Goal: Task Accomplishment & Management: Use online tool/utility

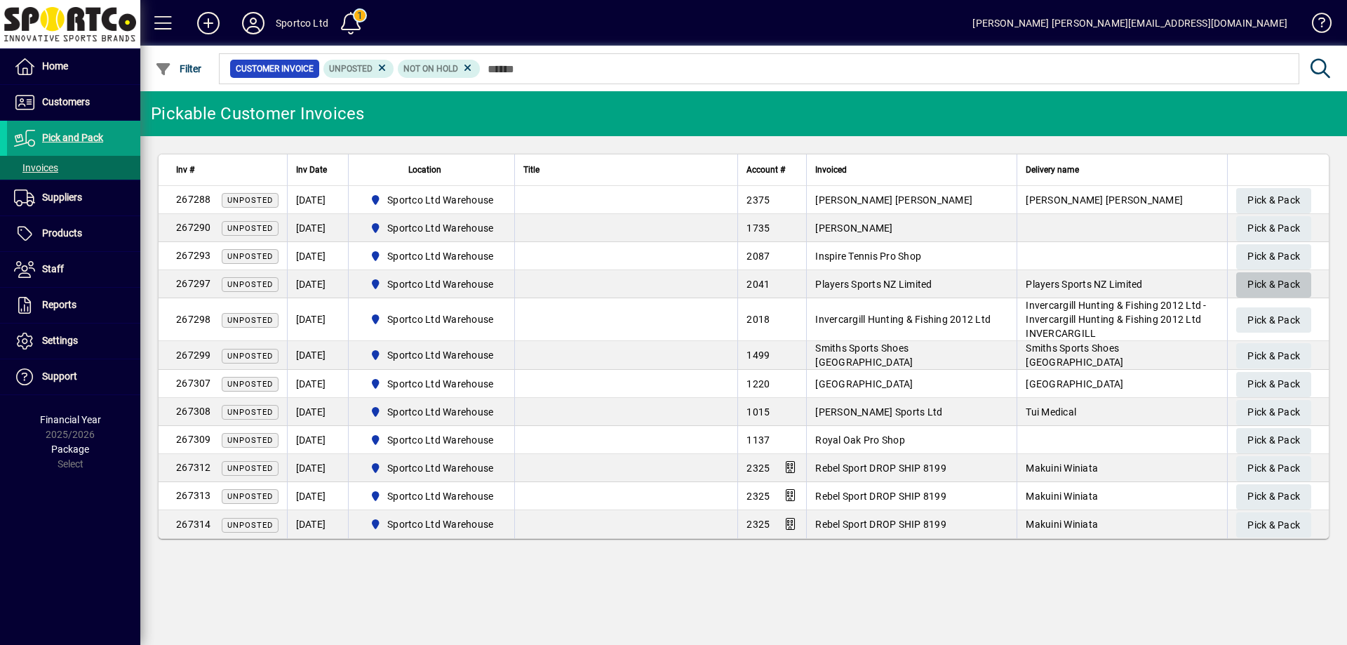
click at [1281, 277] on span "Pick & Pack" at bounding box center [1273, 284] width 53 height 23
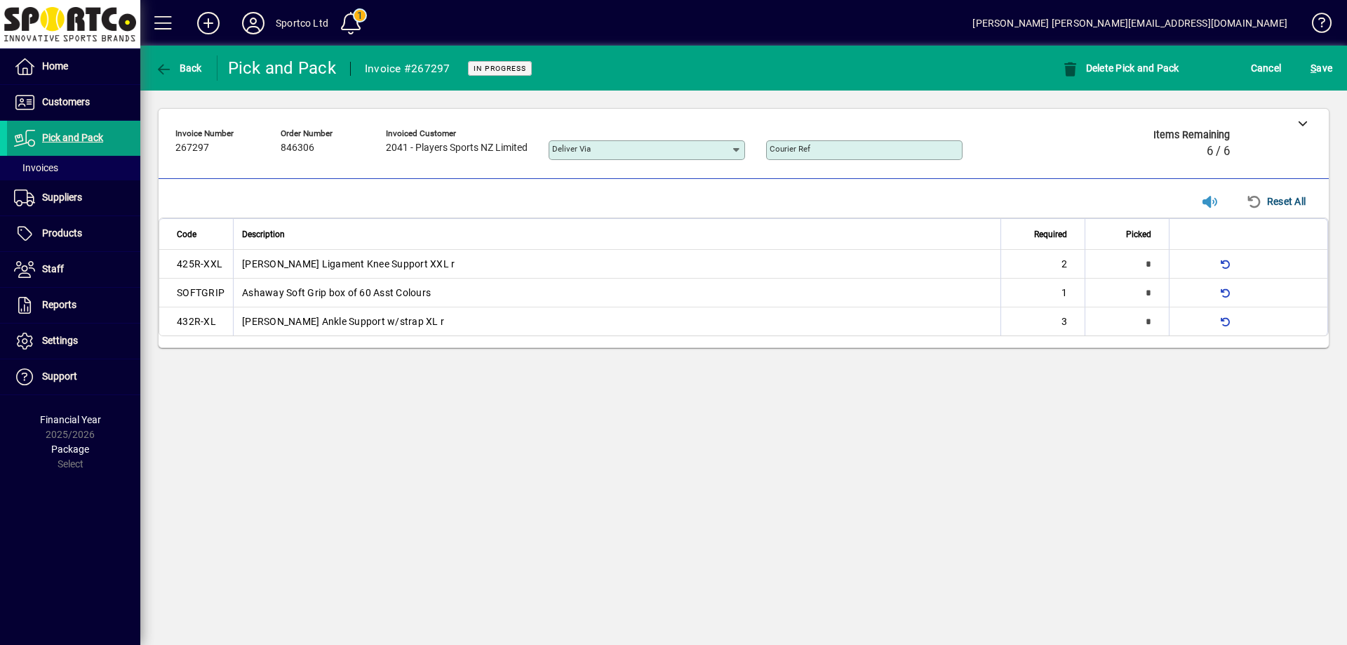
type input "*"
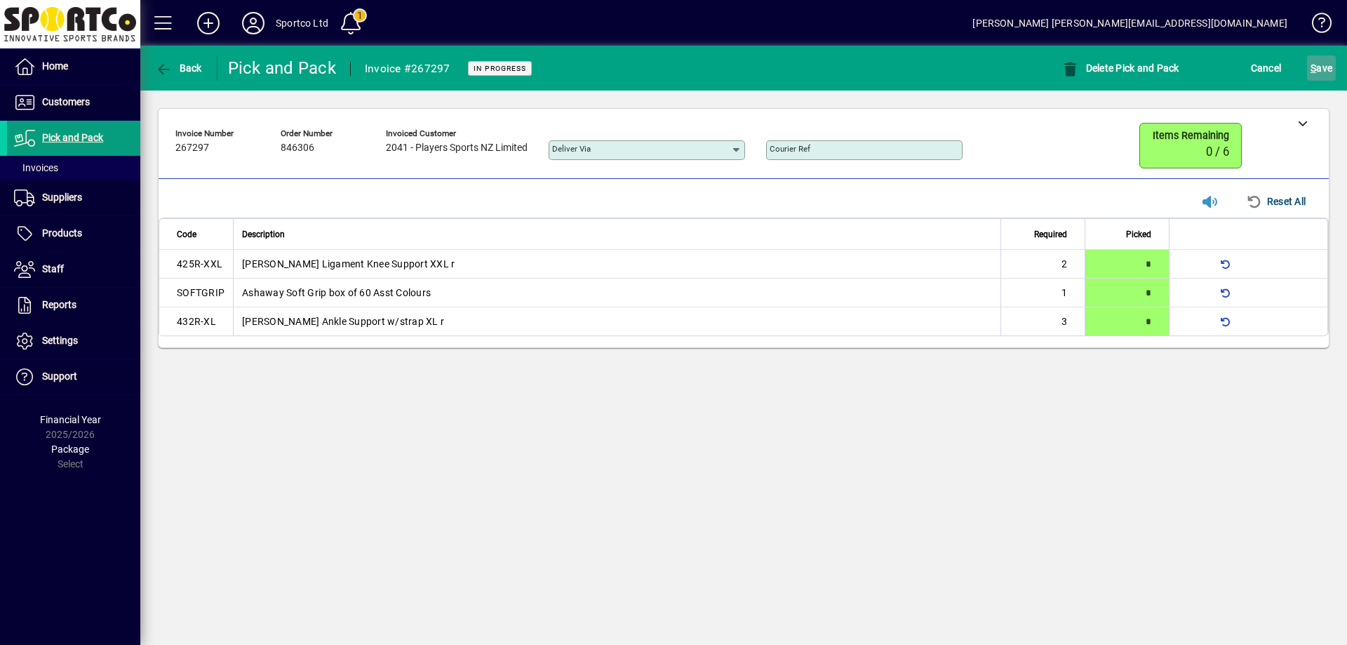
click at [1316, 68] on span "S" at bounding box center [1313, 67] width 6 height 11
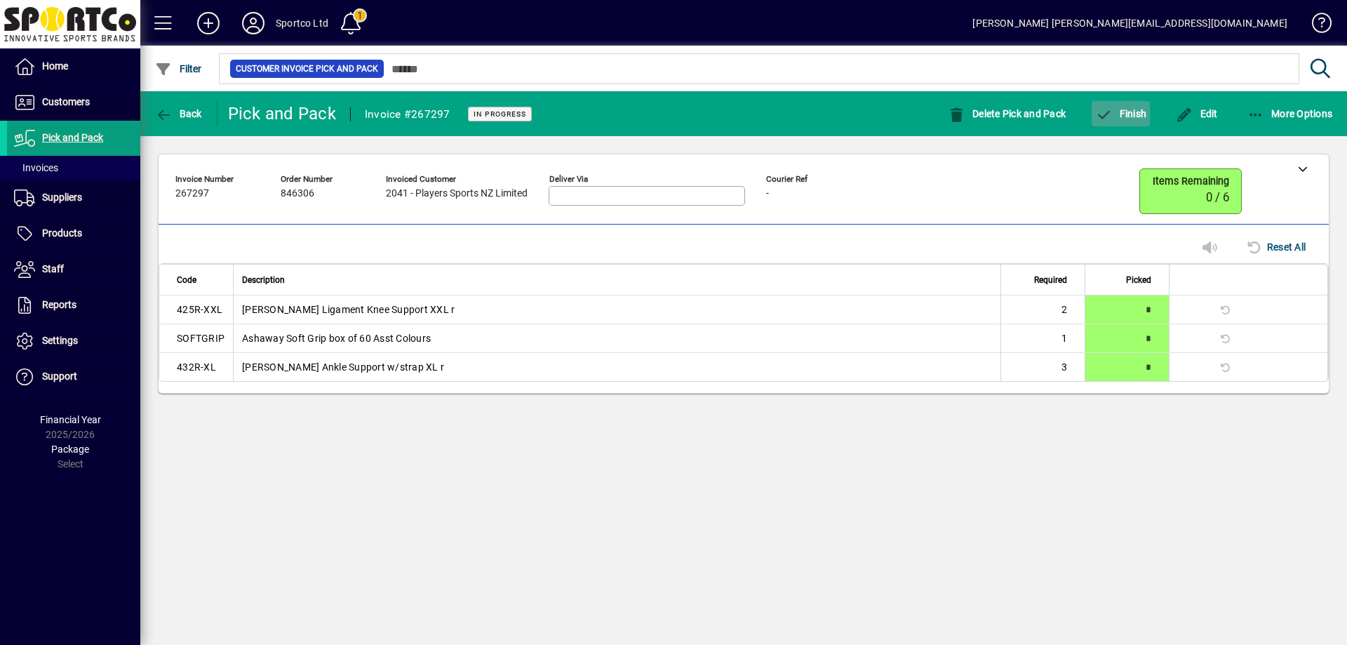
click at [1126, 114] on span "Finish" at bounding box center [1120, 113] width 51 height 11
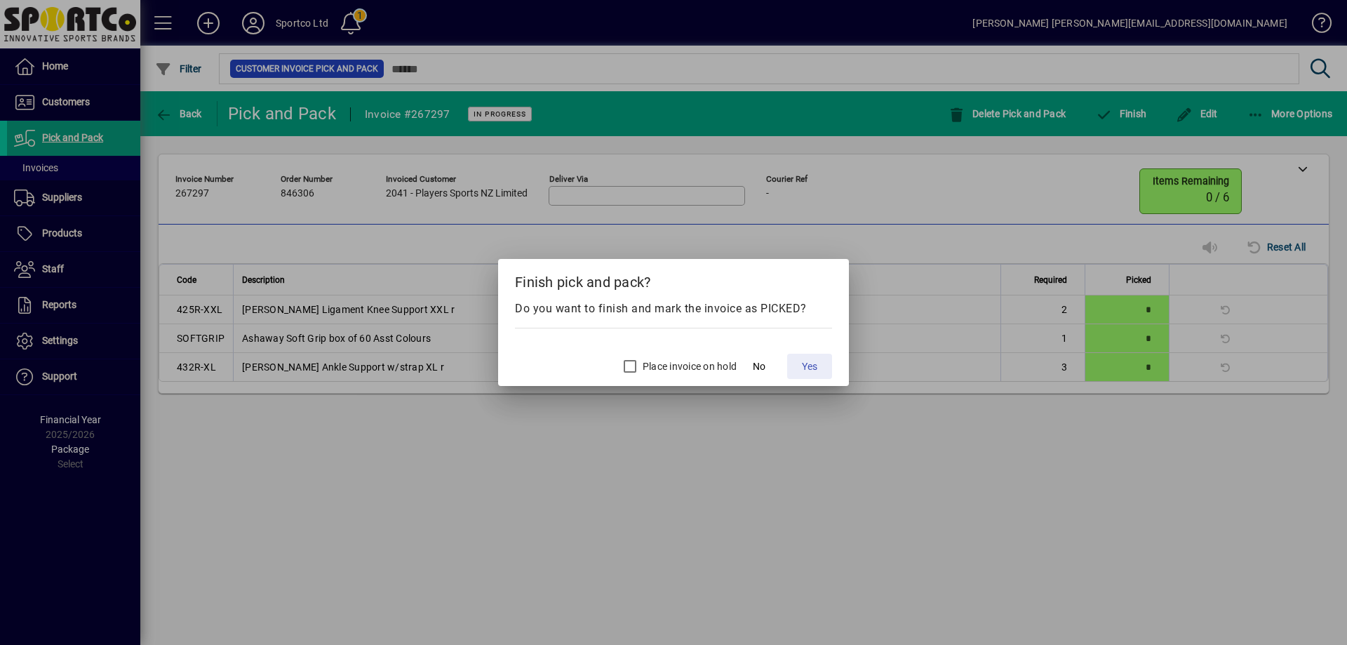
drag, startPoint x: 811, startPoint y: 373, endPoint x: 805, endPoint y: 377, distance: 7.6
click at [812, 372] on span "Yes" at bounding box center [809, 366] width 15 height 15
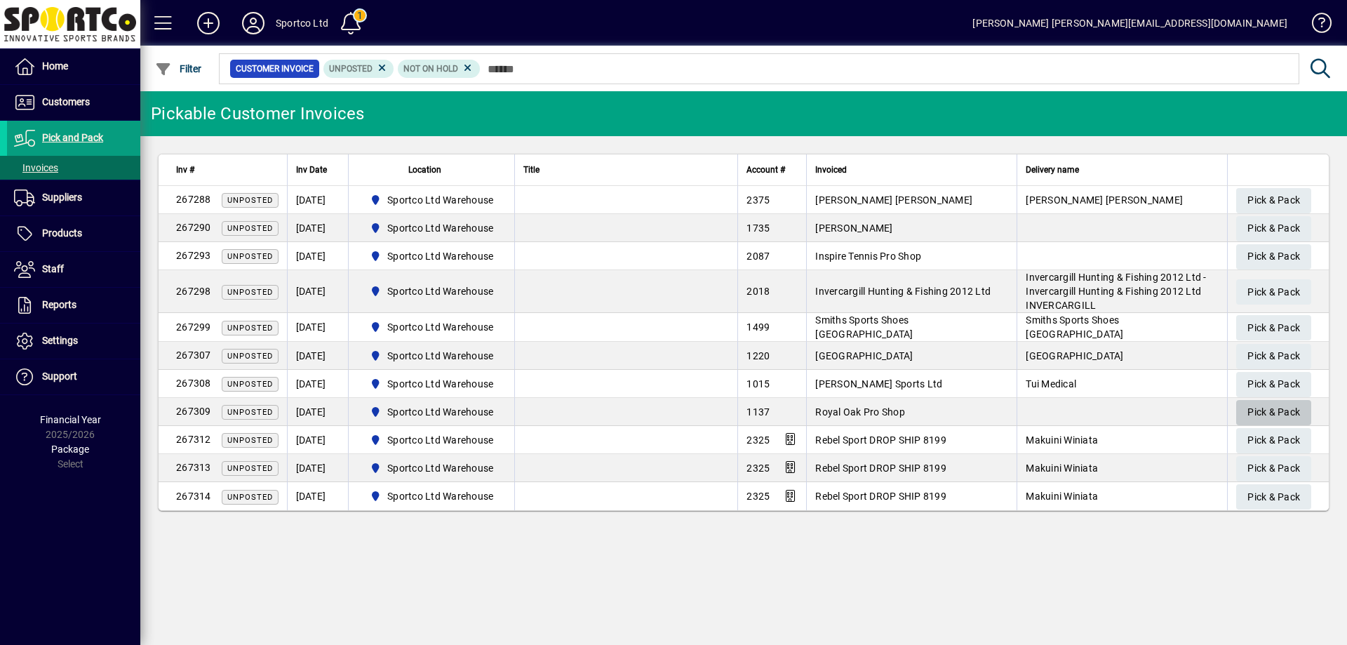
drag, startPoint x: 1276, startPoint y: 400, endPoint x: 1270, endPoint y: 406, distance: 8.9
click at [1270, 406] on span "Pick & Pack" at bounding box center [1273, 411] width 53 height 23
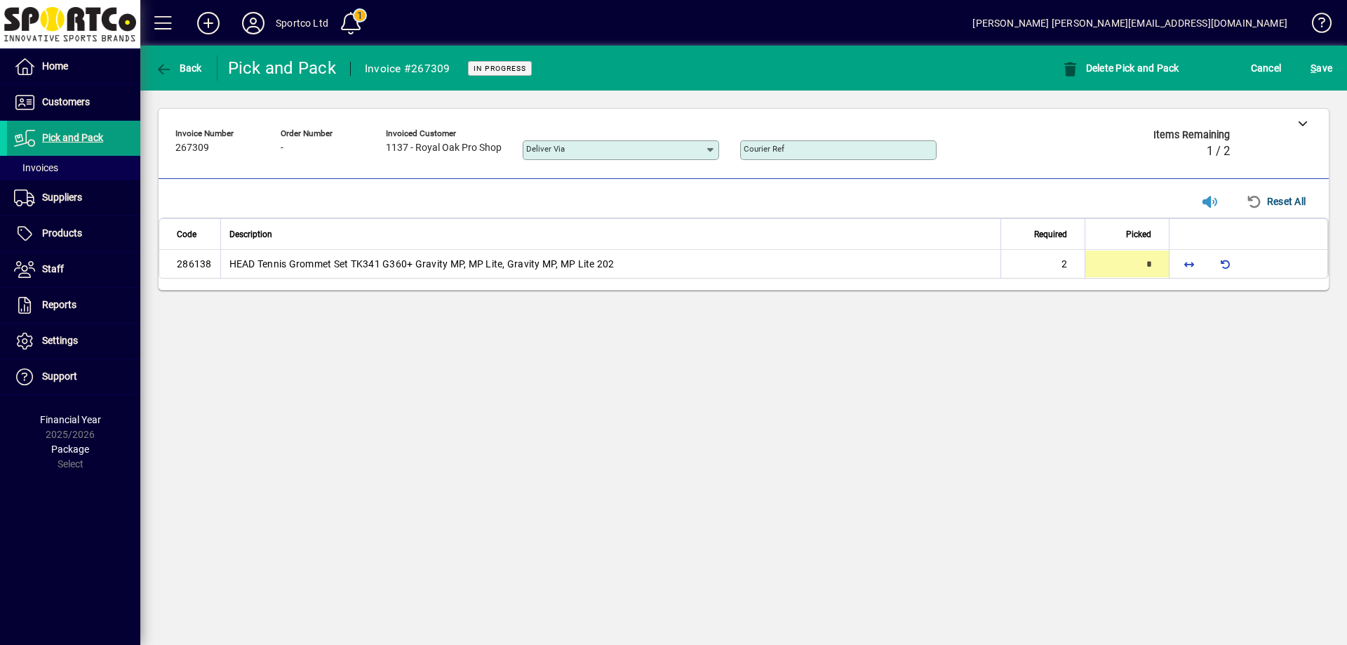
type input "*"
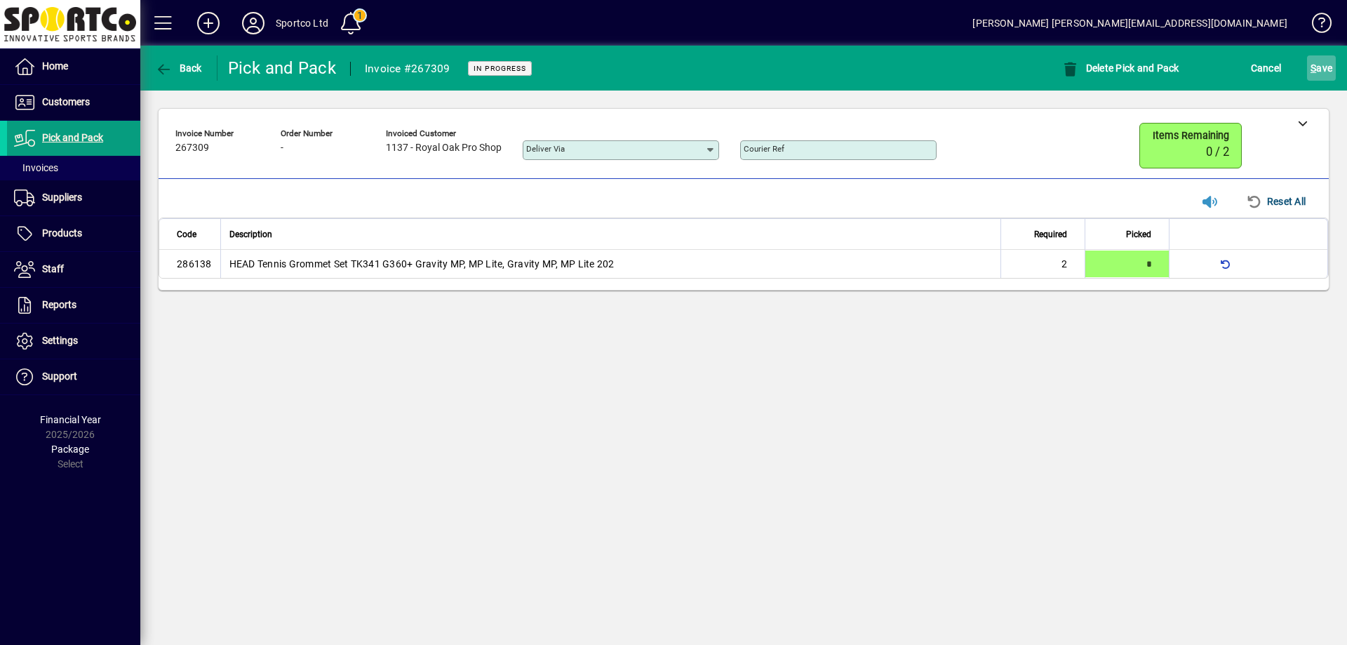
click at [1324, 60] on span "S ave" at bounding box center [1321, 68] width 22 height 22
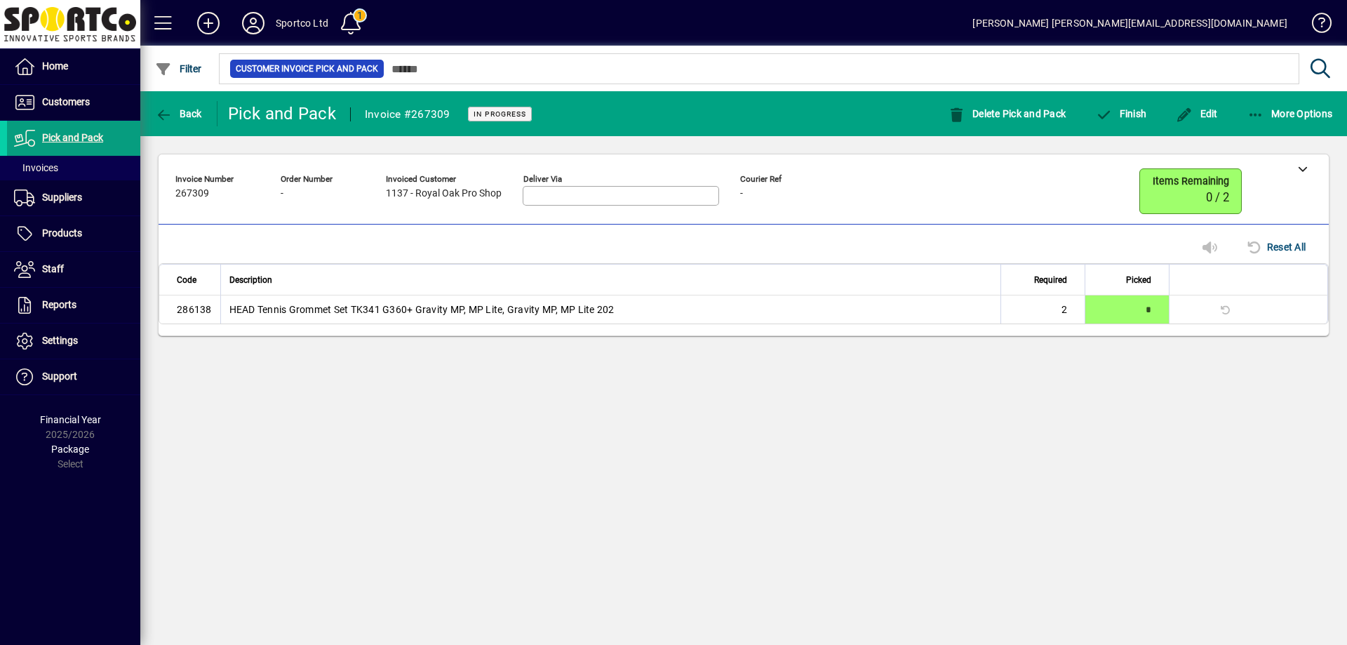
drag, startPoint x: 1301, startPoint y: 163, endPoint x: 1187, endPoint y: 142, distance: 116.1
click at [1300, 163] on div at bounding box center [1302, 168] width 53 height 28
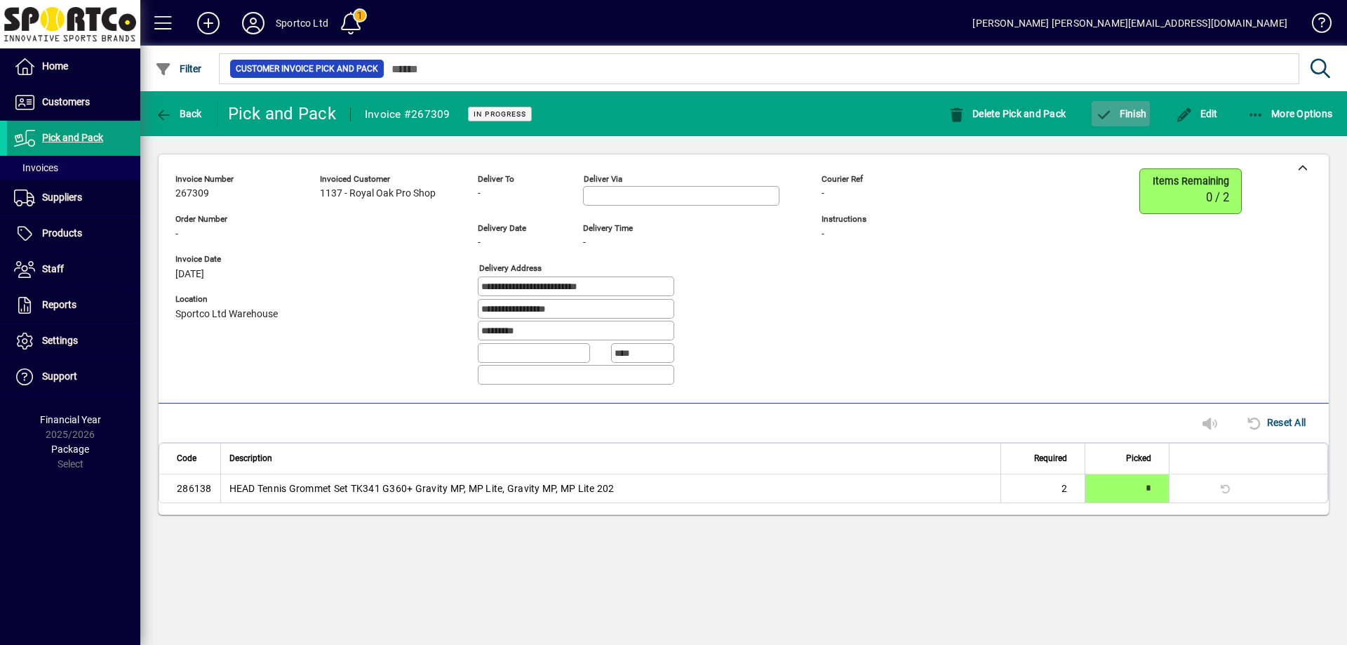
click at [1131, 106] on span "button" at bounding box center [1120, 114] width 58 height 34
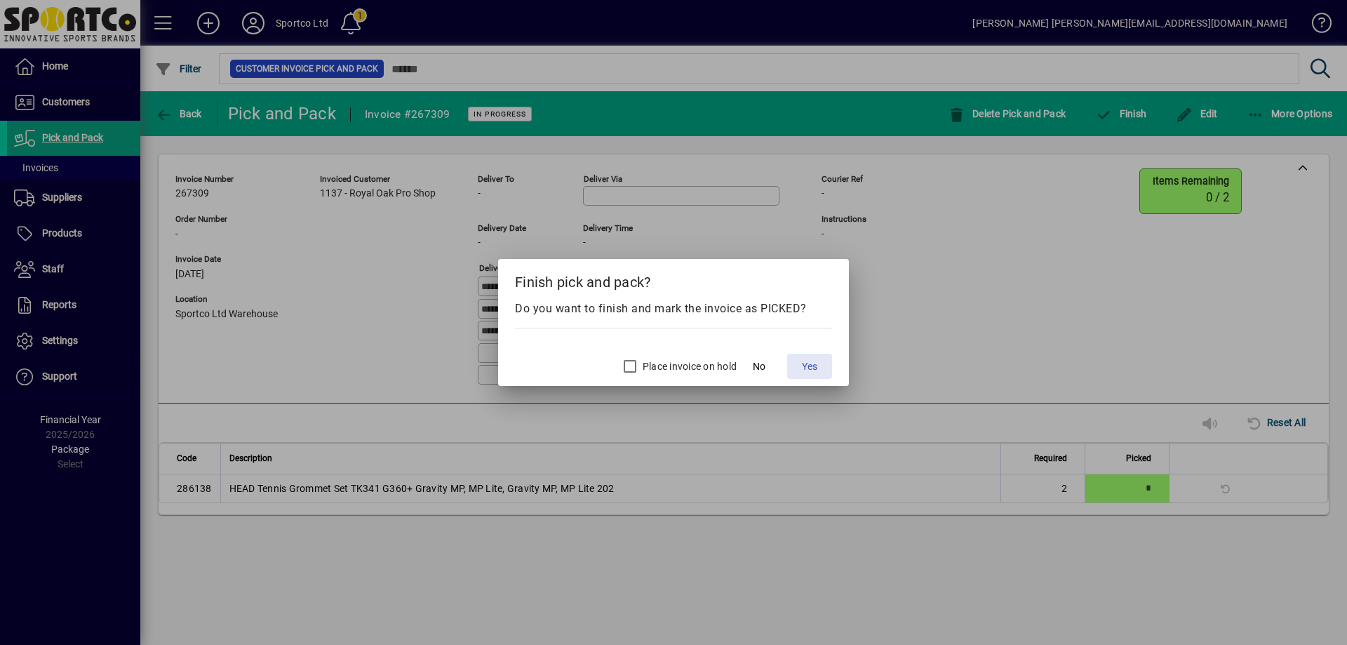
click at [817, 364] on span "Yes" at bounding box center [809, 366] width 15 height 15
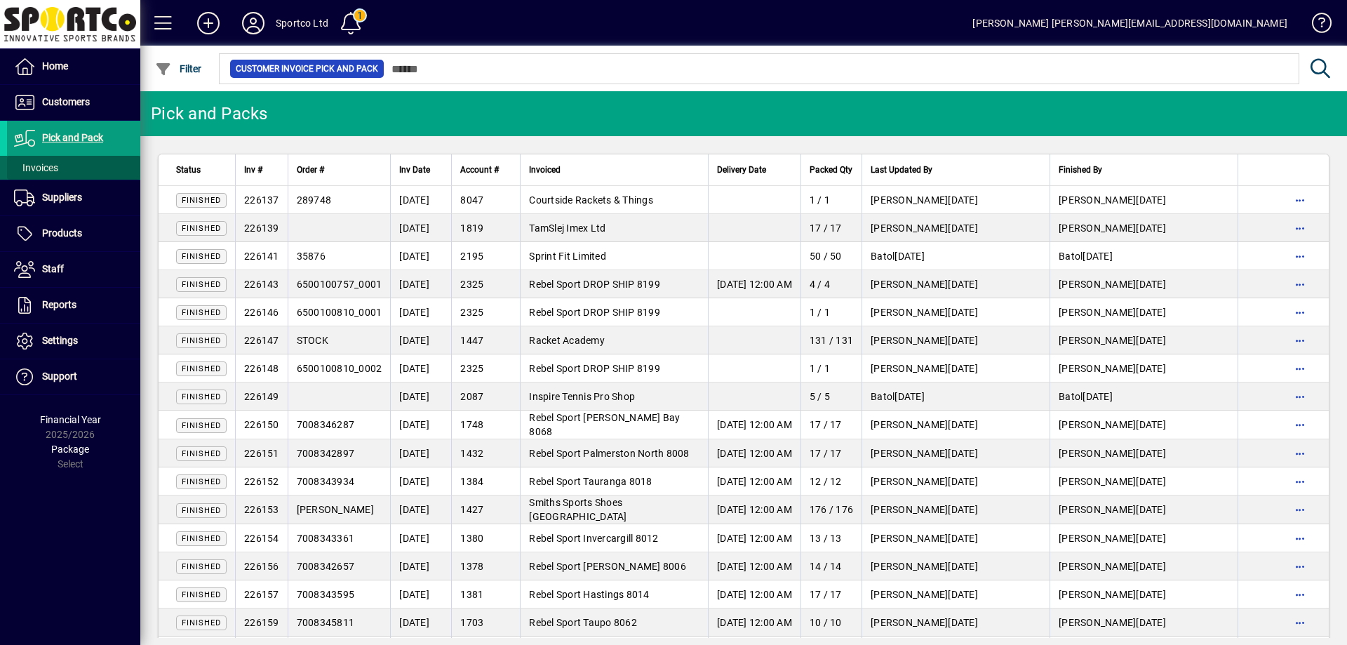
click at [51, 171] on span "Invoices" at bounding box center [36, 167] width 44 height 11
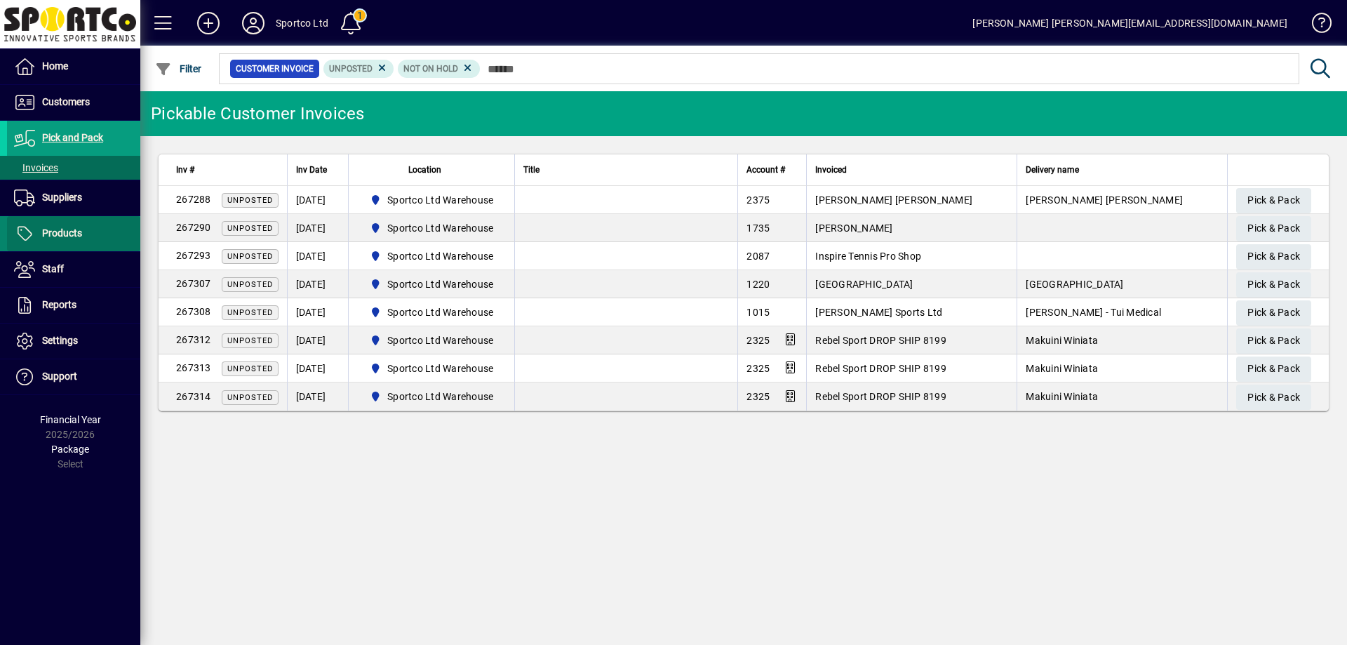
click at [79, 234] on span "Products" at bounding box center [62, 232] width 40 height 11
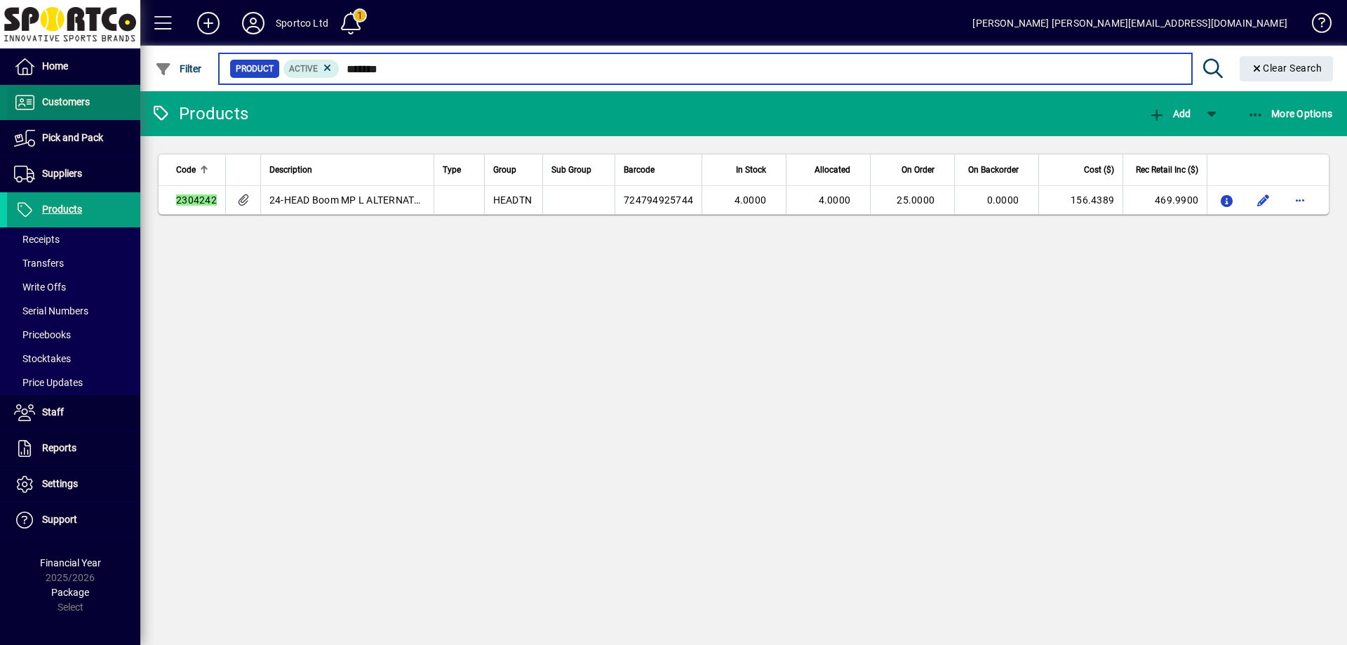
type input "*******"
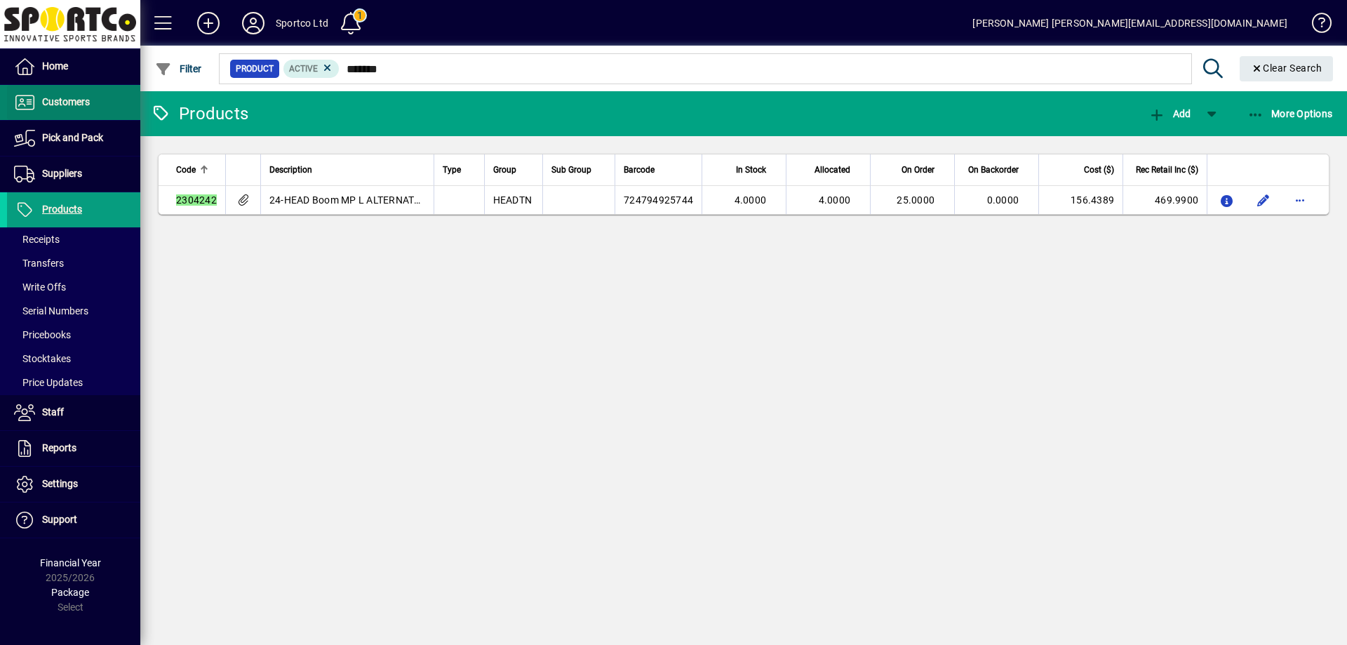
click at [74, 107] on span "Customers" at bounding box center [66, 101] width 48 height 11
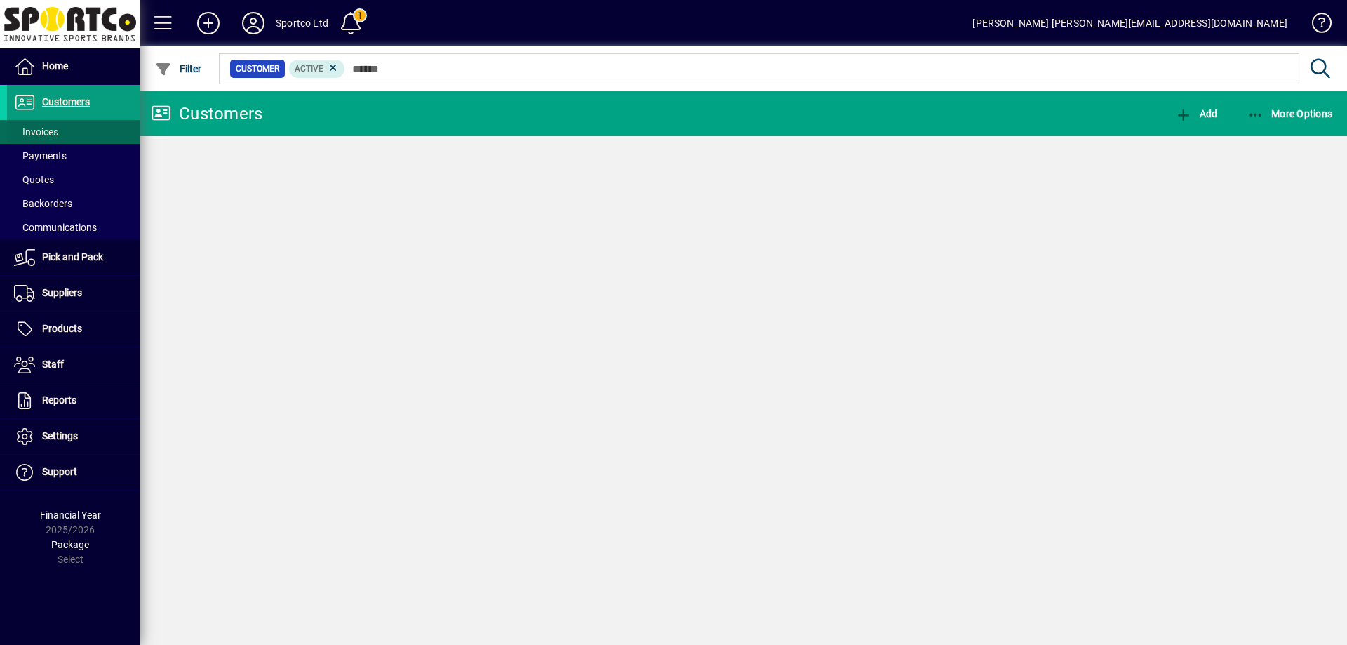
click at [41, 133] on span "Invoices" at bounding box center [36, 131] width 44 height 11
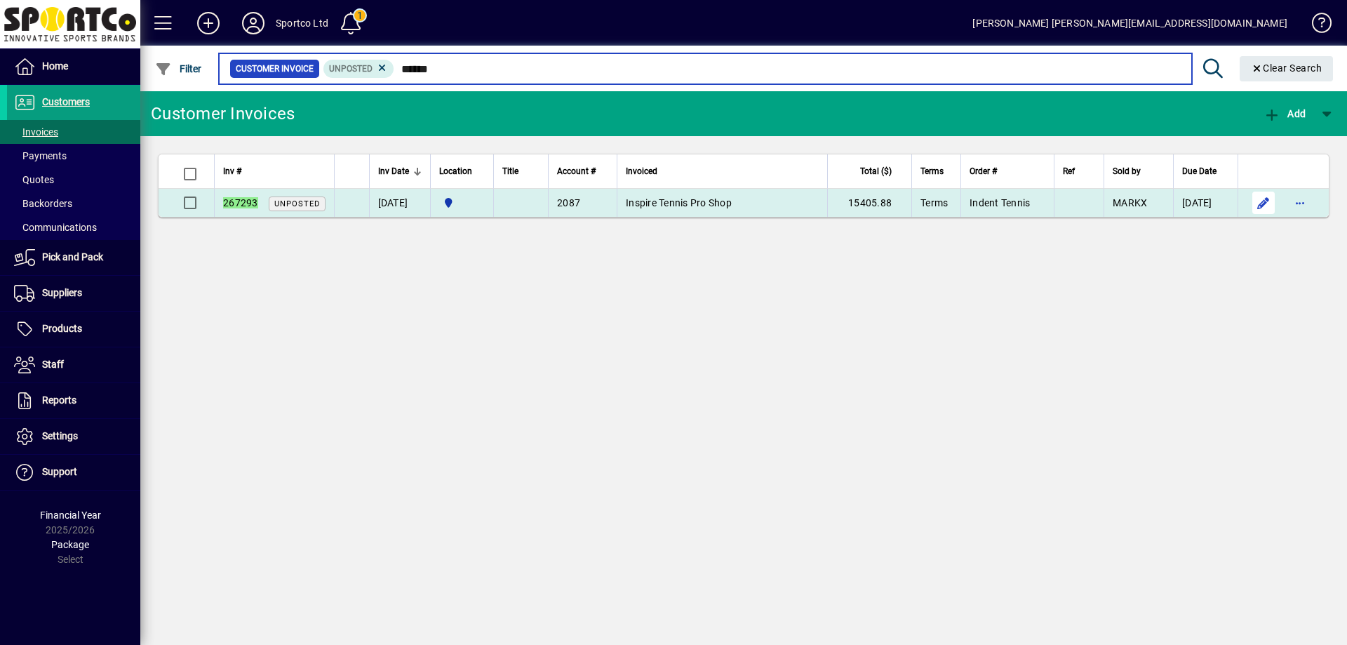
type input "******"
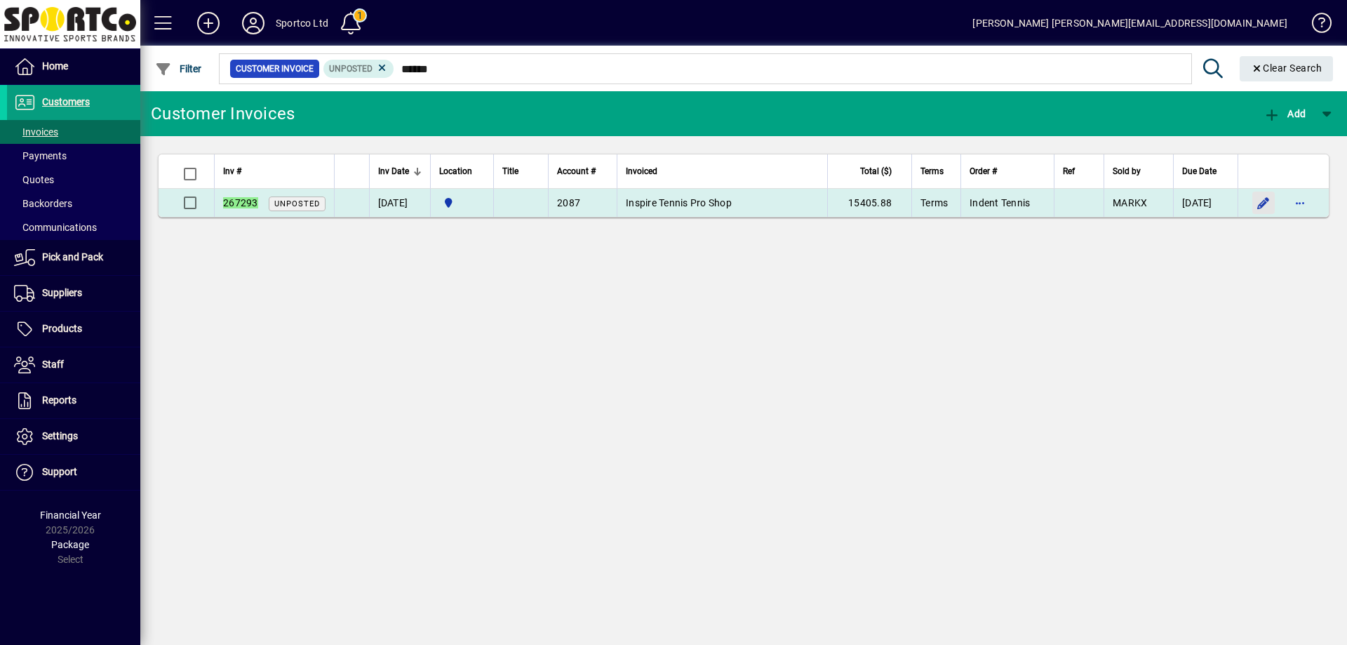
click at [1263, 202] on span "button" at bounding box center [1263, 203] width 34 height 34
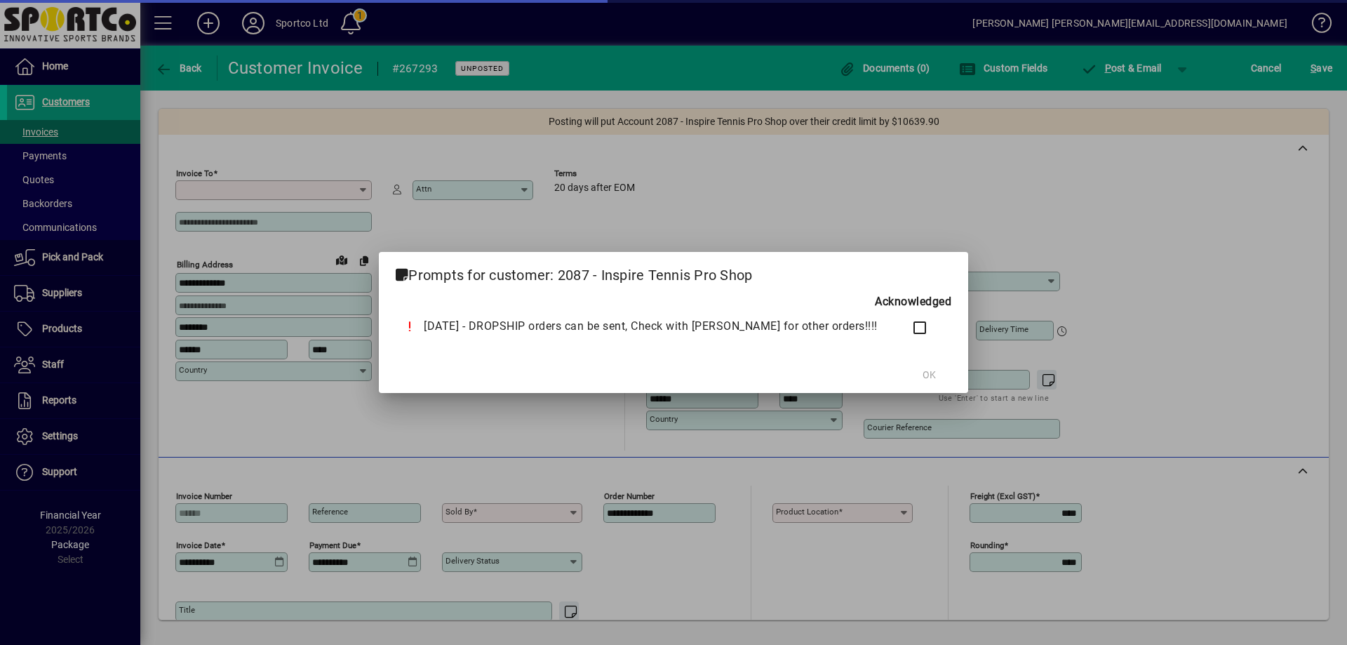
type input "**********"
click at [922, 373] on span "OK" at bounding box center [928, 375] width 13 height 15
type input "**********"
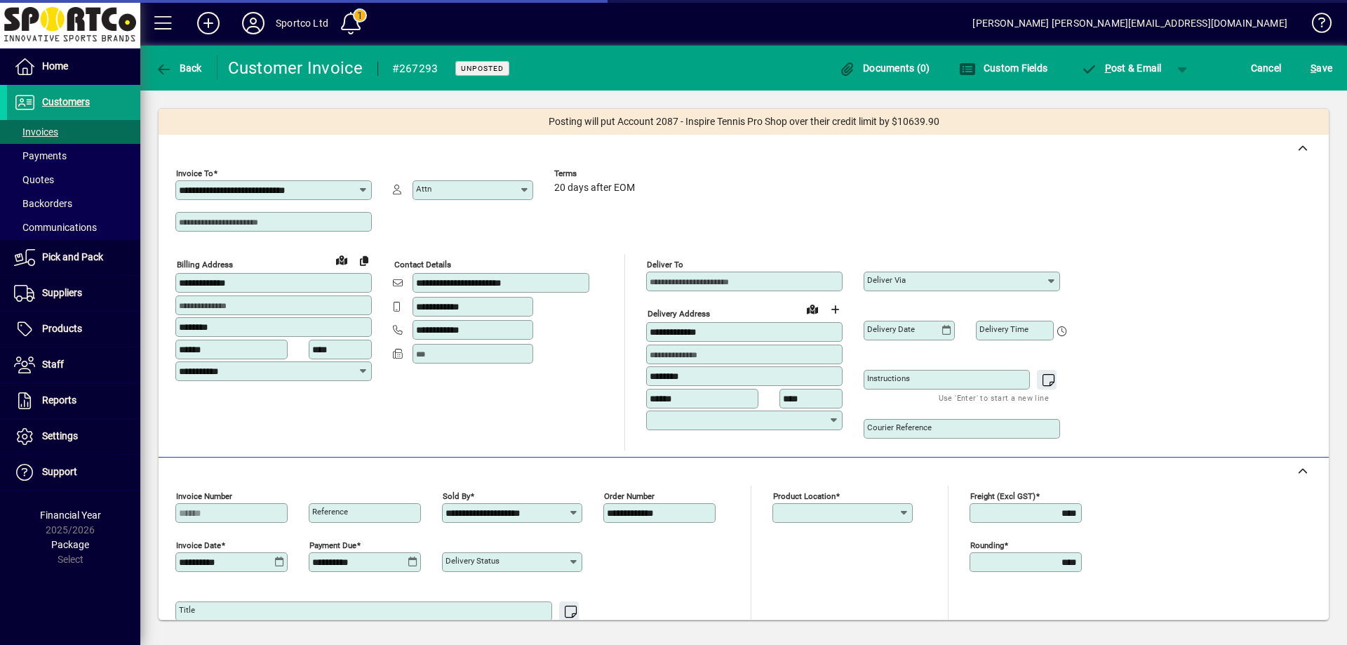
type input "**********"
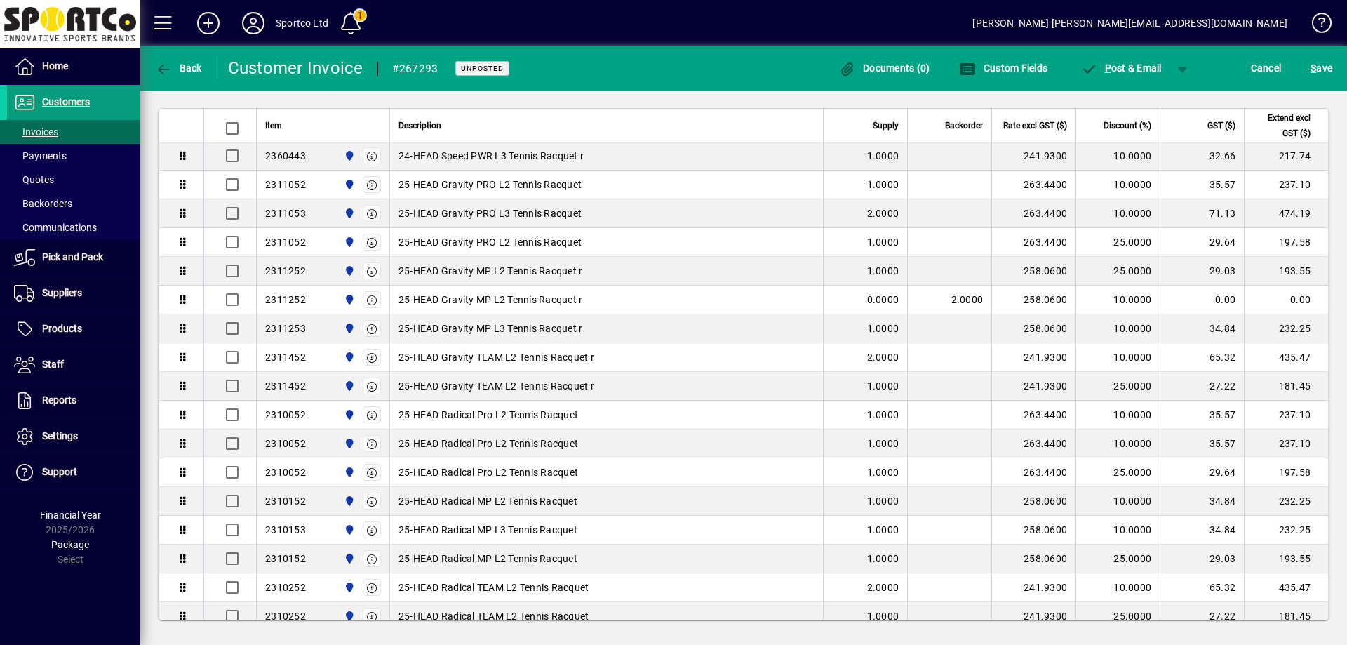
scroll to position [1122, 0]
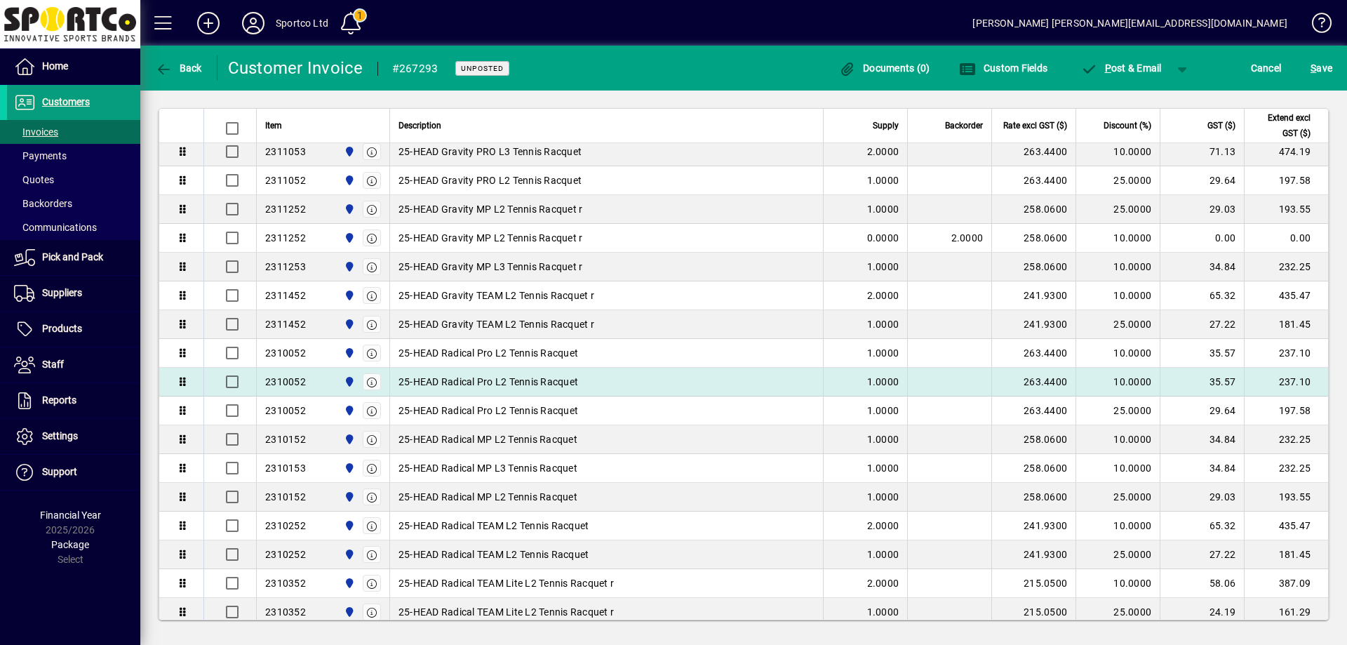
click at [273, 381] on div "2310052" at bounding box center [285, 382] width 41 height 14
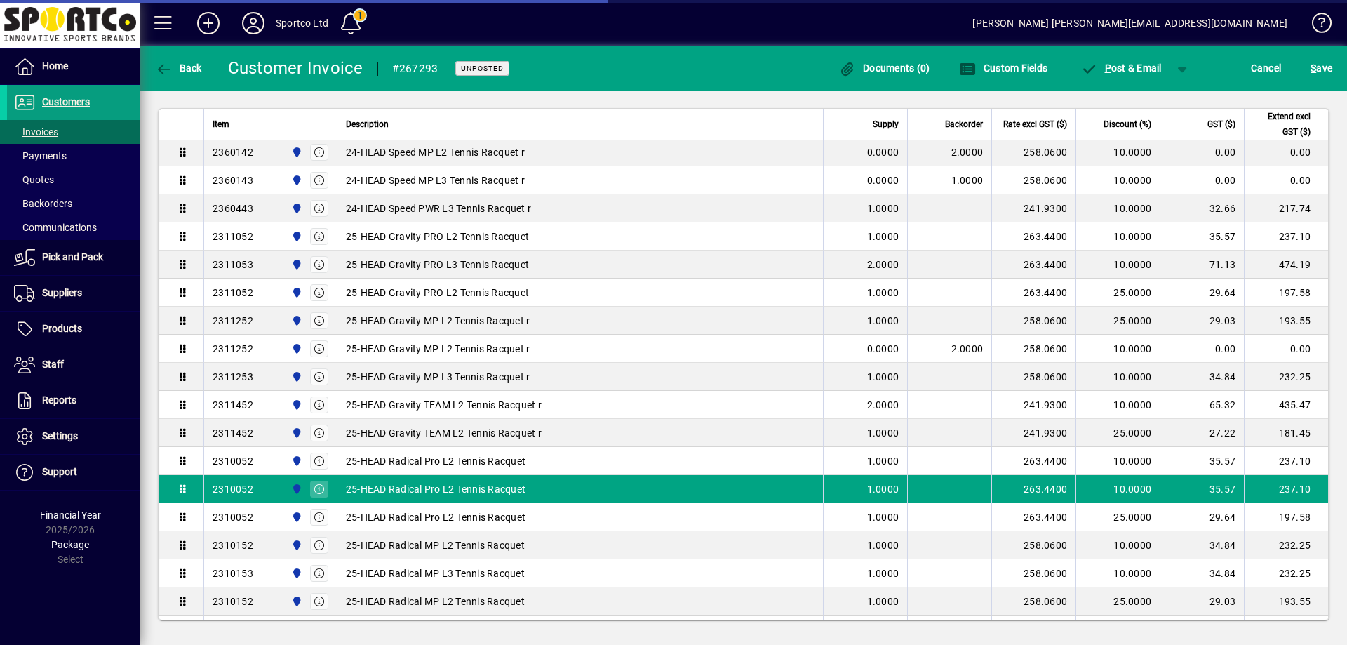
scroll to position [410, 0]
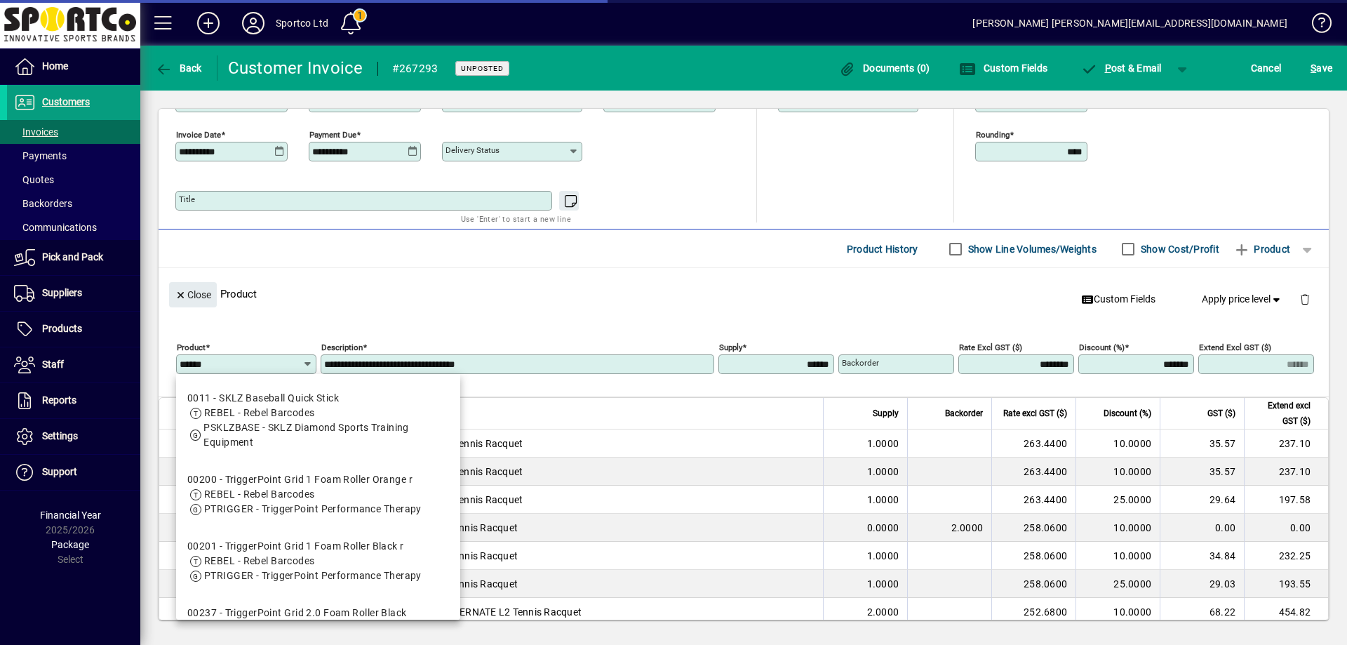
type input "*******"
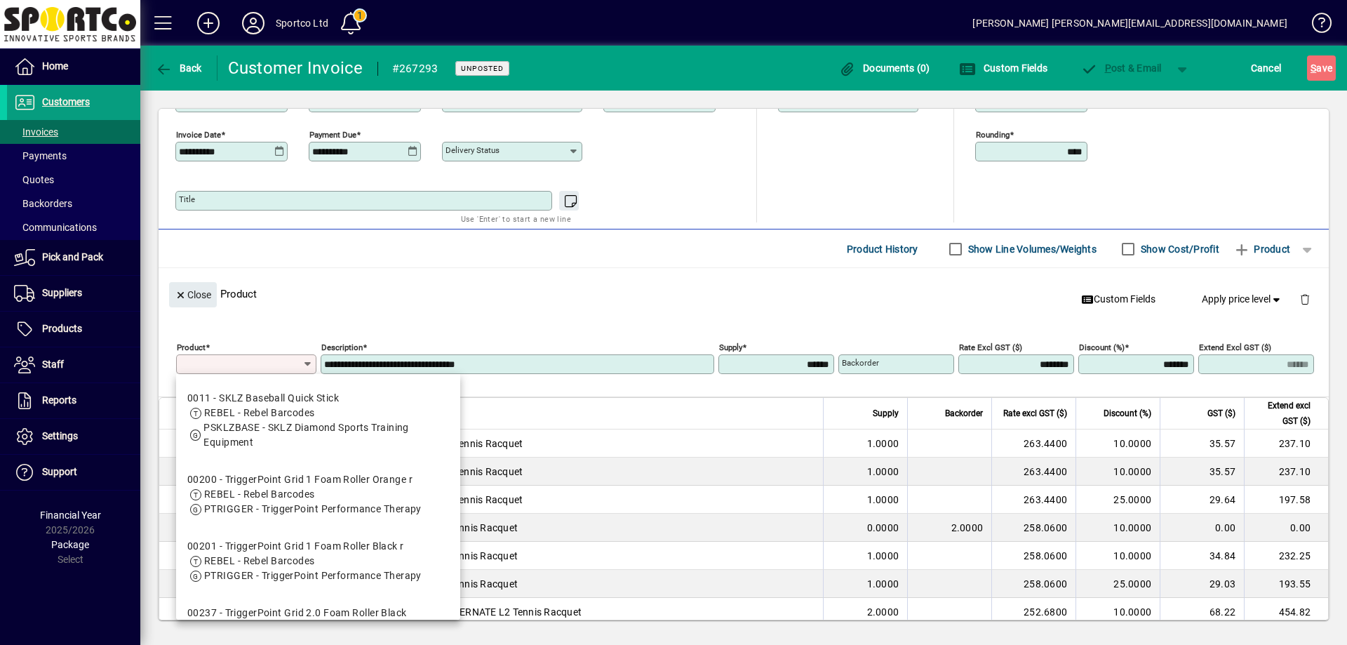
click at [248, 365] on input "Product" at bounding box center [241, 363] width 123 height 11
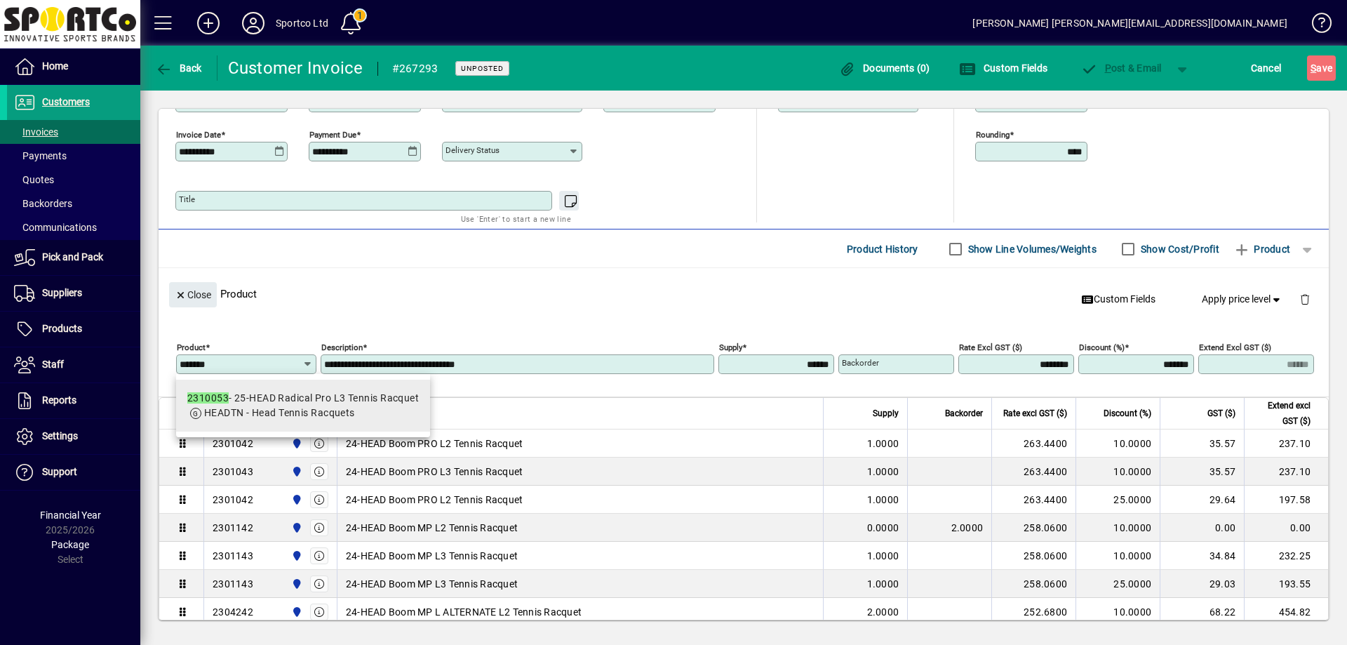
type input "*******"
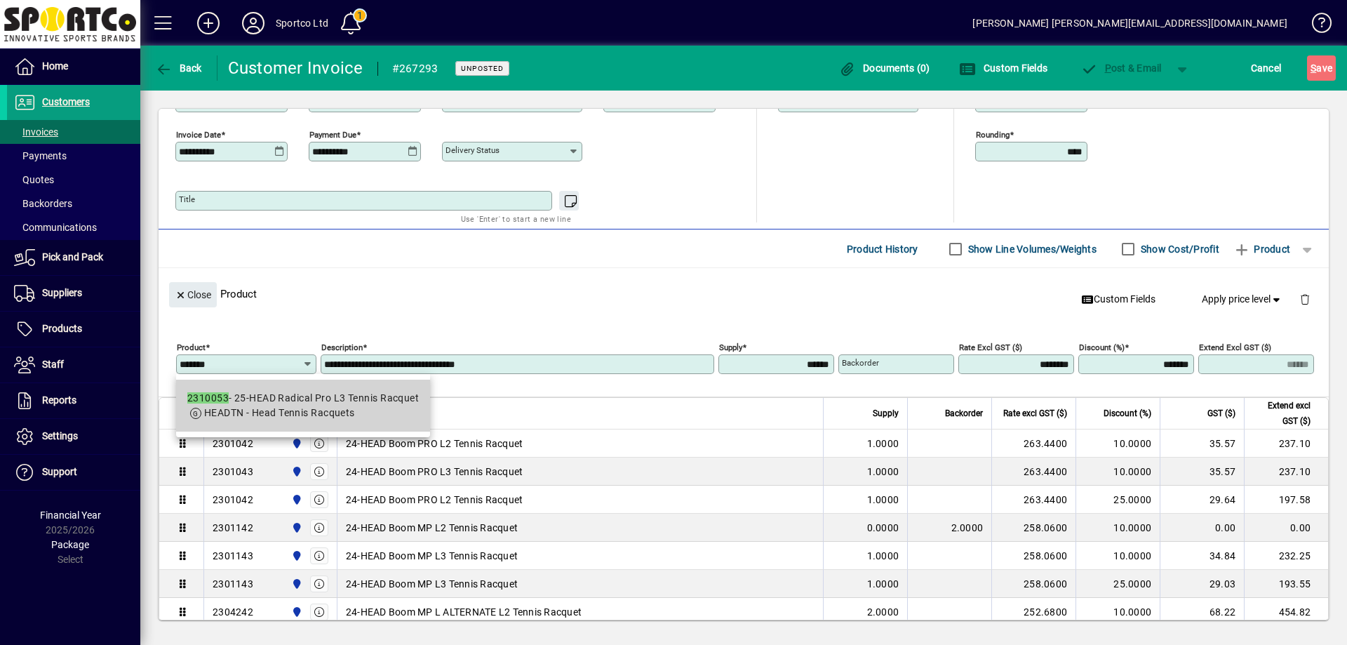
click at [257, 404] on div "2310053 - 25-HEAD Radical Pro L3 Tennis Racquet" at bounding box center [302, 398] width 231 height 15
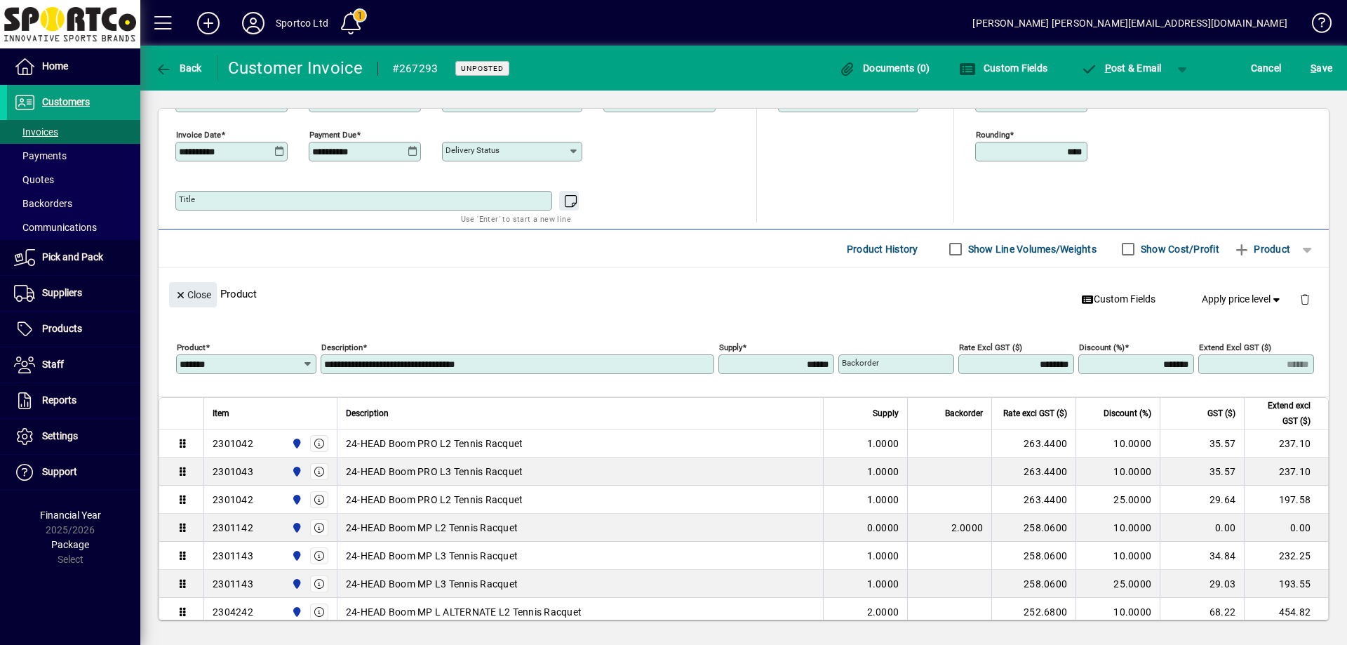
type input "**********"
type input "******"
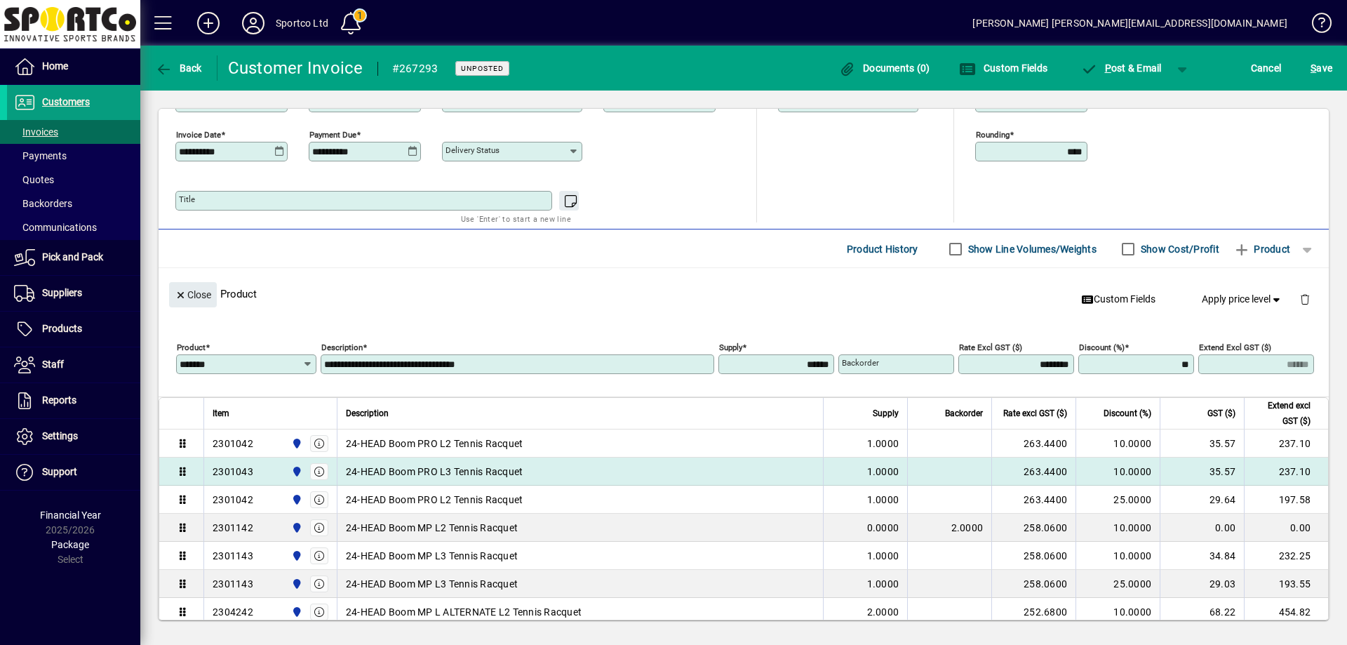
type input "**"
type input "*******"
type input "******"
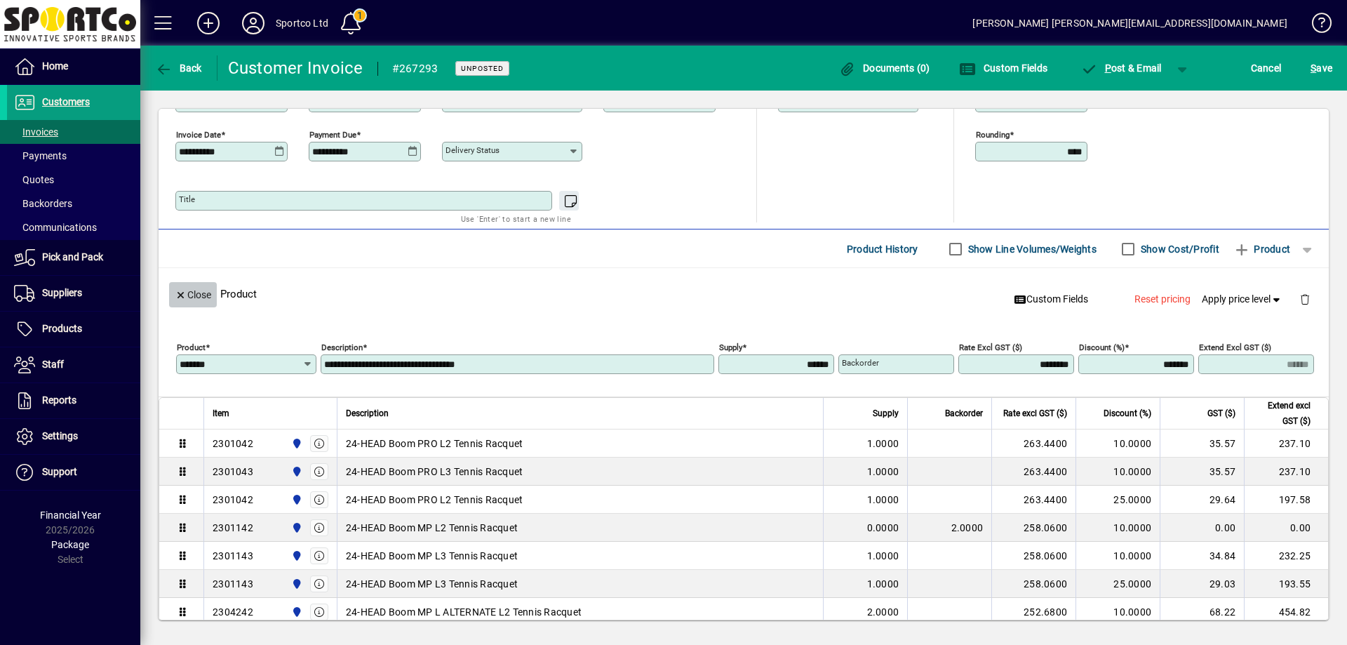
click at [184, 292] on icon "button" at bounding box center [181, 295] width 13 height 10
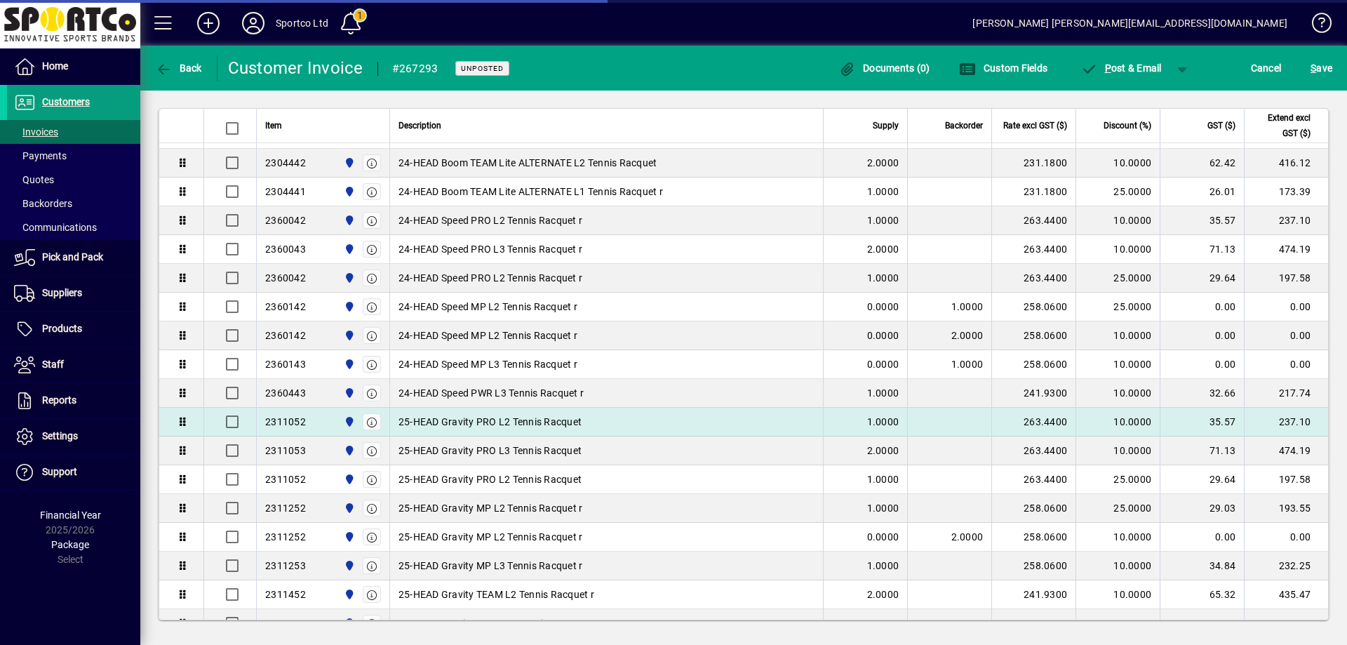
scroll to position [831, 0]
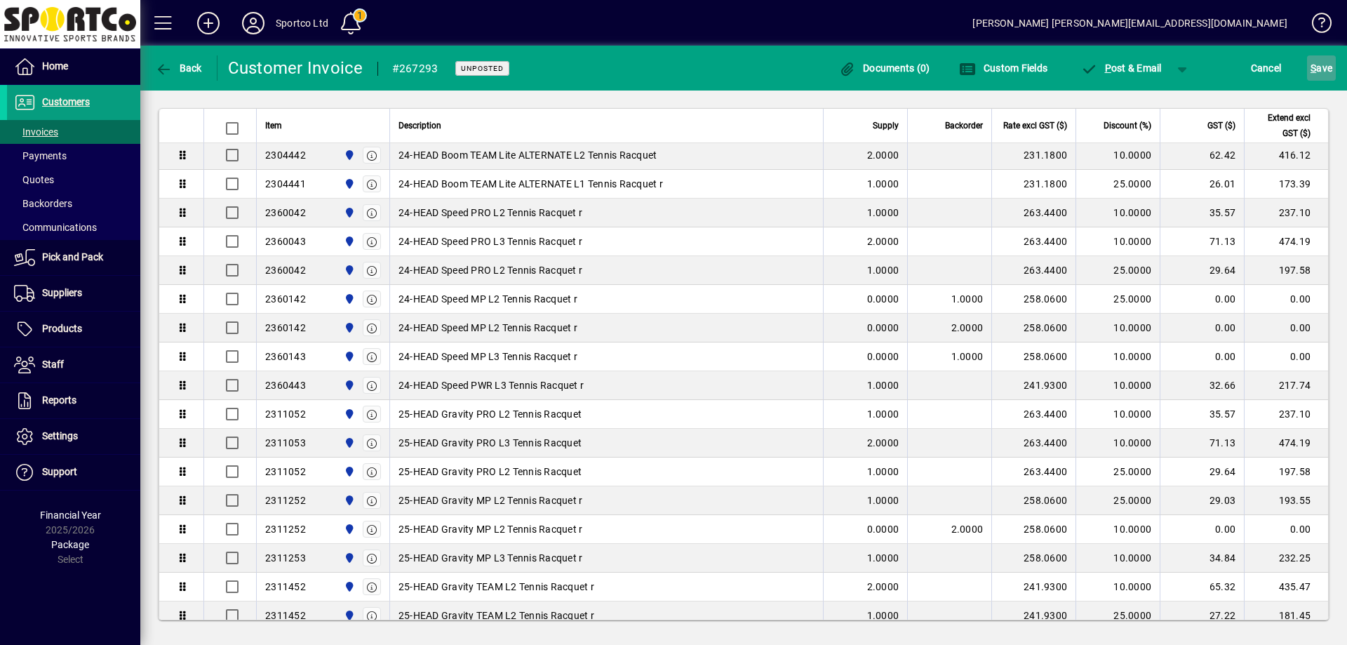
click at [1314, 65] on span "S" at bounding box center [1313, 67] width 6 height 11
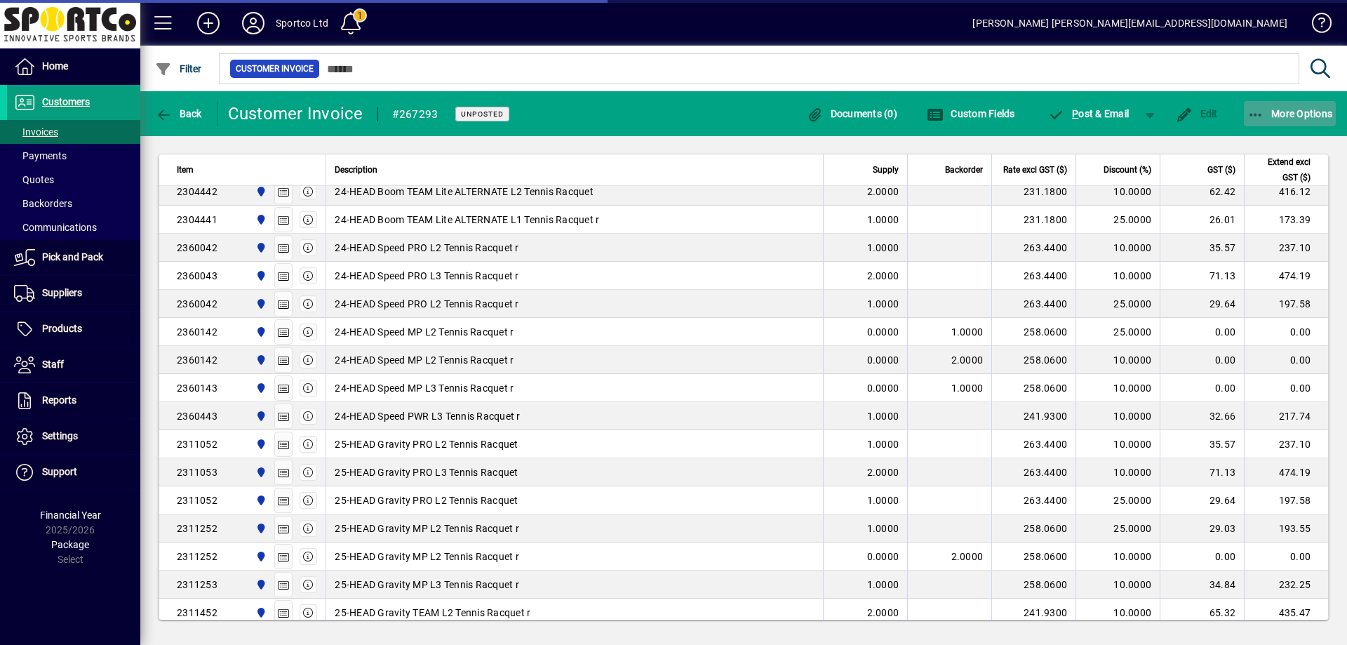
click at [1255, 115] on icon "button" at bounding box center [1256, 115] width 18 height 14
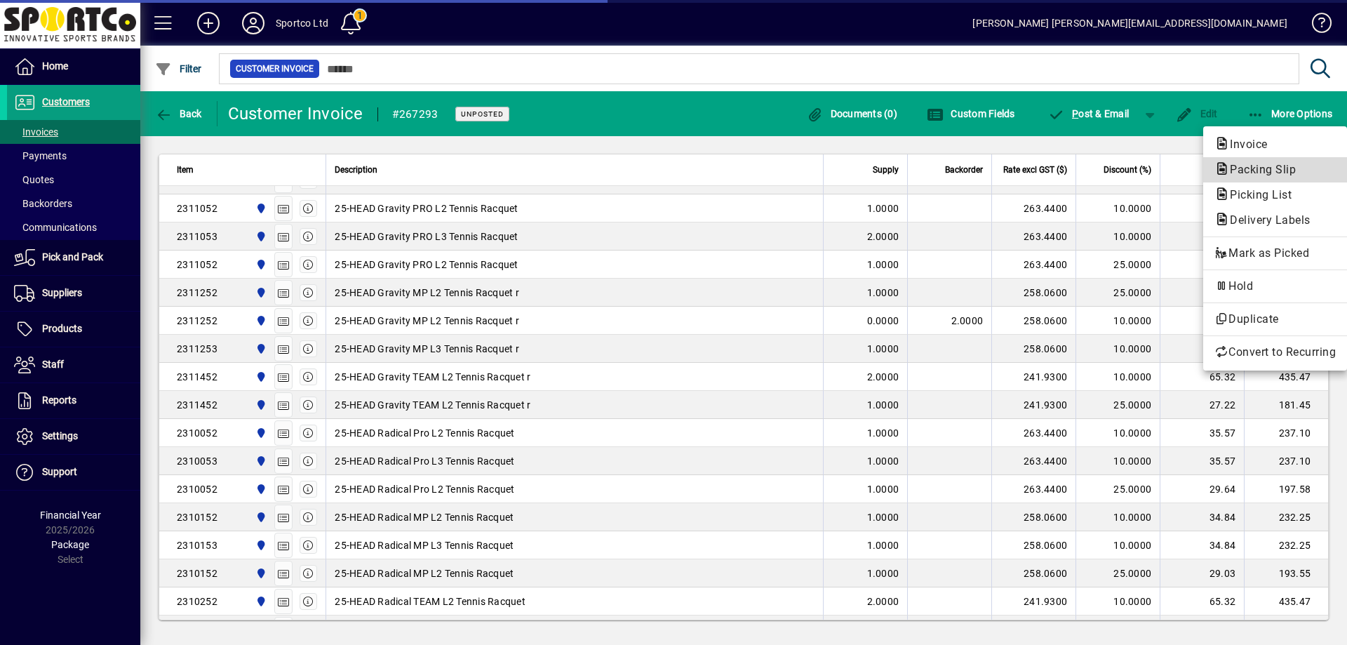
click at [1263, 168] on span "Packing Slip" at bounding box center [1258, 169] width 88 height 13
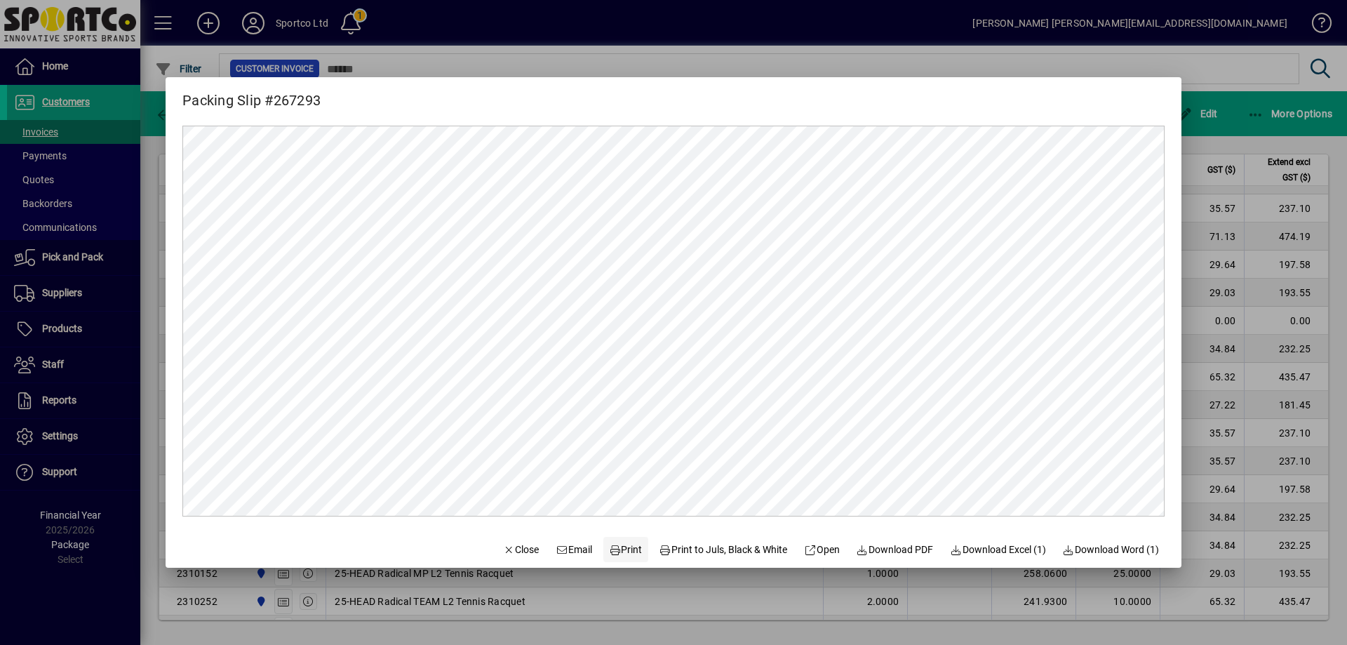
scroll to position [0, 0]
click at [621, 547] on span "Print" at bounding box center [626, 549] width 34 height 15
click at [518, 547] on span "Close" at bounding box center [521, 549] width 36 height 15
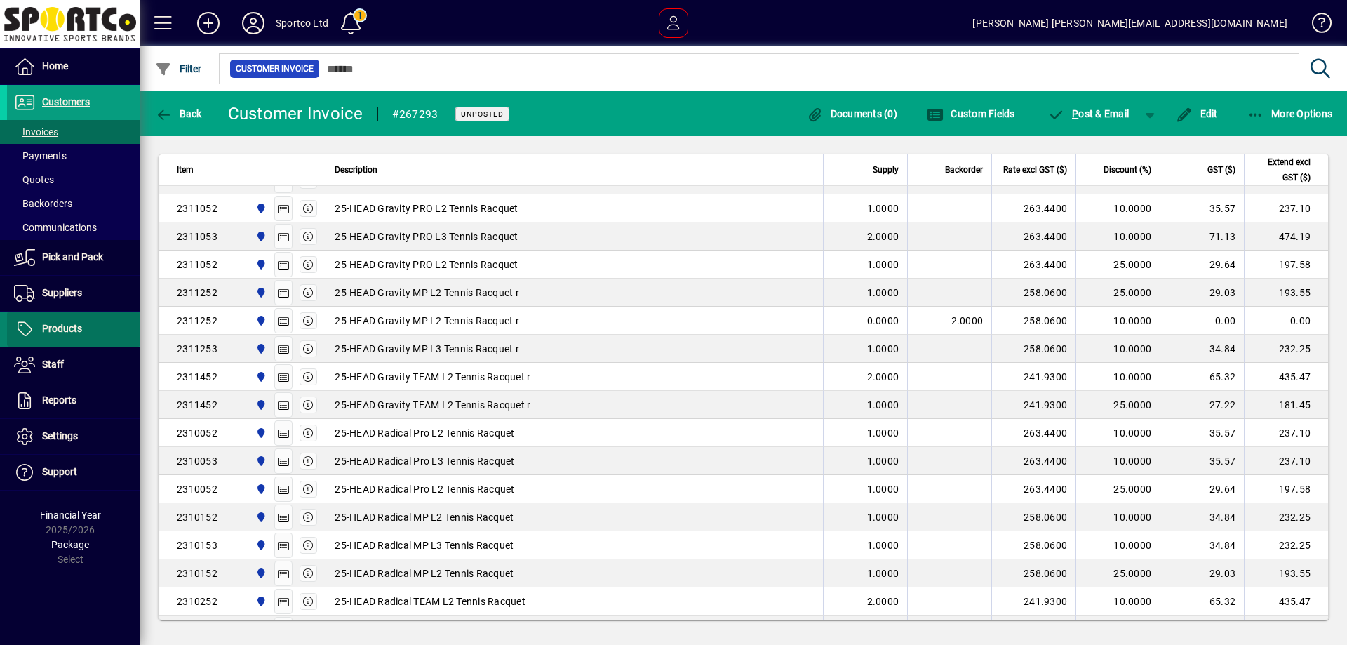
click at [72, 327] on span "Products" at bounding box center [62, 328] width 40 height 11
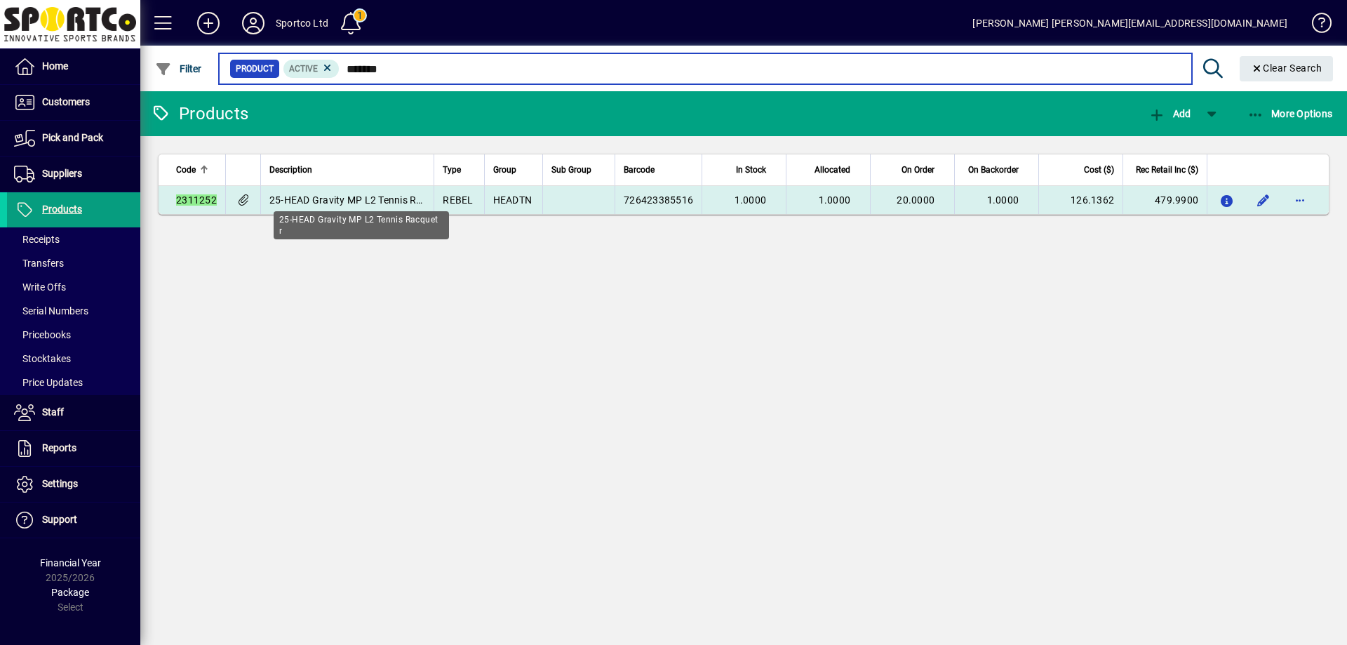
type input "*******"
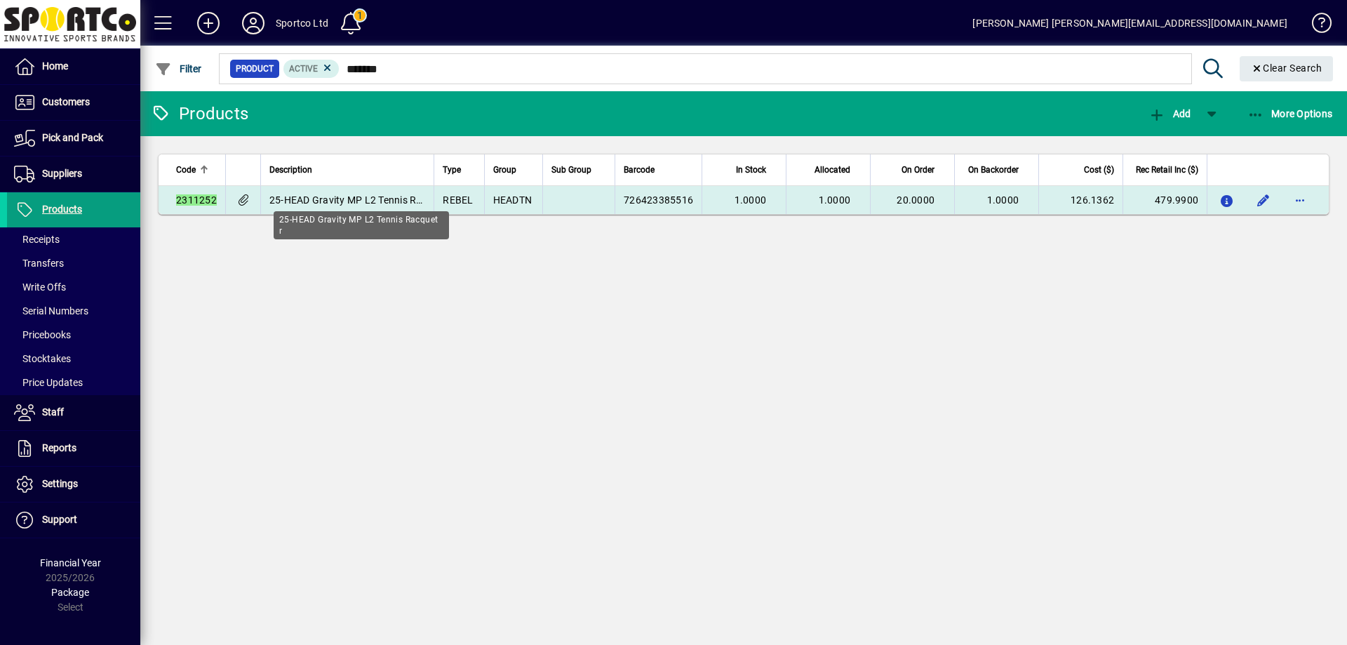
click at [339, 198] on span "25-HEAD Gravity MP L2 Tennis Racquet r" at bounding box center [361, 199] width 184 height 11
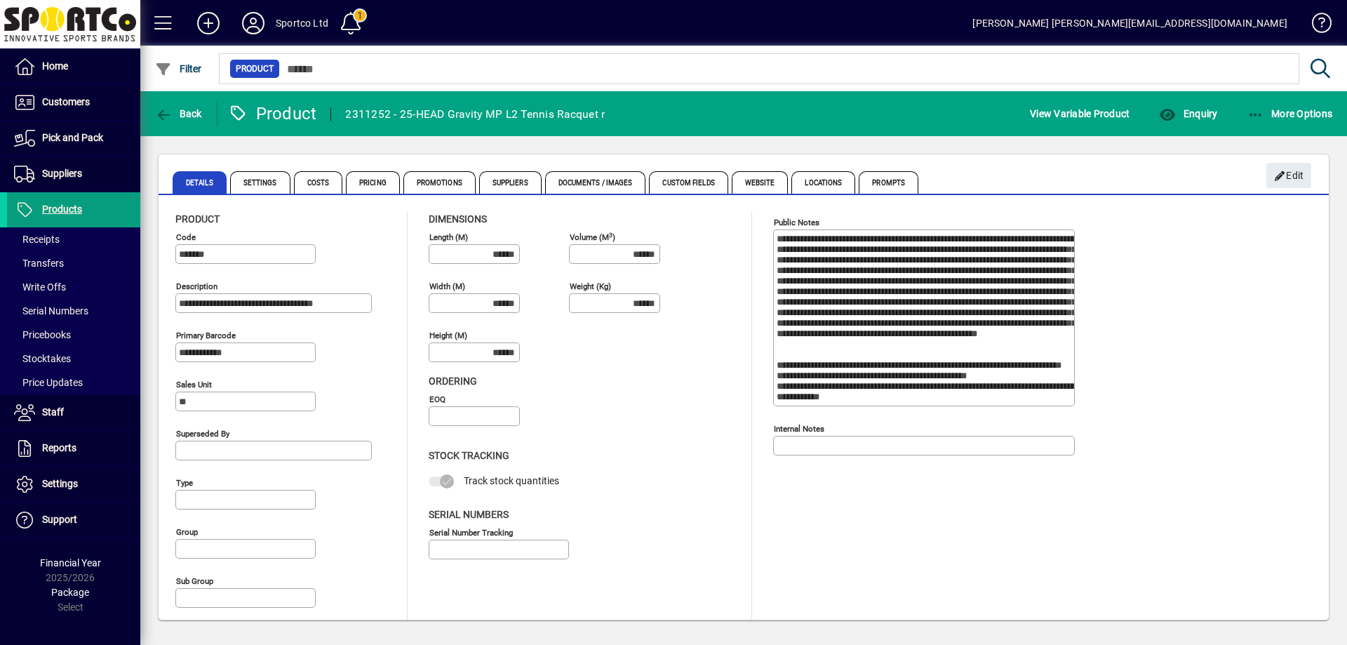
type input "**********"
type input "****"
click at [610, 176] on span "Documents / Images" at bounding box center [595, 182] width 101 height 22
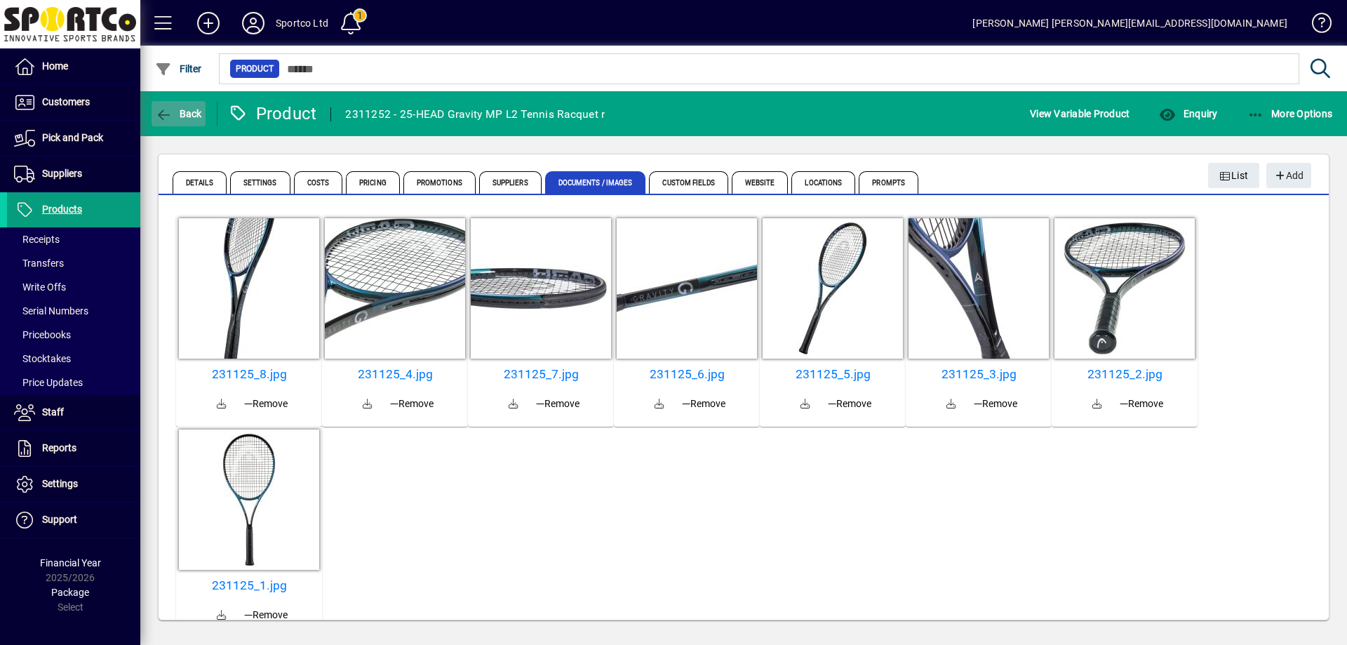
click at [161, 105] on span "button" at bounding box center [179, 114] width 54 height 34
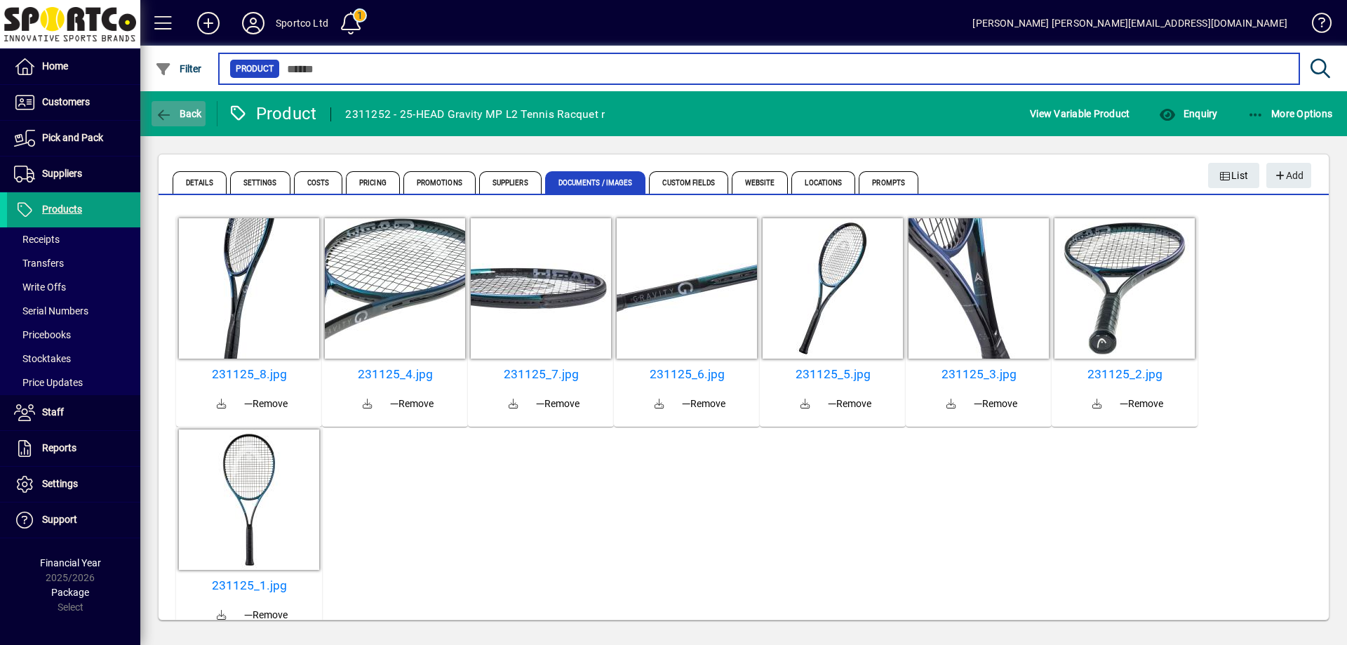
type input "*******"
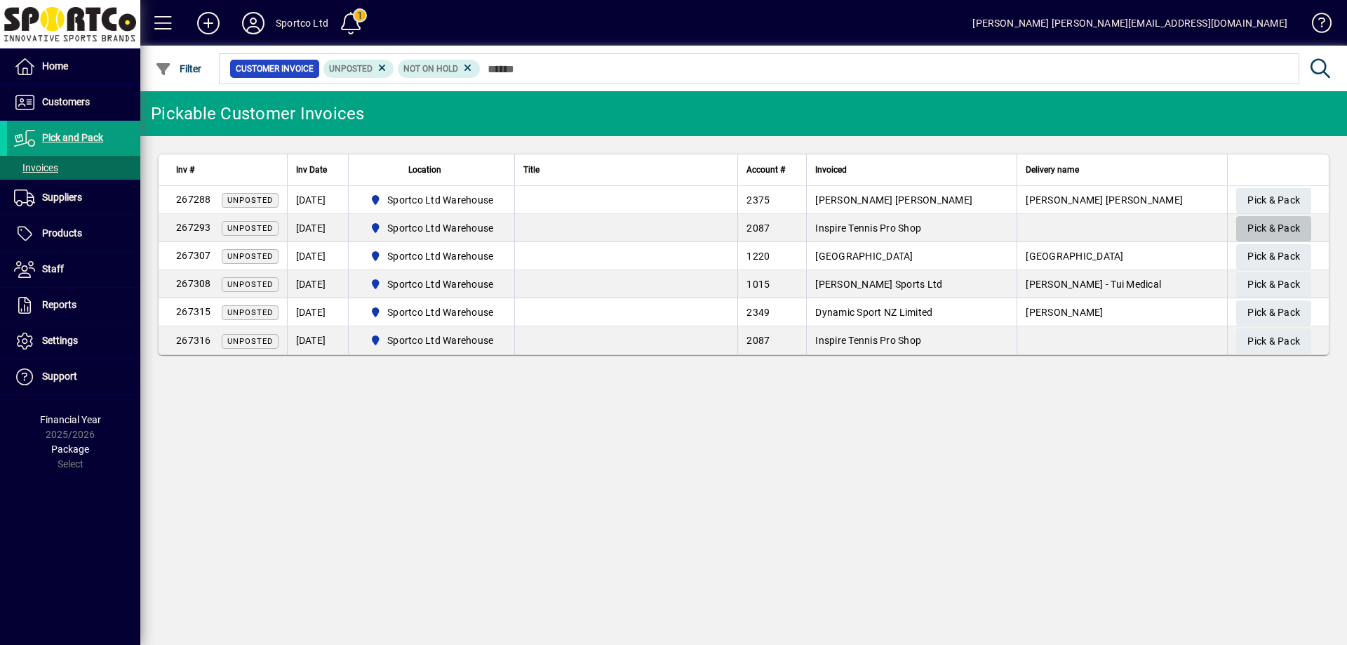
click at [1275, 222] on span "Pick & Pack" at bounding box center [1273, 228] width 53 height 23
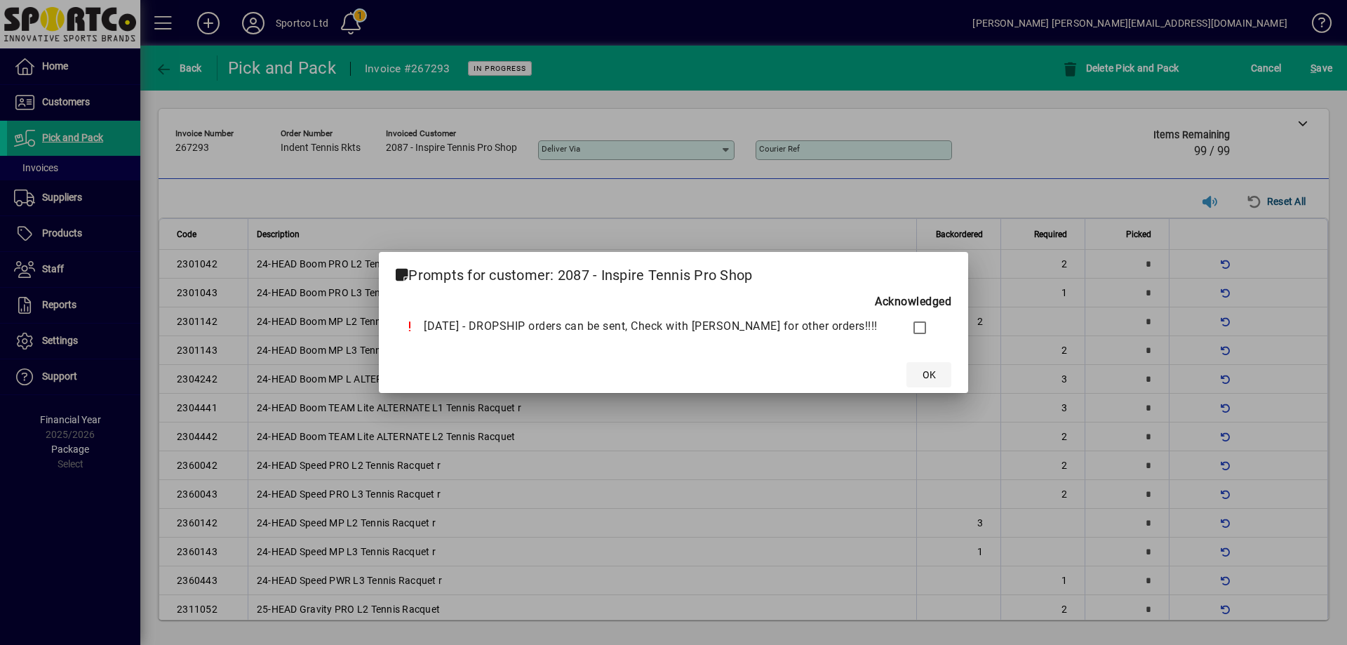
click at [922, 378] on span "OK" at bounding box center [928, 375] width 13 height 15
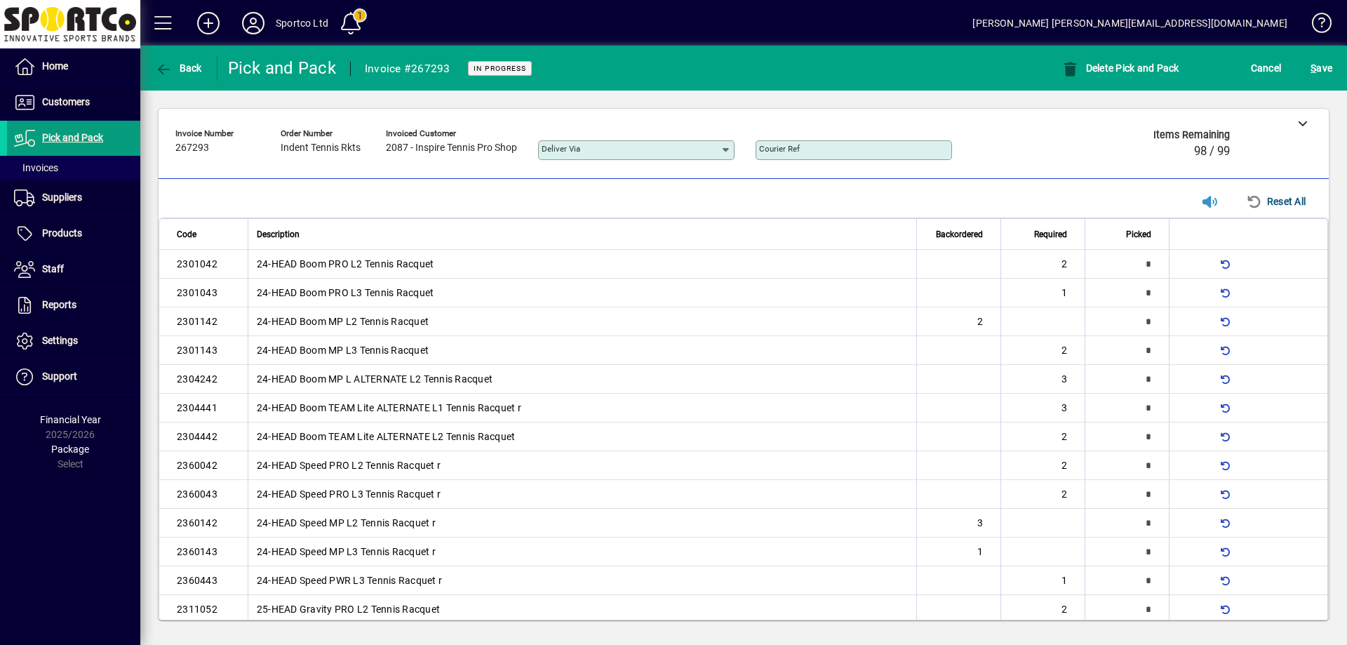
scroll to position [906, 0]
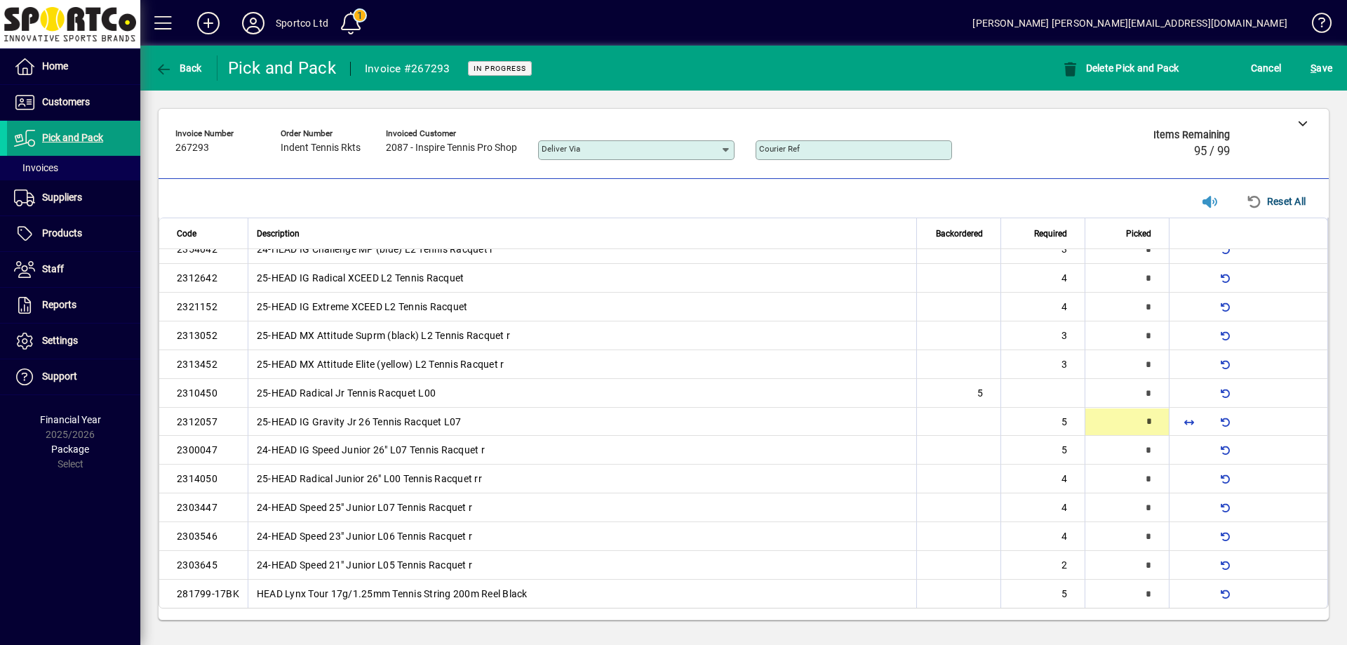
type input "*"
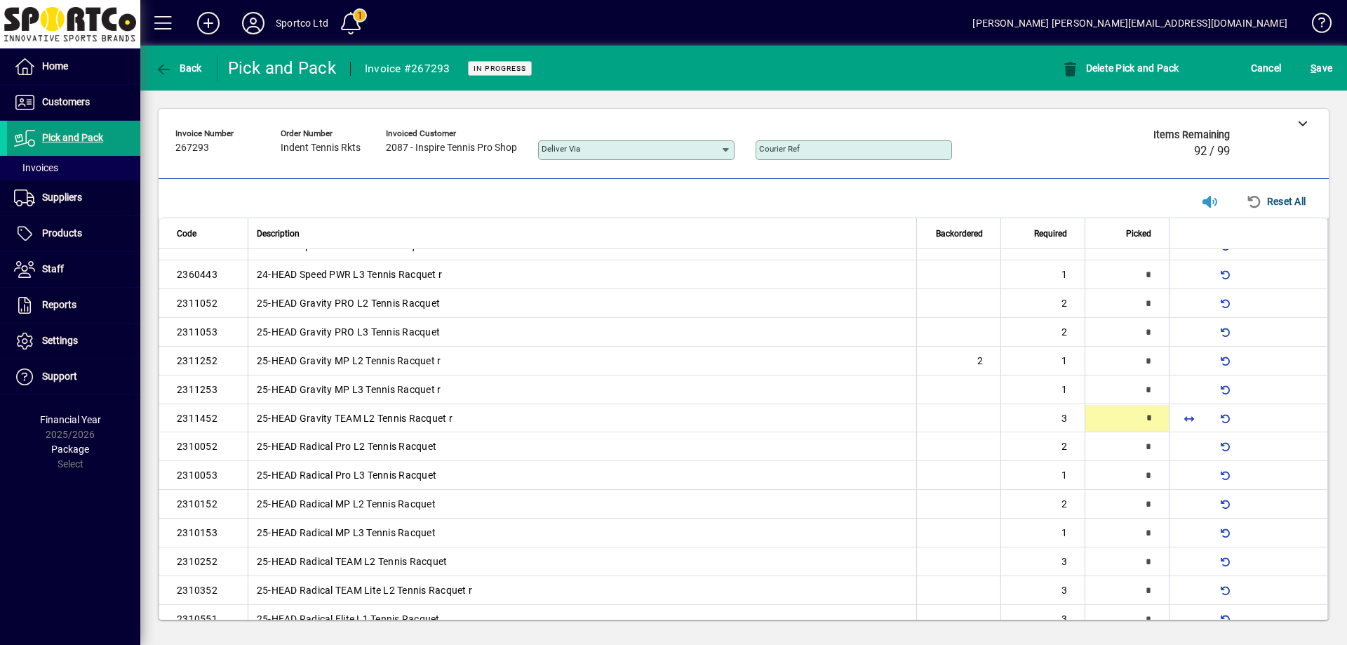
scroll to position [307, 0]
type input "*"
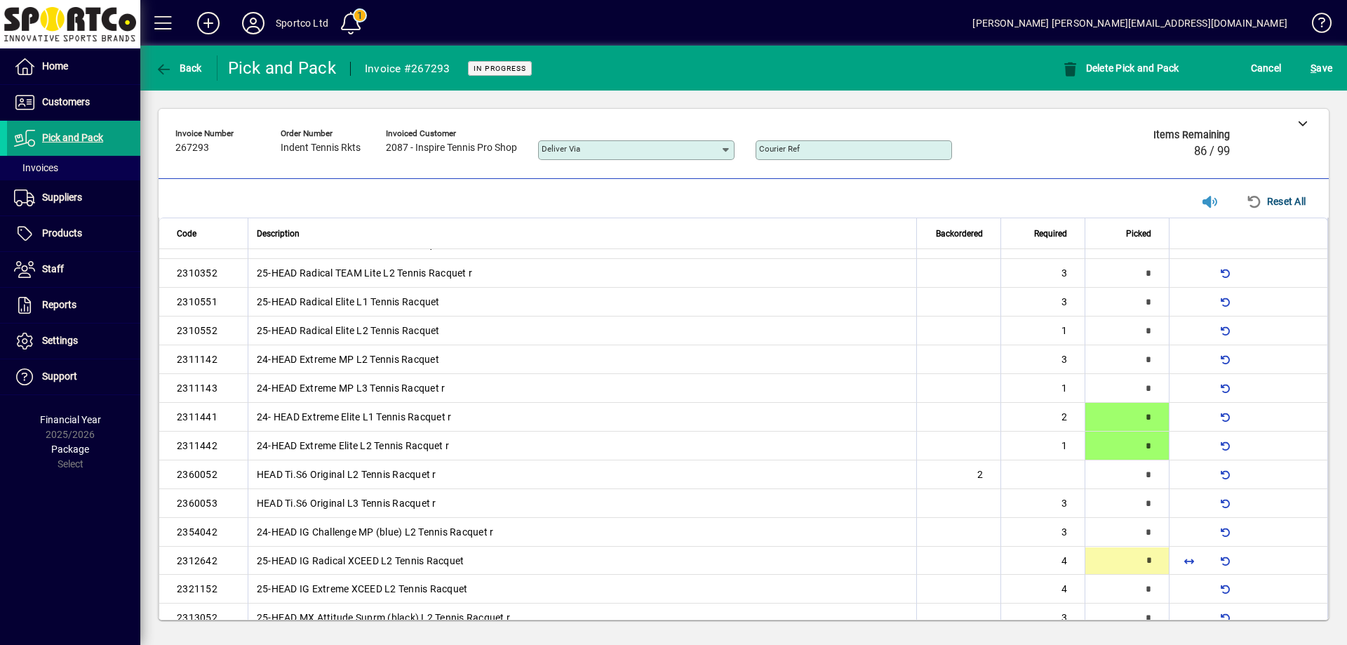
scroll to position [767, 0]
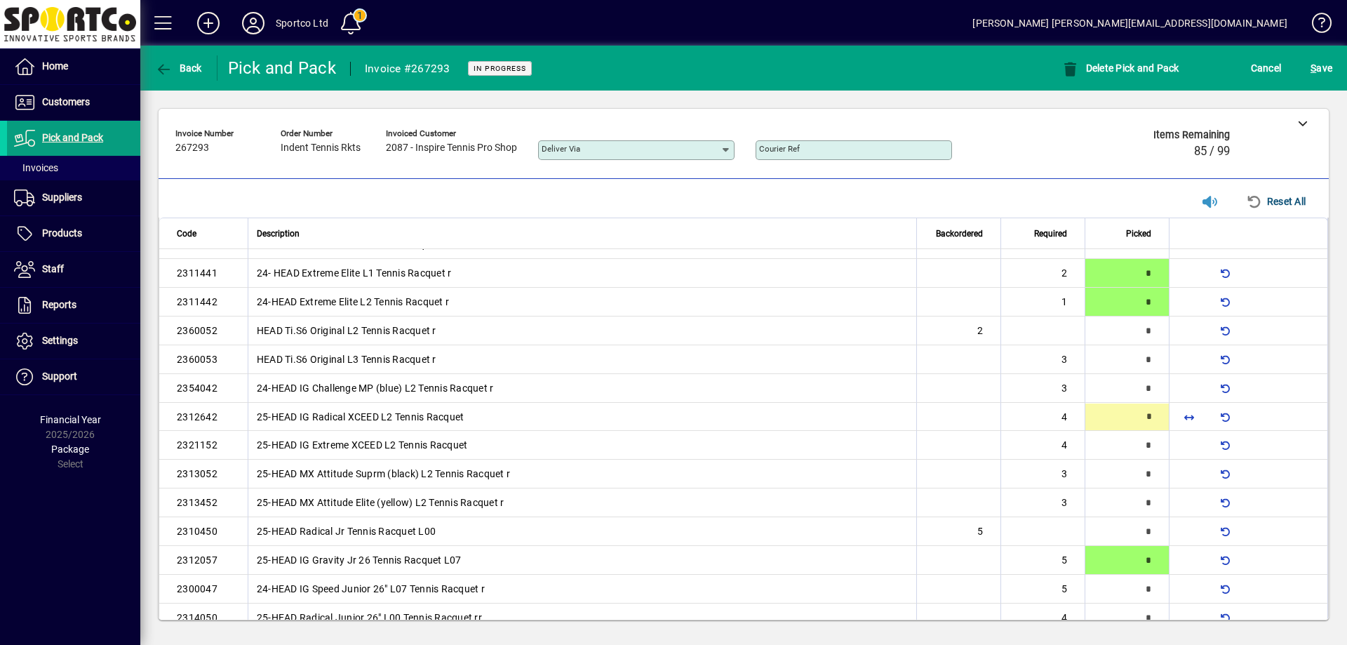
type input "*"
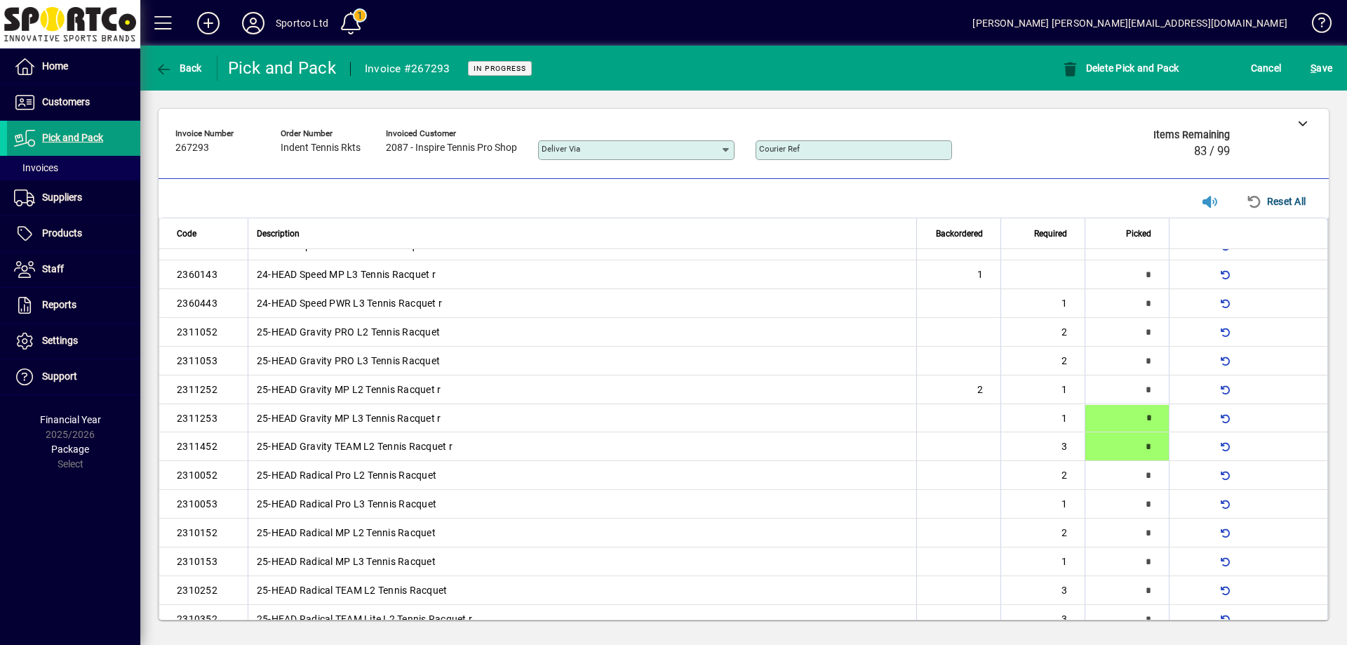
type input "*"
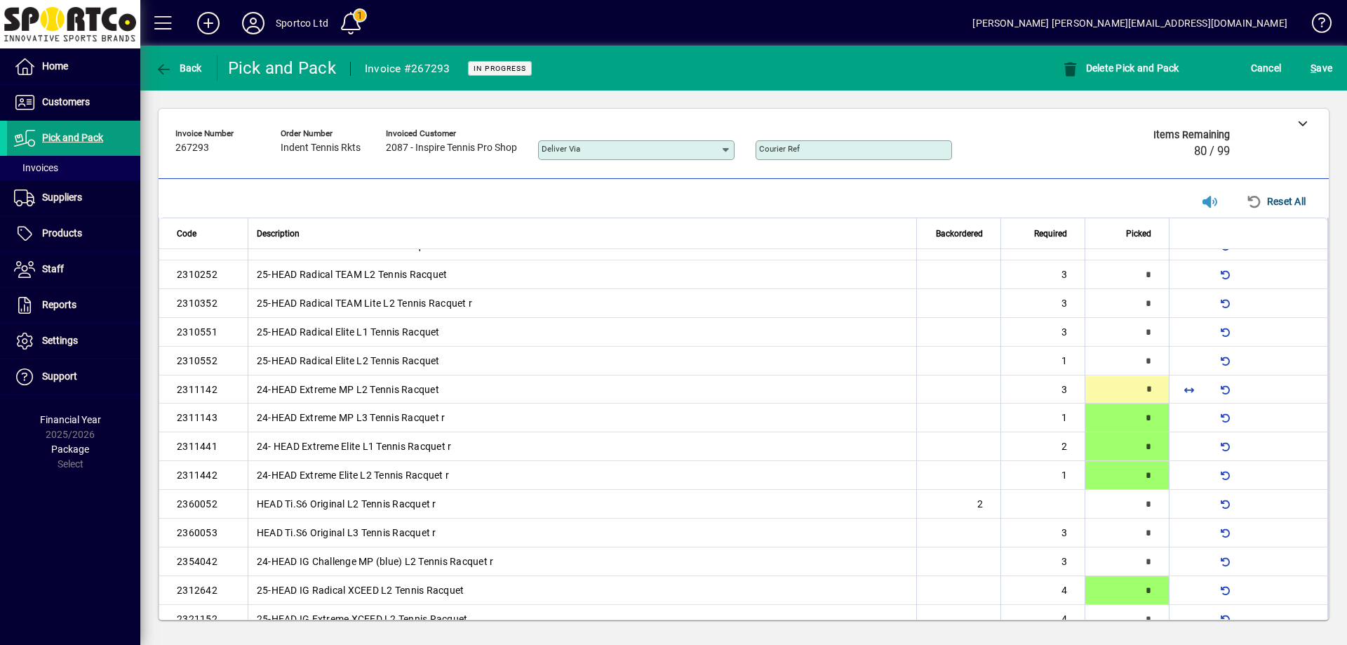
scroll to position [566, 0]
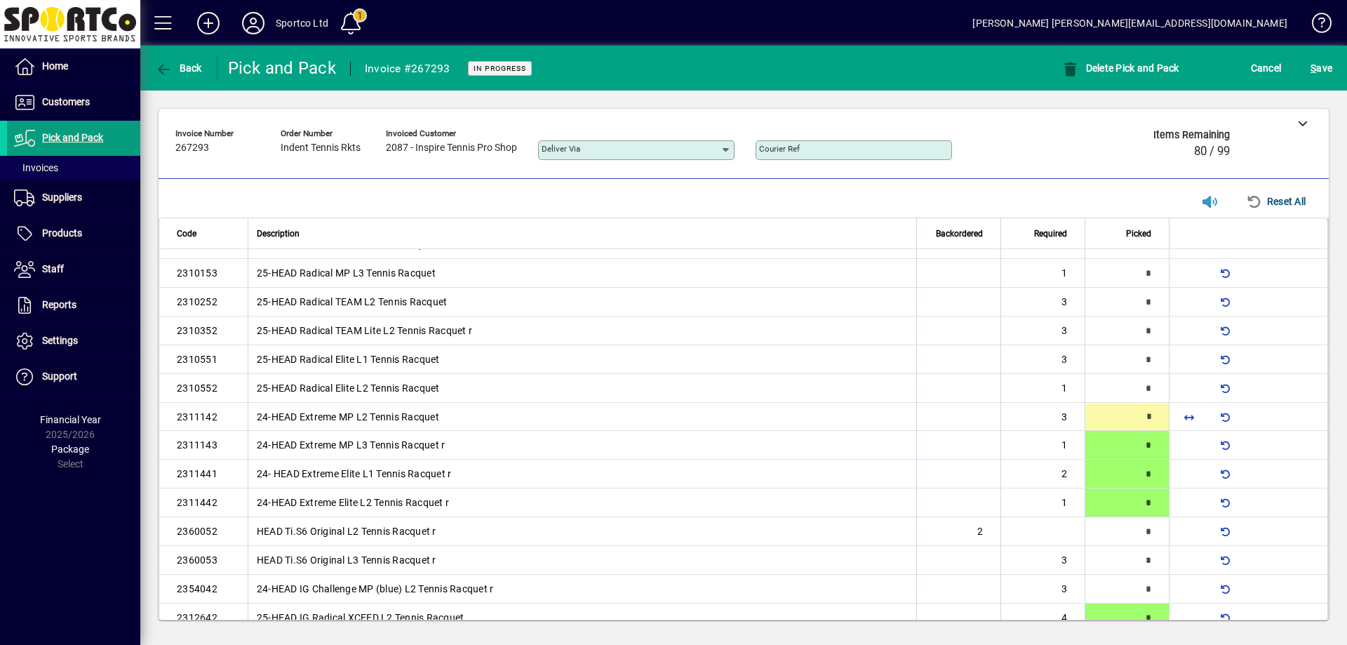
type input "*"
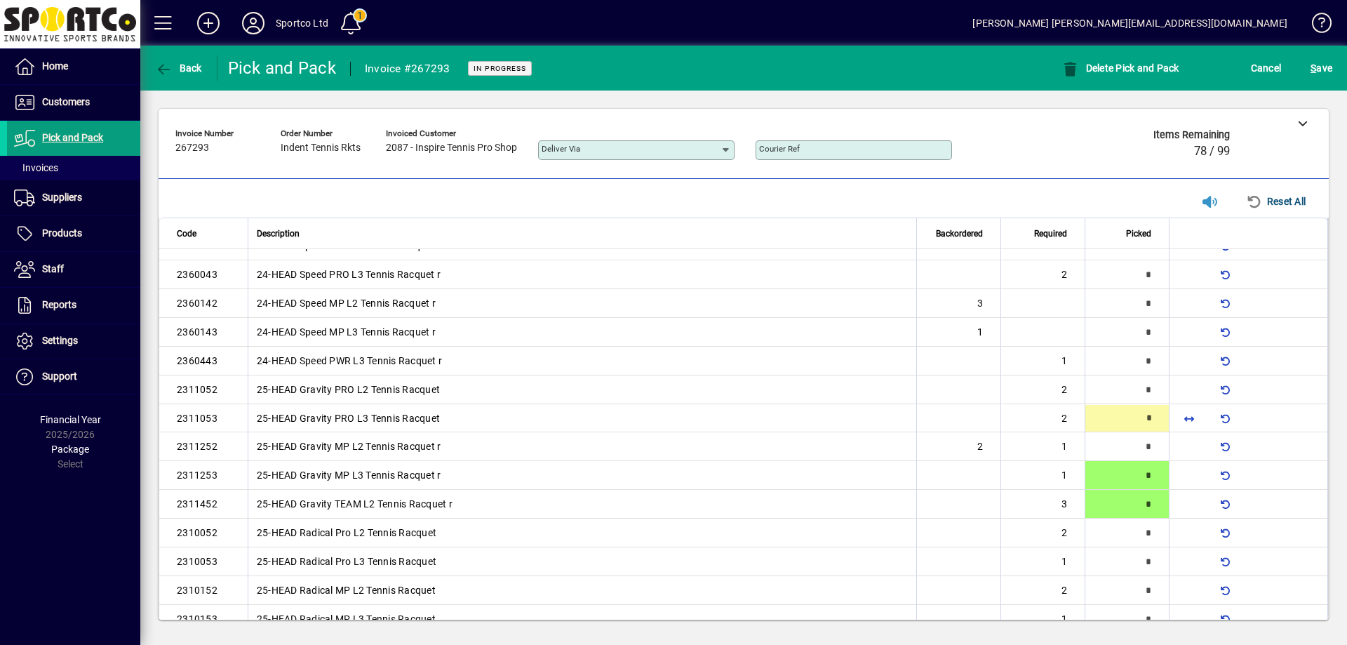
type input "*"
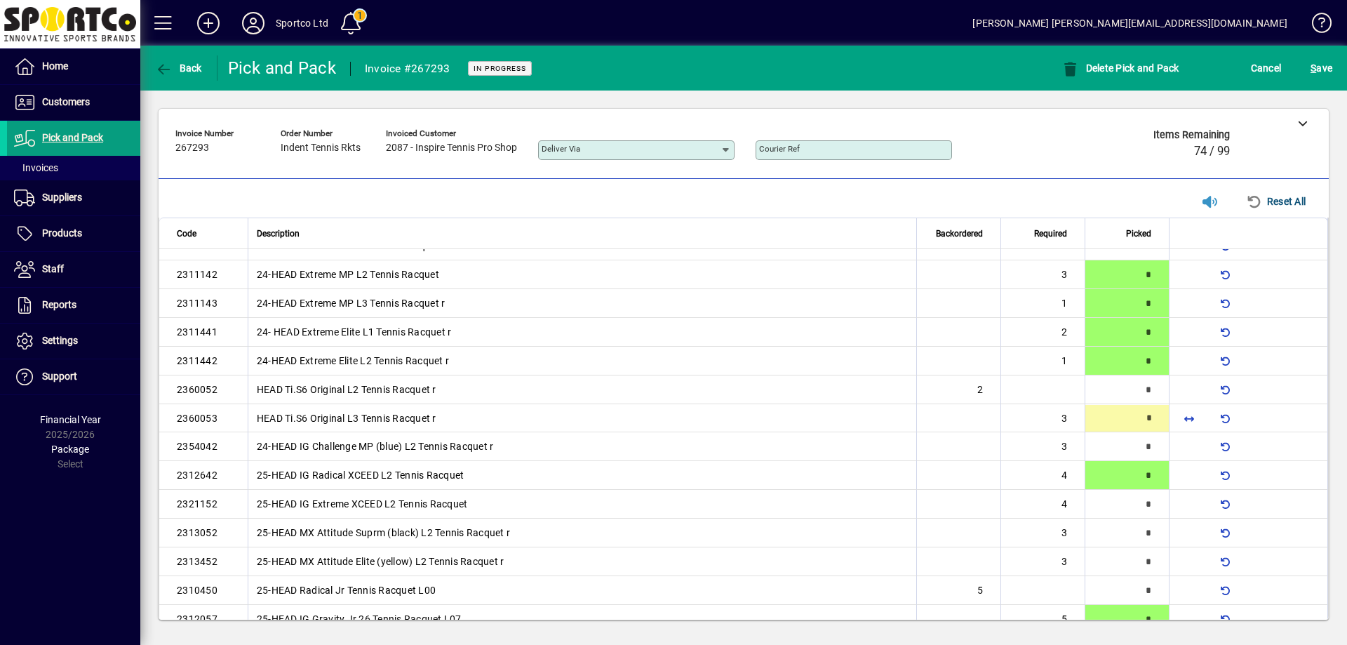
scroll to position [710, 0]
type input "*"
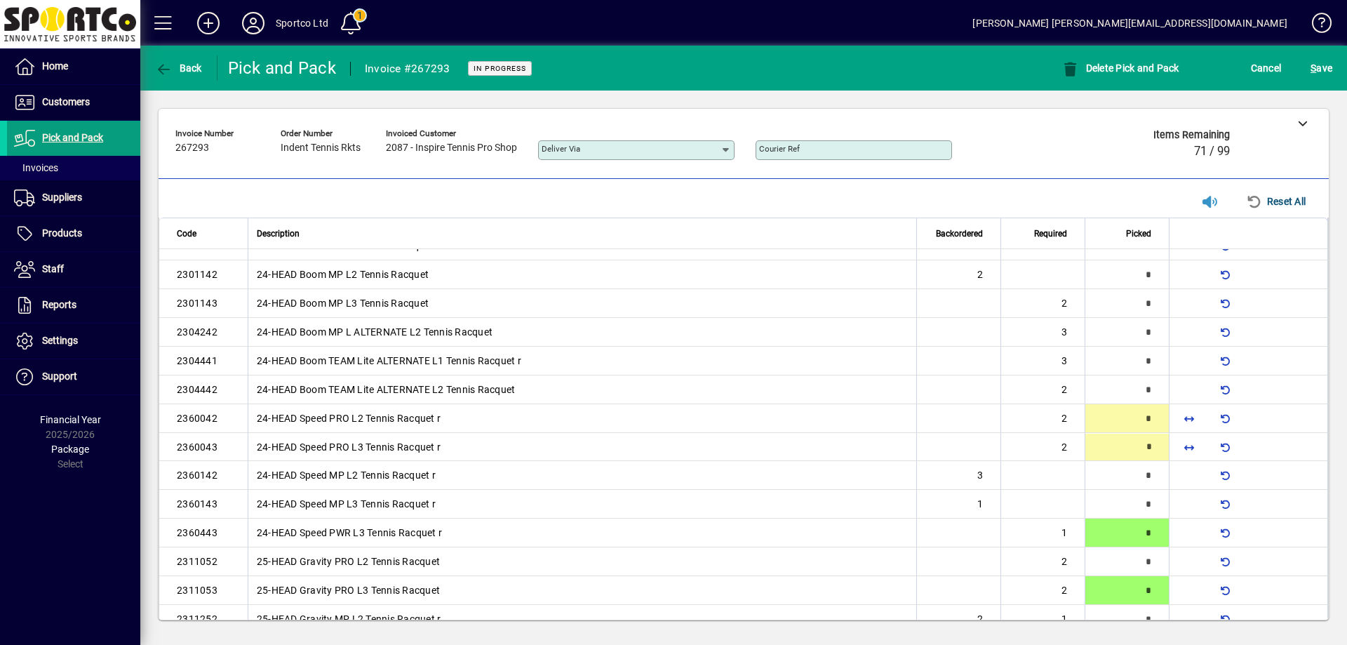
type input "*"
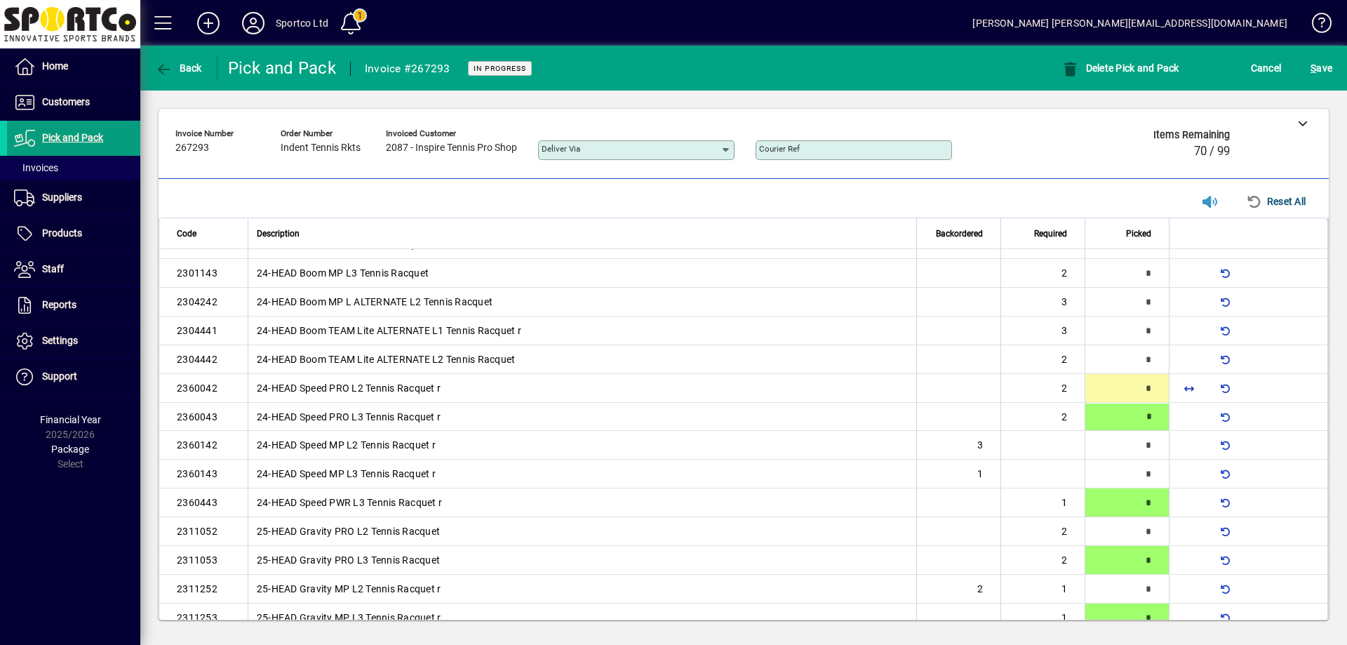
type input "*"
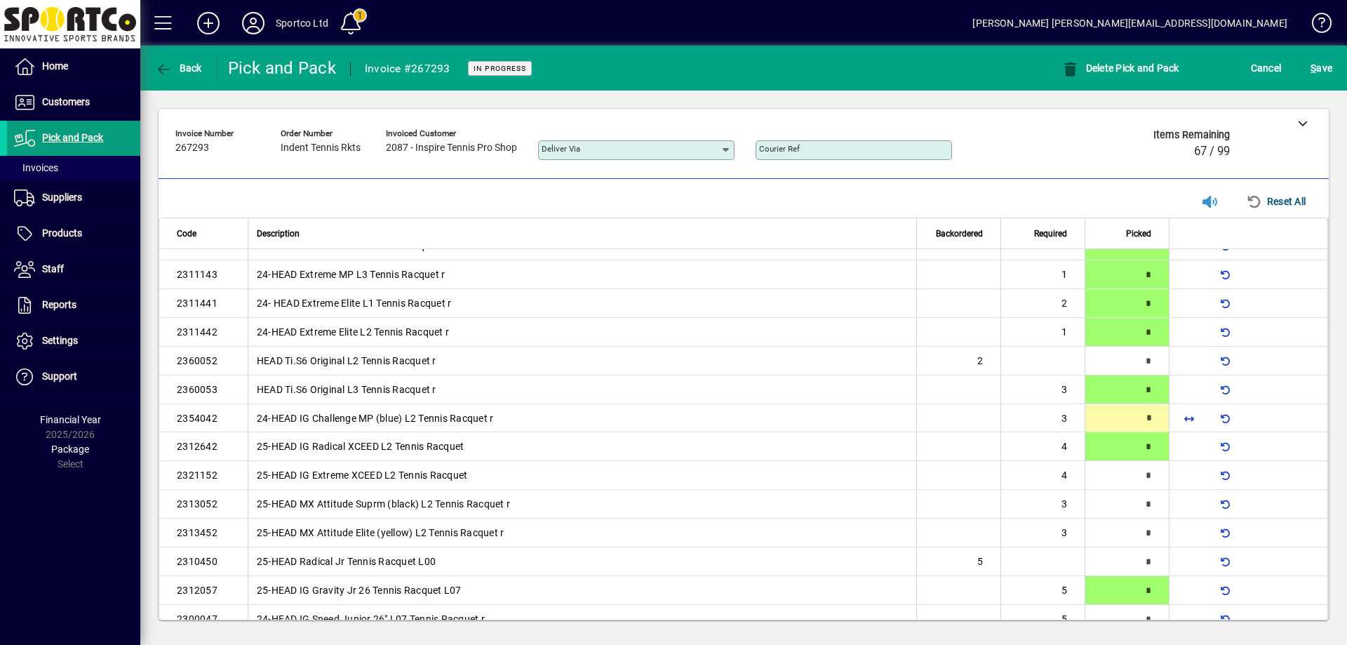
scroll to position [739, 0]
type input "*"
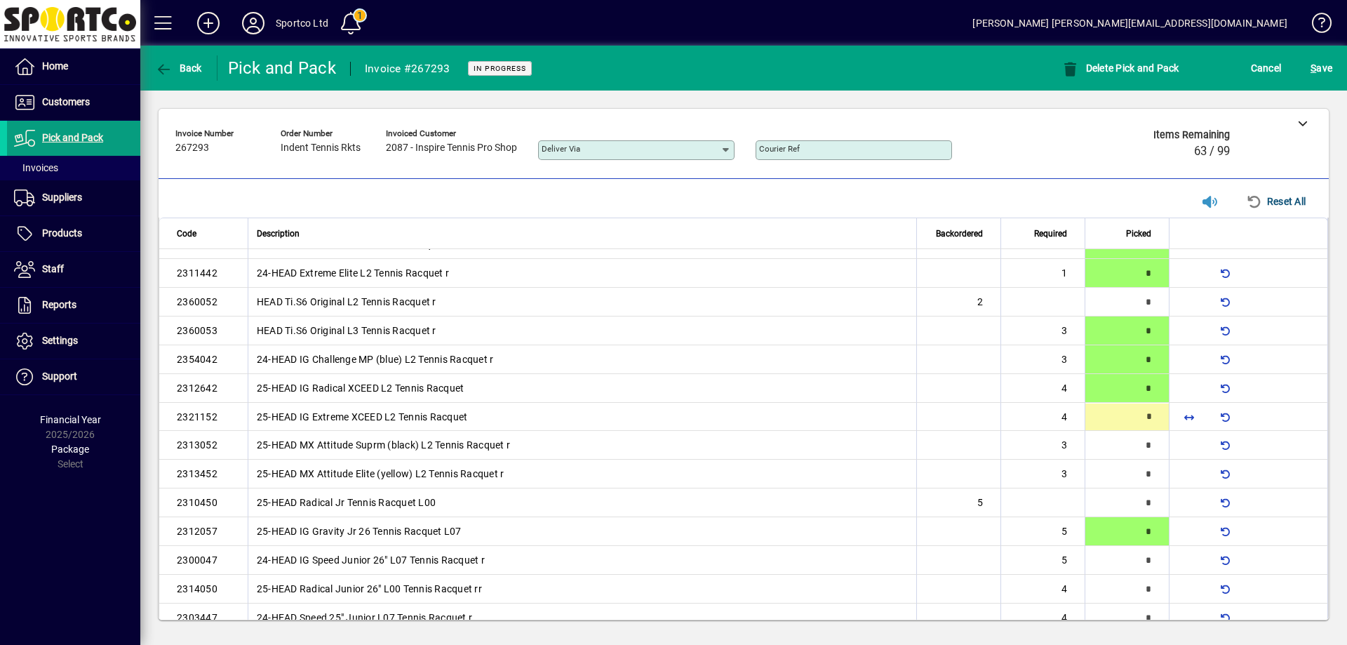
type input "*"
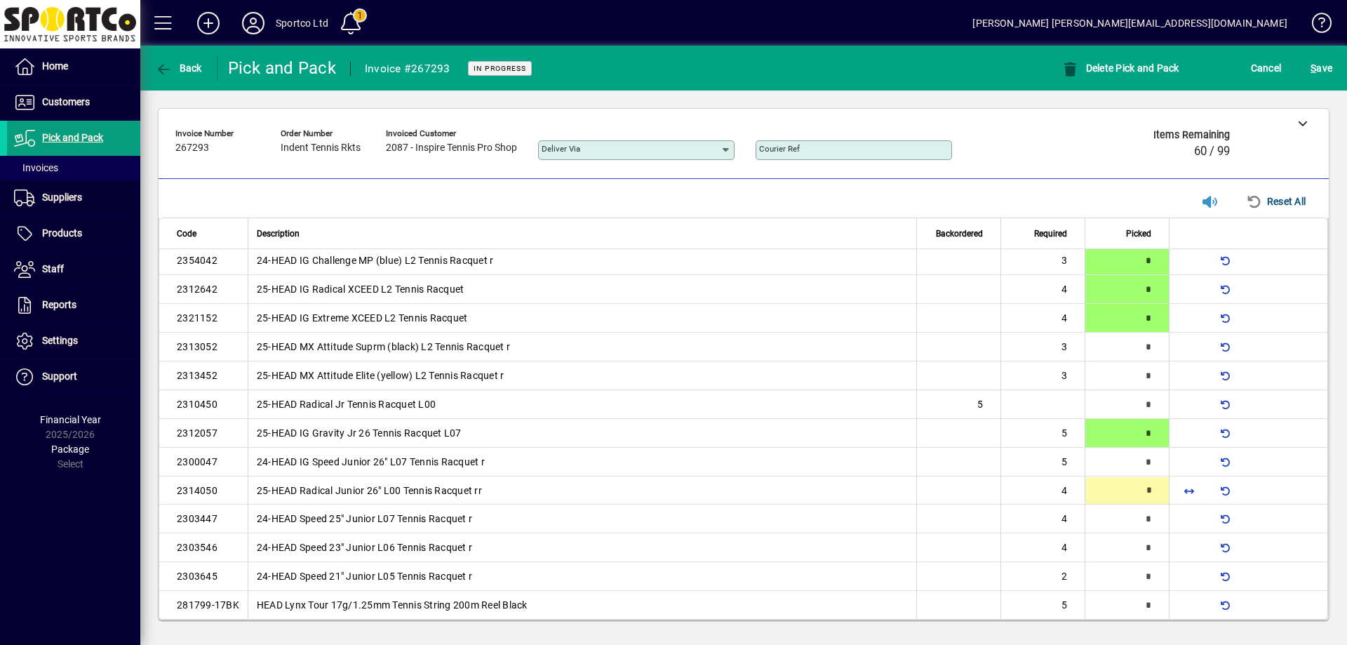
scroll to position [906, 0]
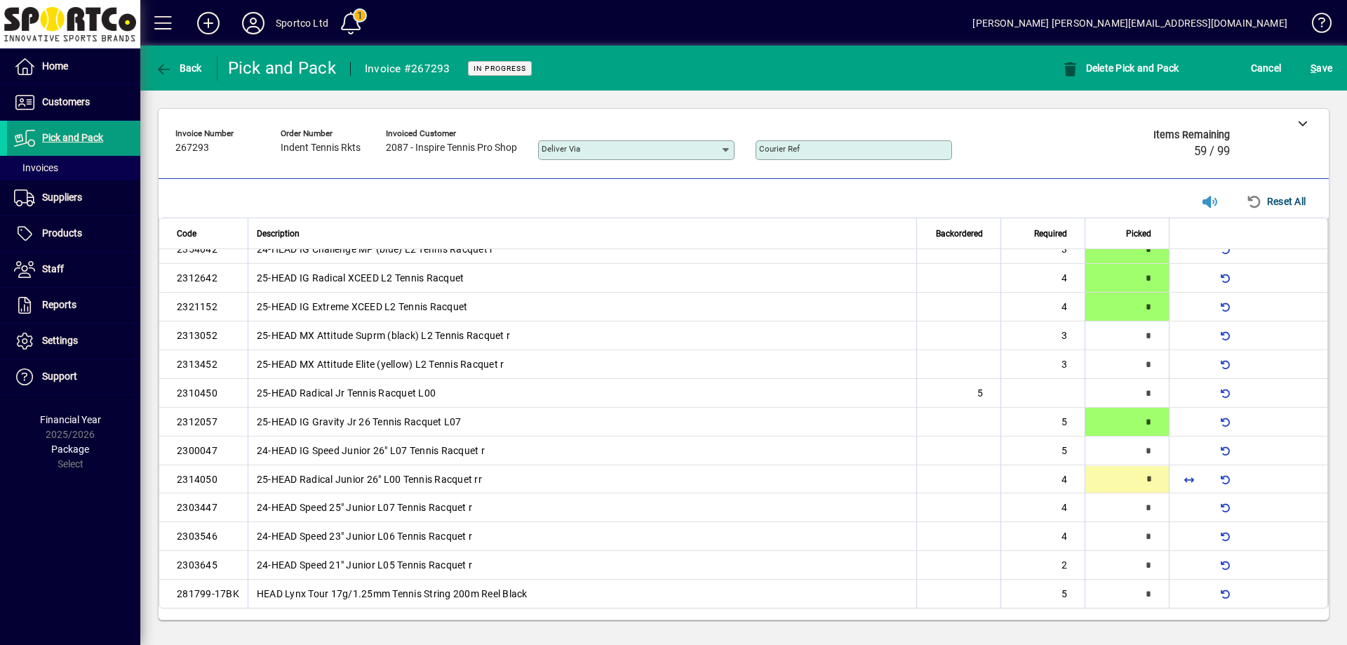
type input "*"
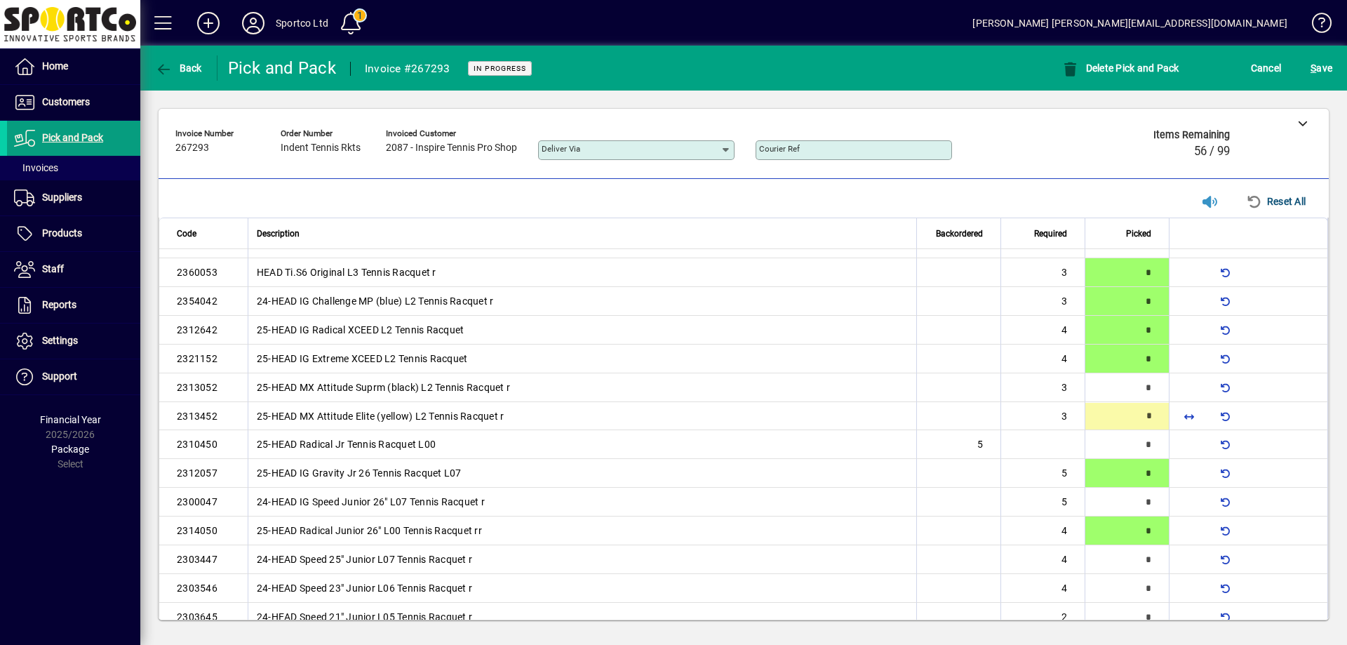
scroll to position [854, 0]
type input "*"
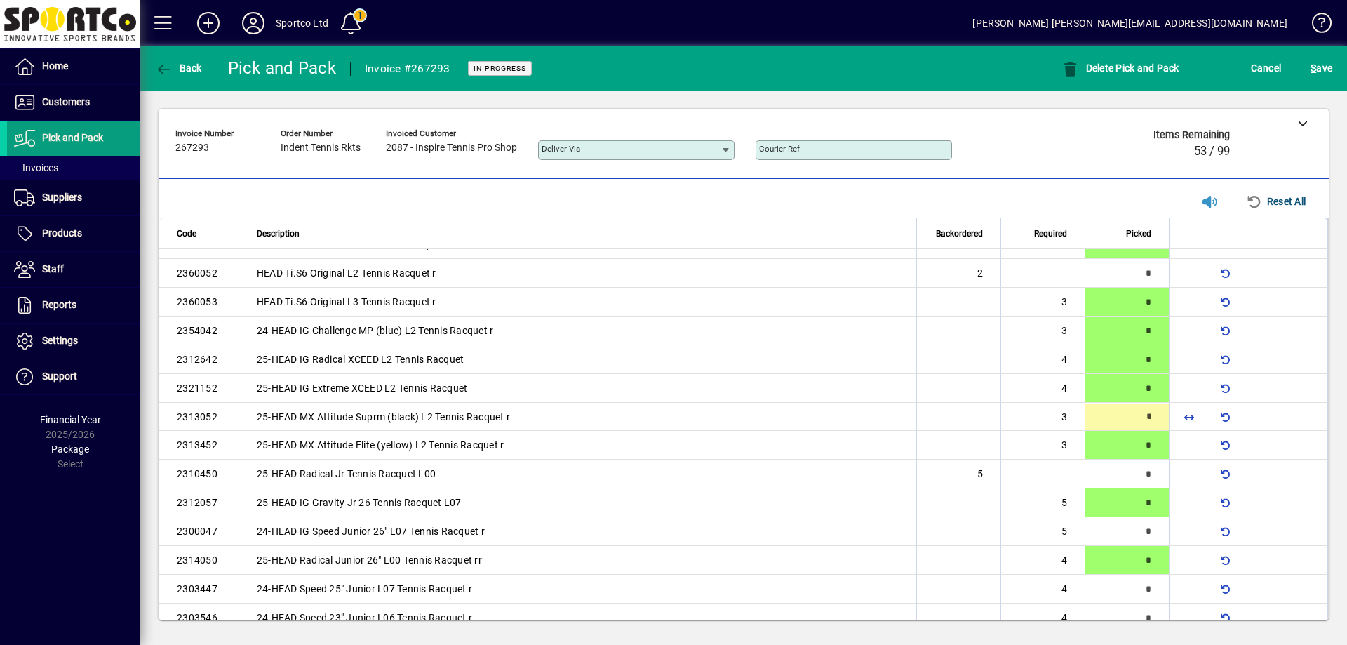
type input "*"
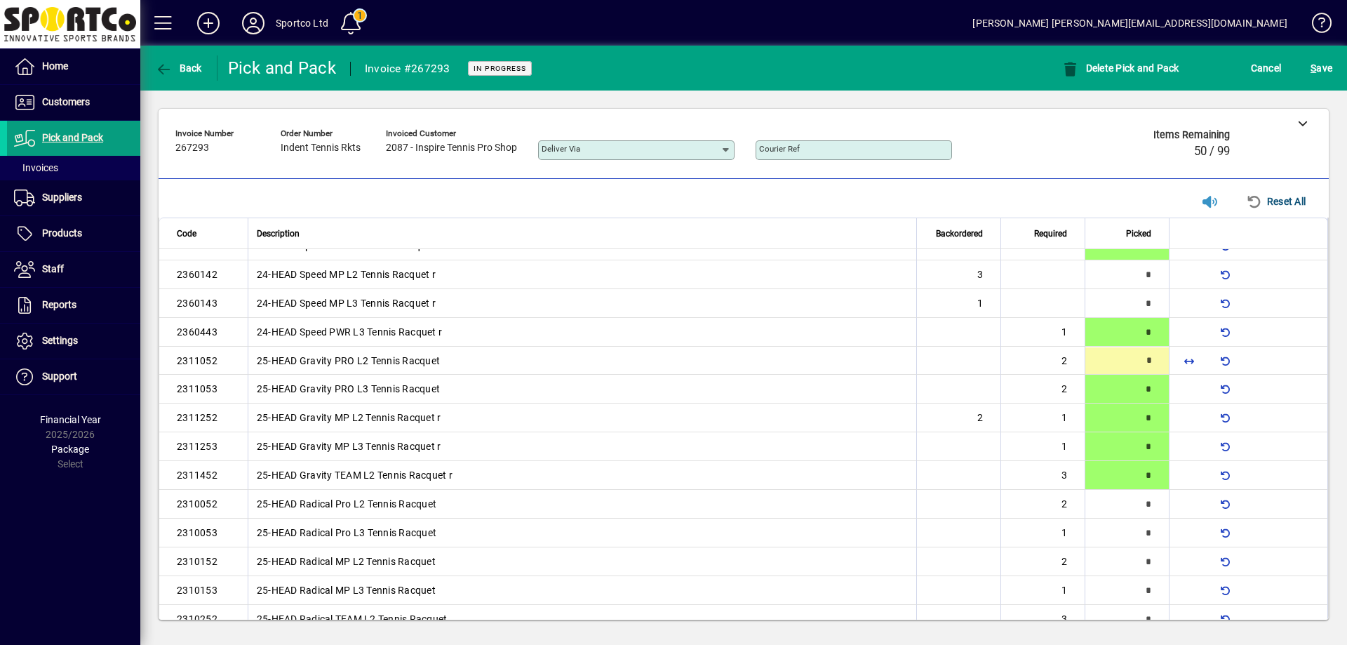
type input "*"
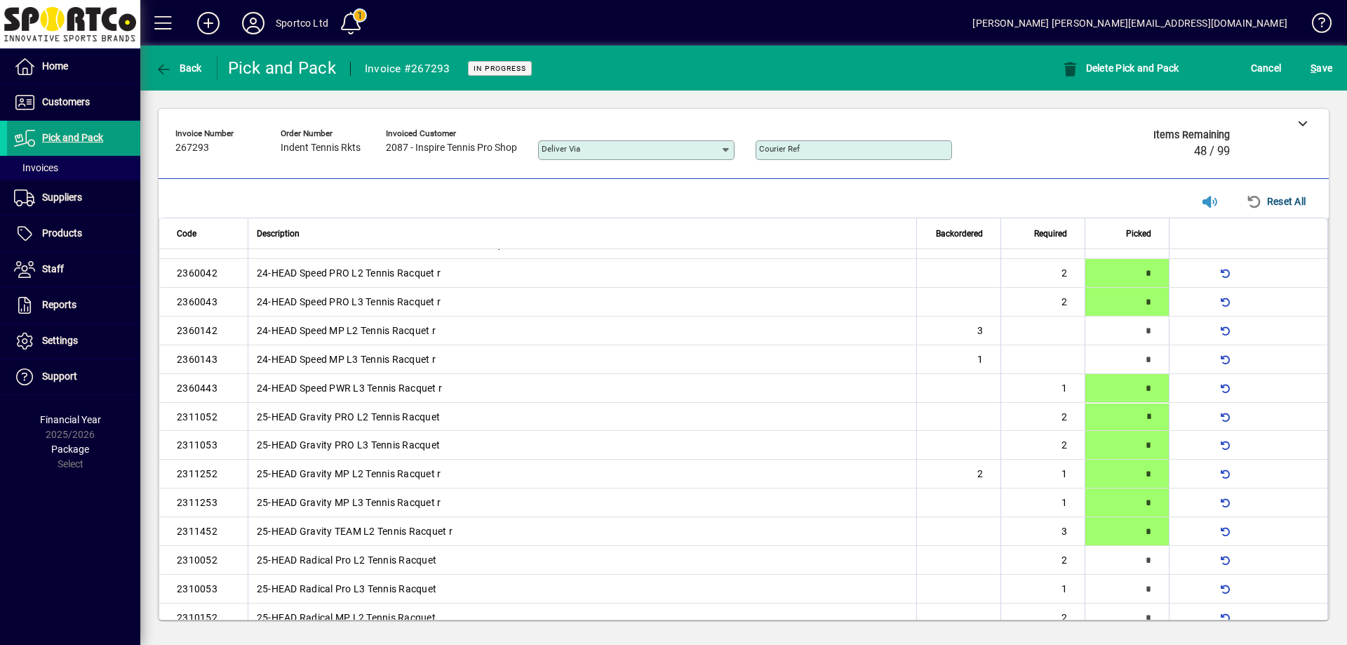
type input "*"
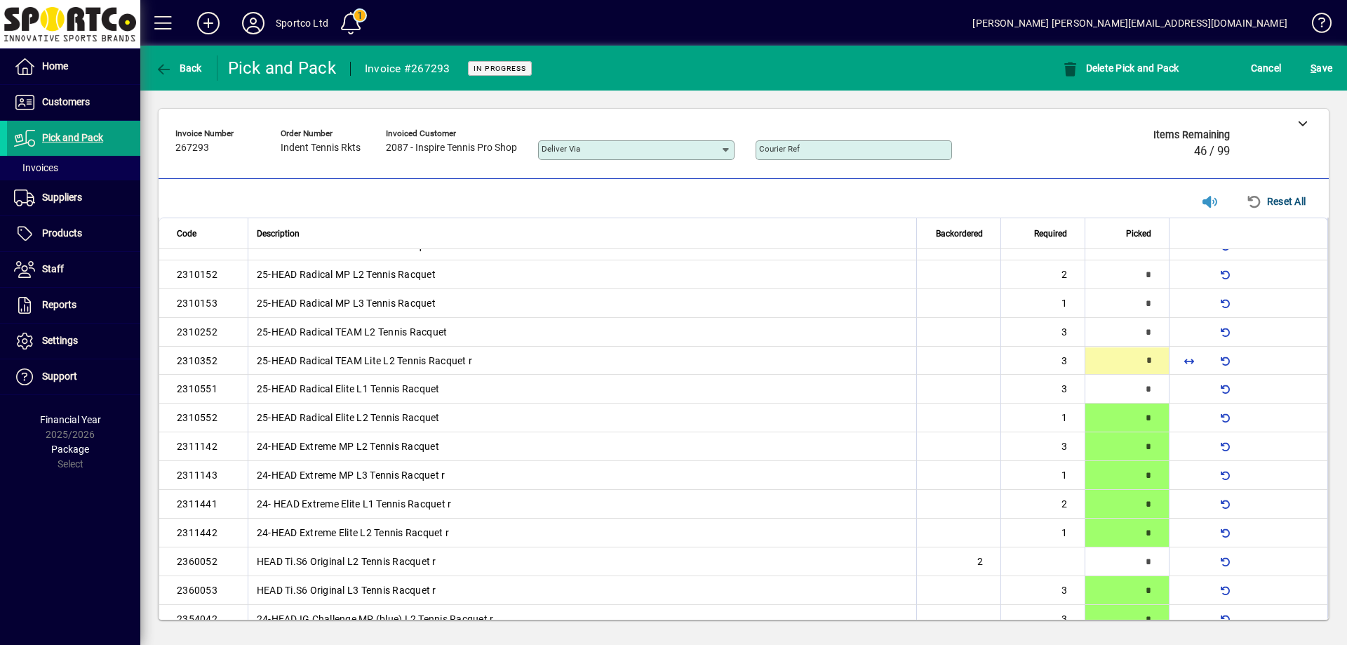
scroll to position [480, 0]
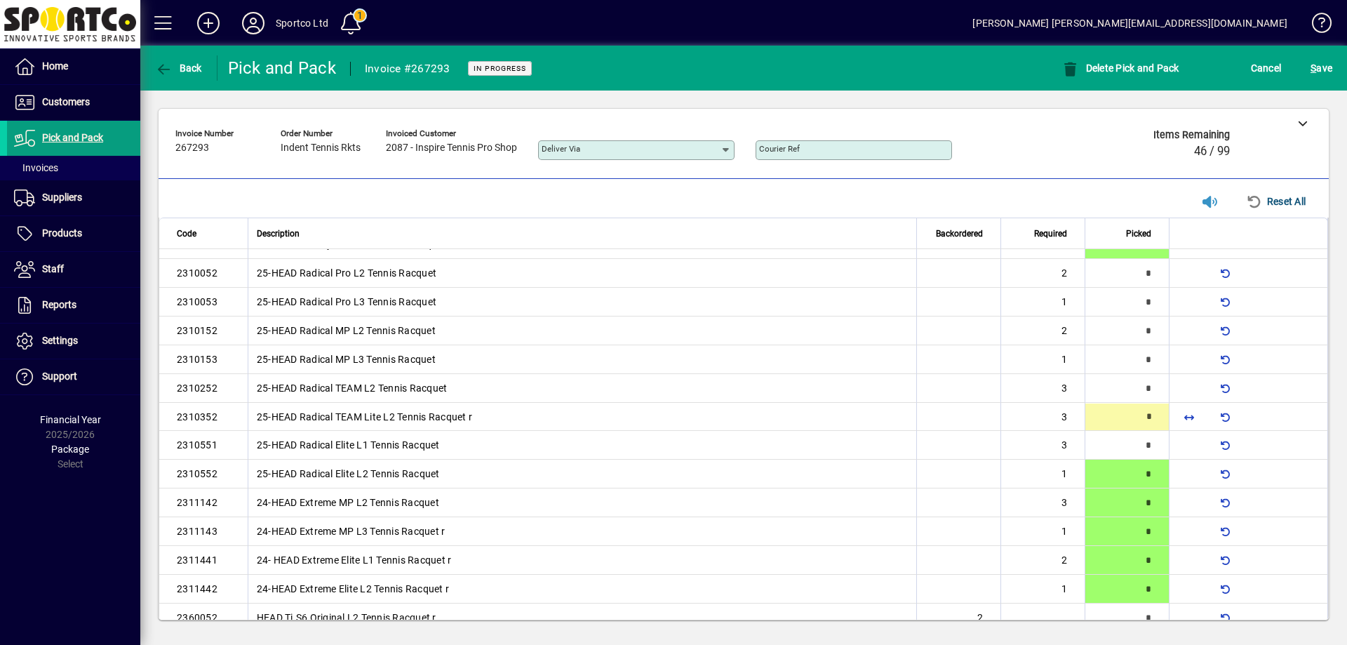
type input "*"
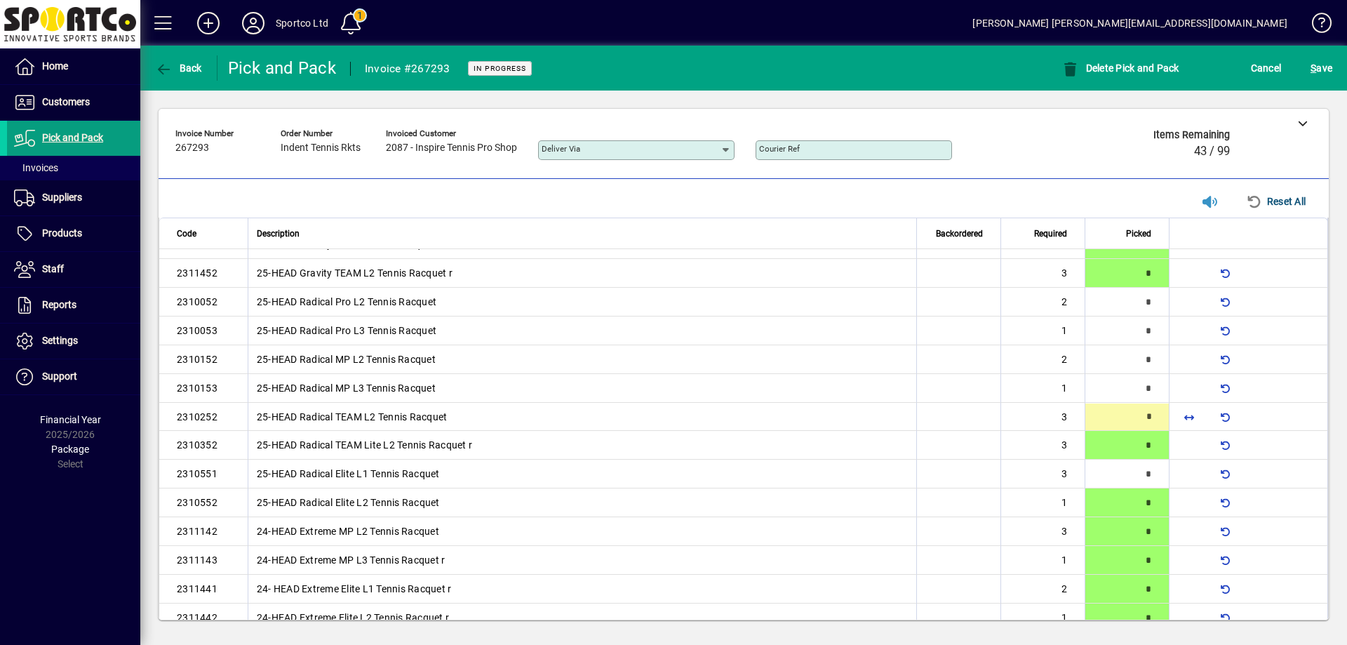
type input "*"
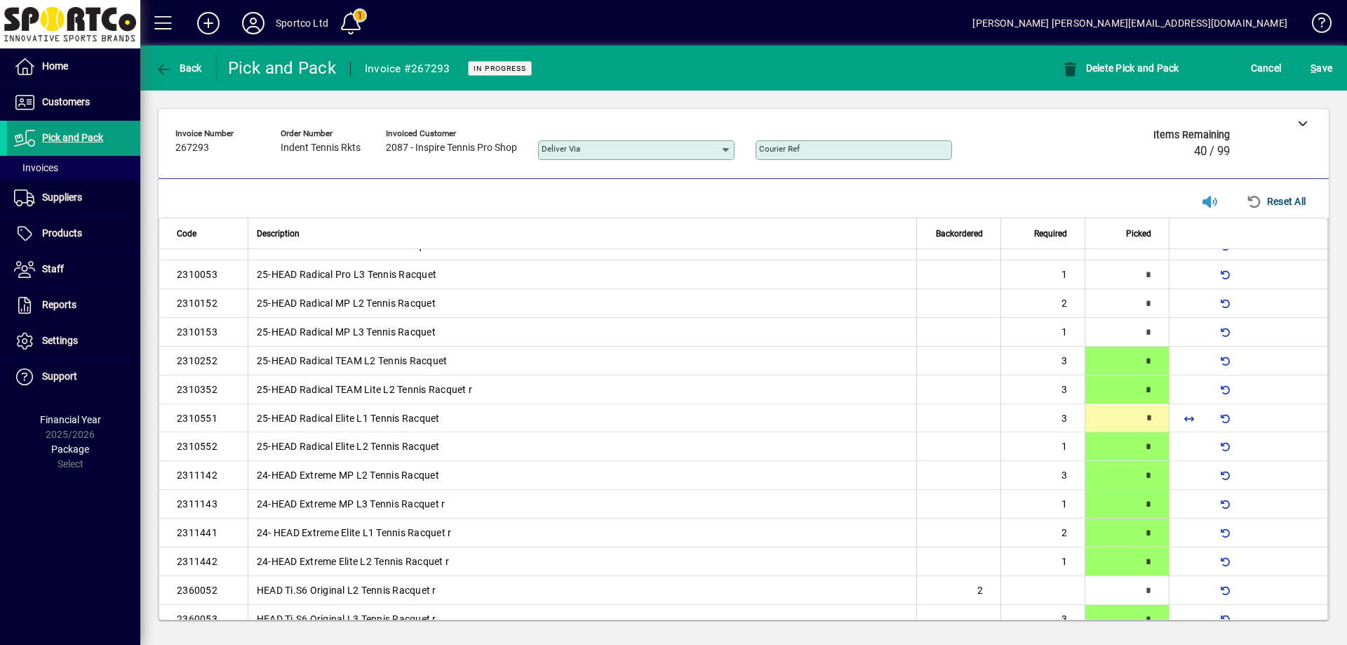
scroll to position [509, 0]
type input "*"
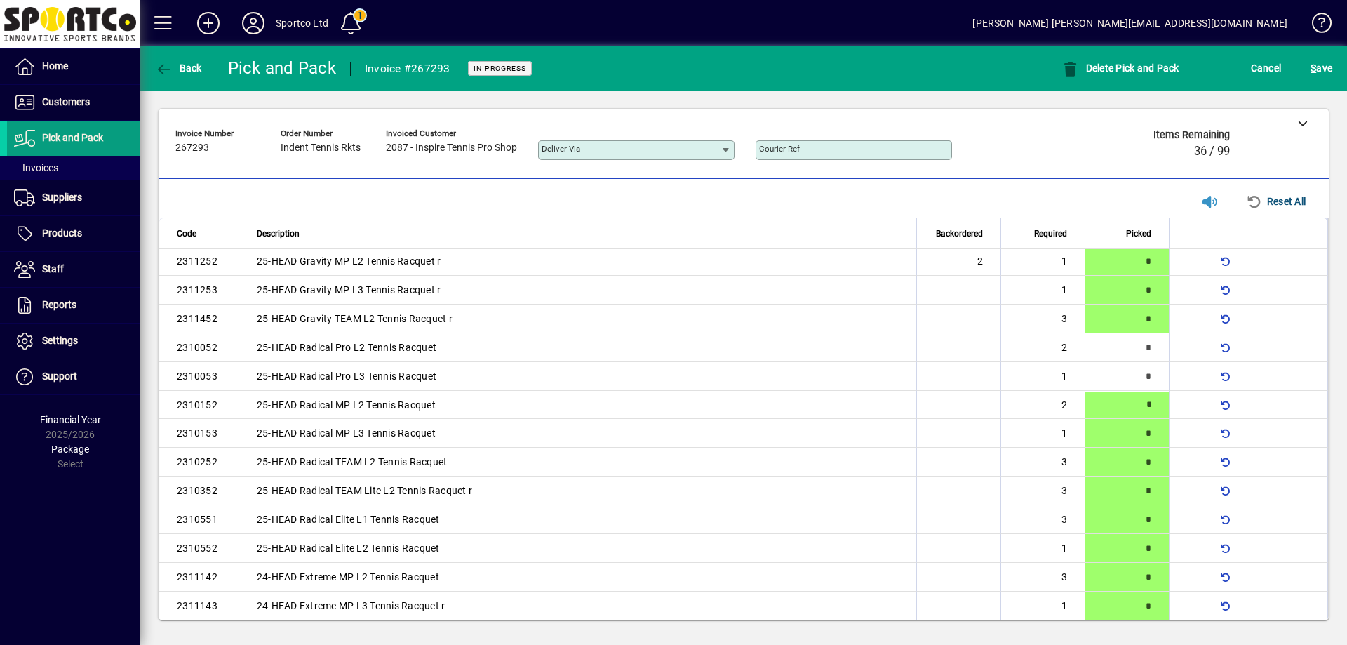
scroll to position [393, 0]
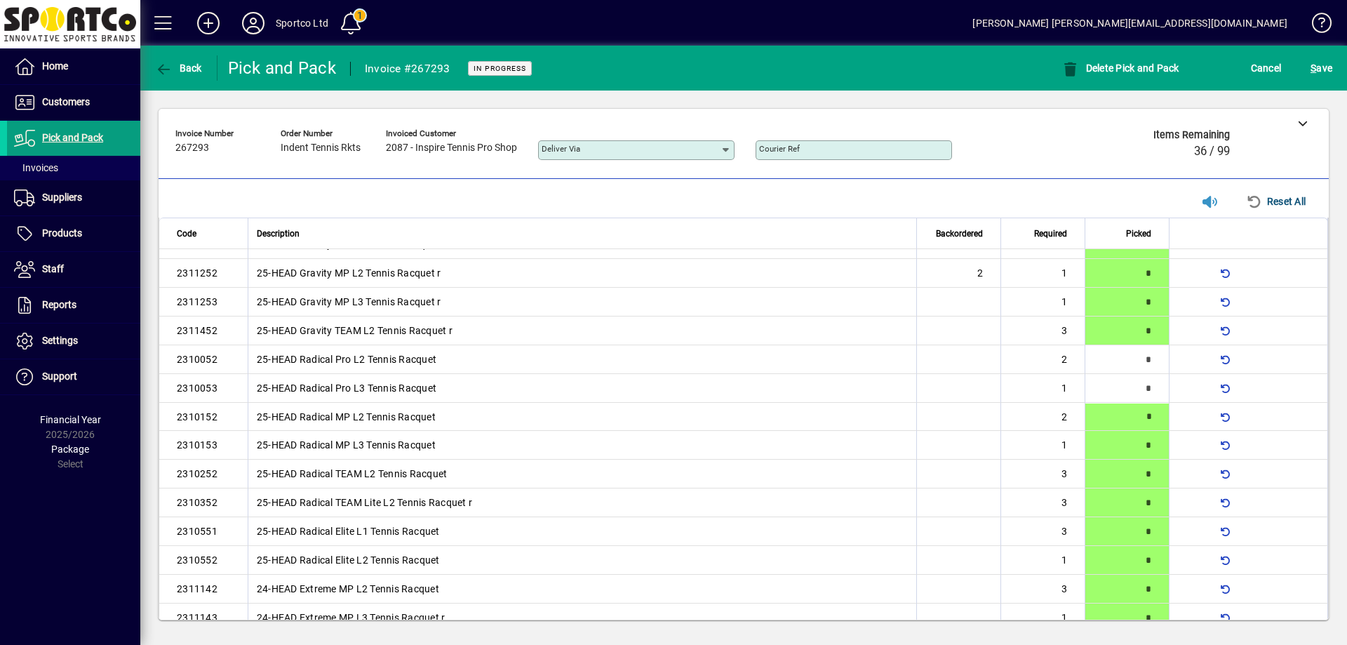
type input "*"
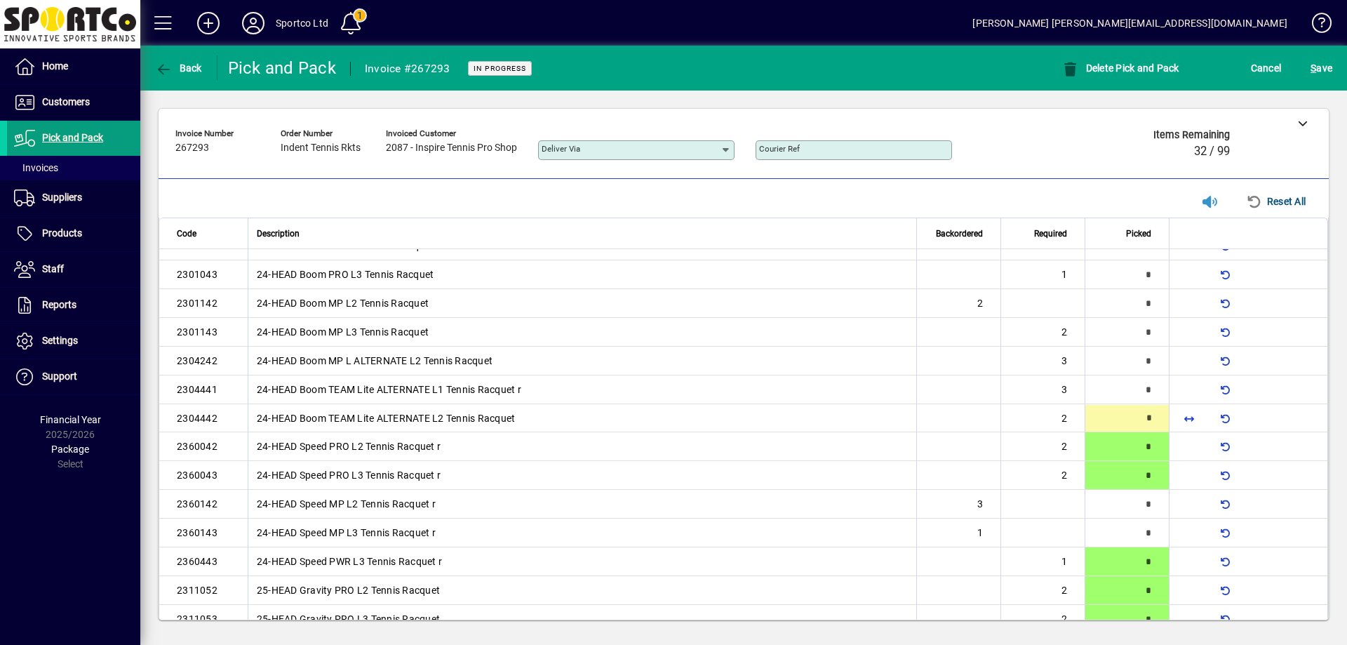
type input "*"
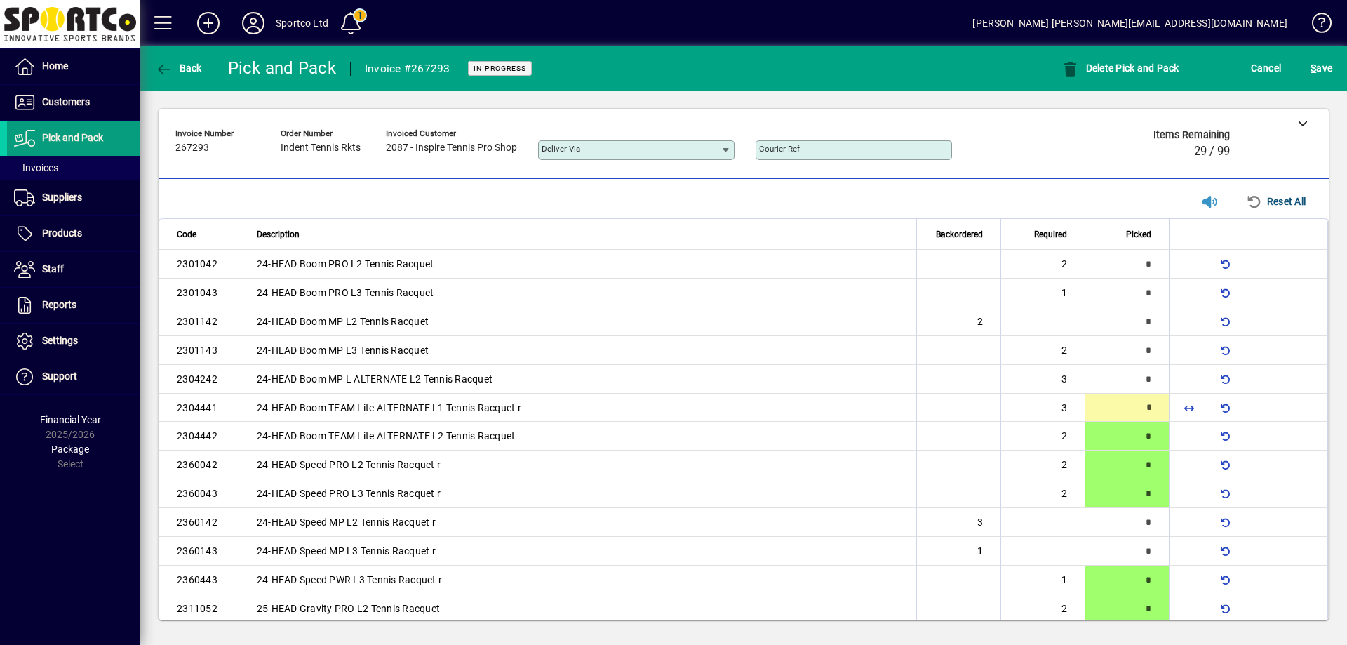
type input "*"
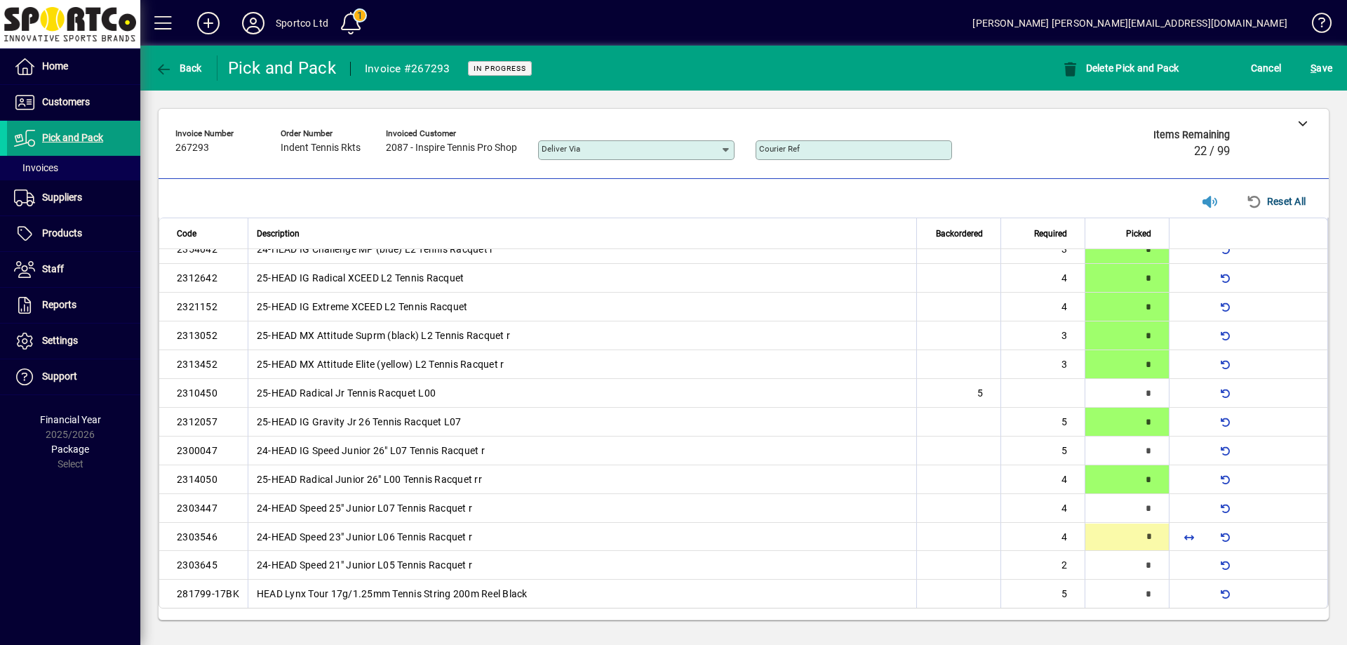
type input "*"
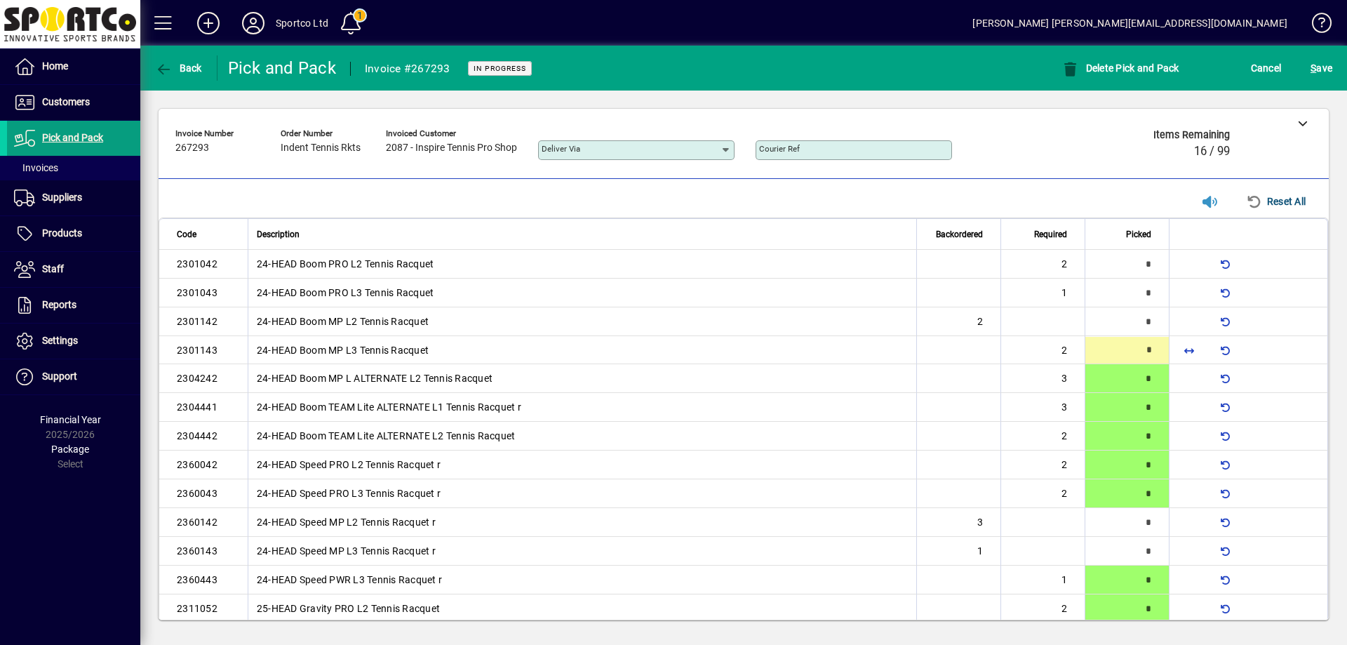
type input "*"
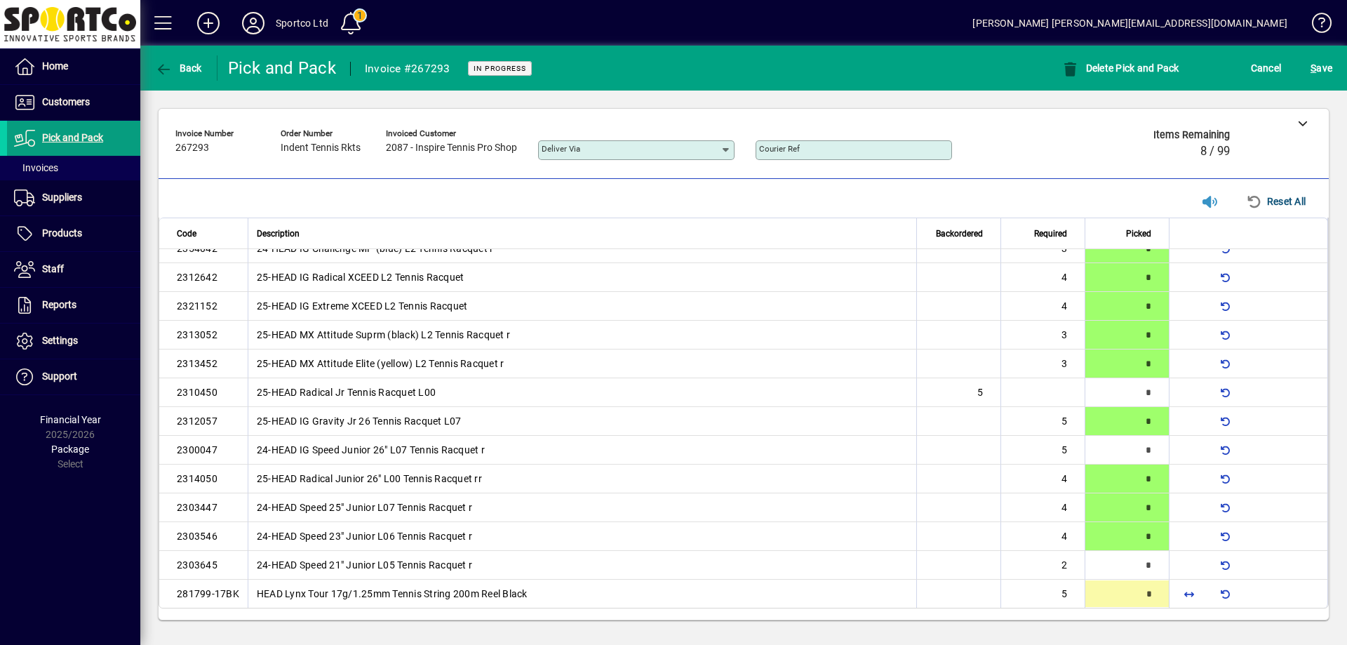
type input "*"
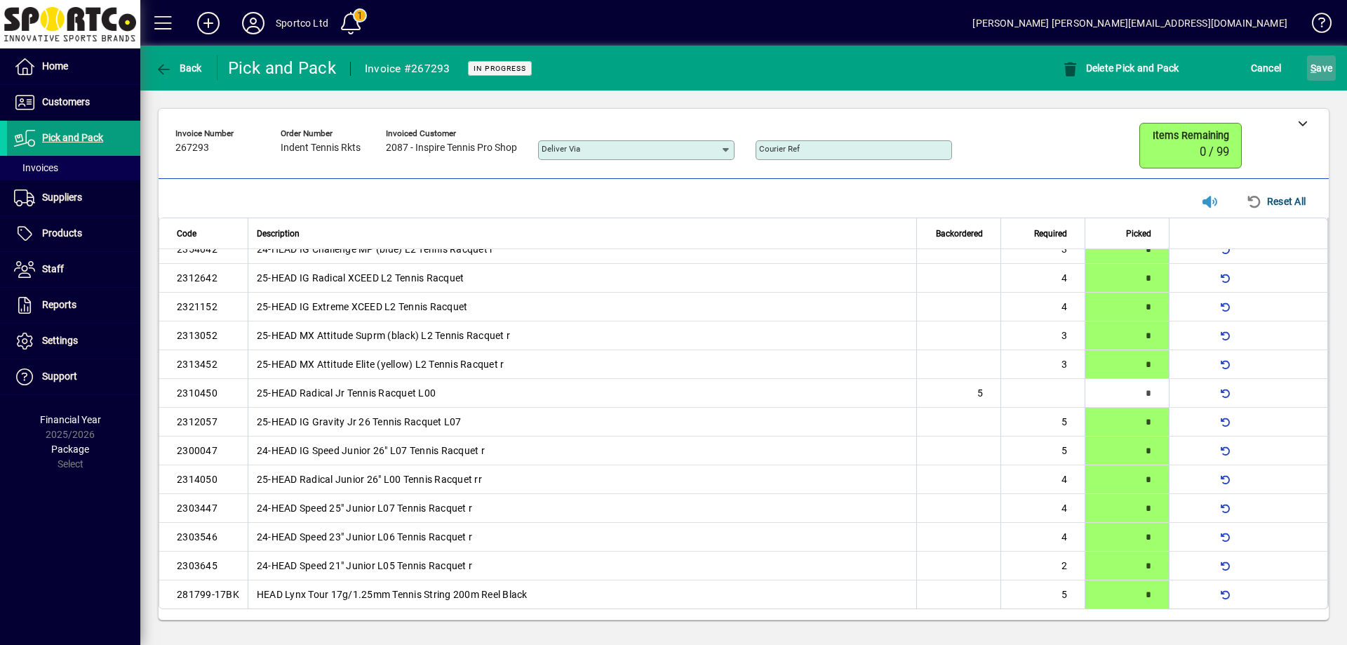
click at [1312, 67] on span "S" at bounding box center [1313, 67] width 6 height 11
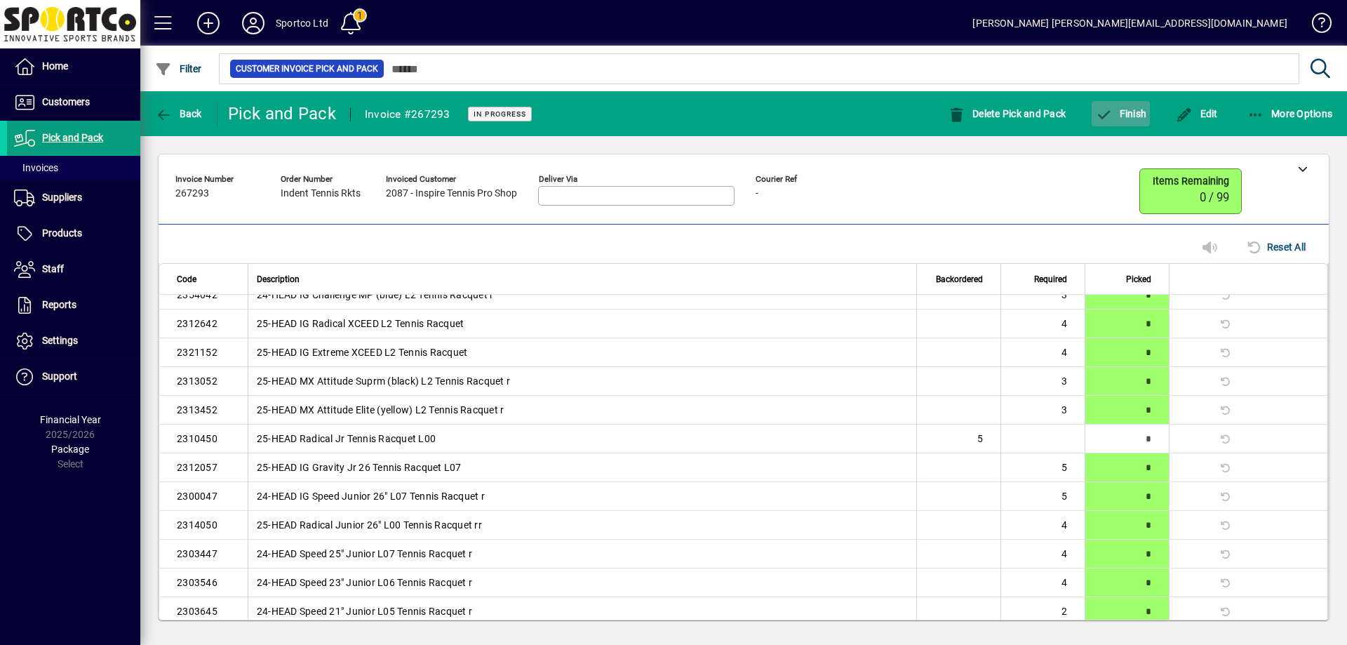
click at [1139, 112] on span "Finish" at bounding box center [1120, 113] width 51 height 11
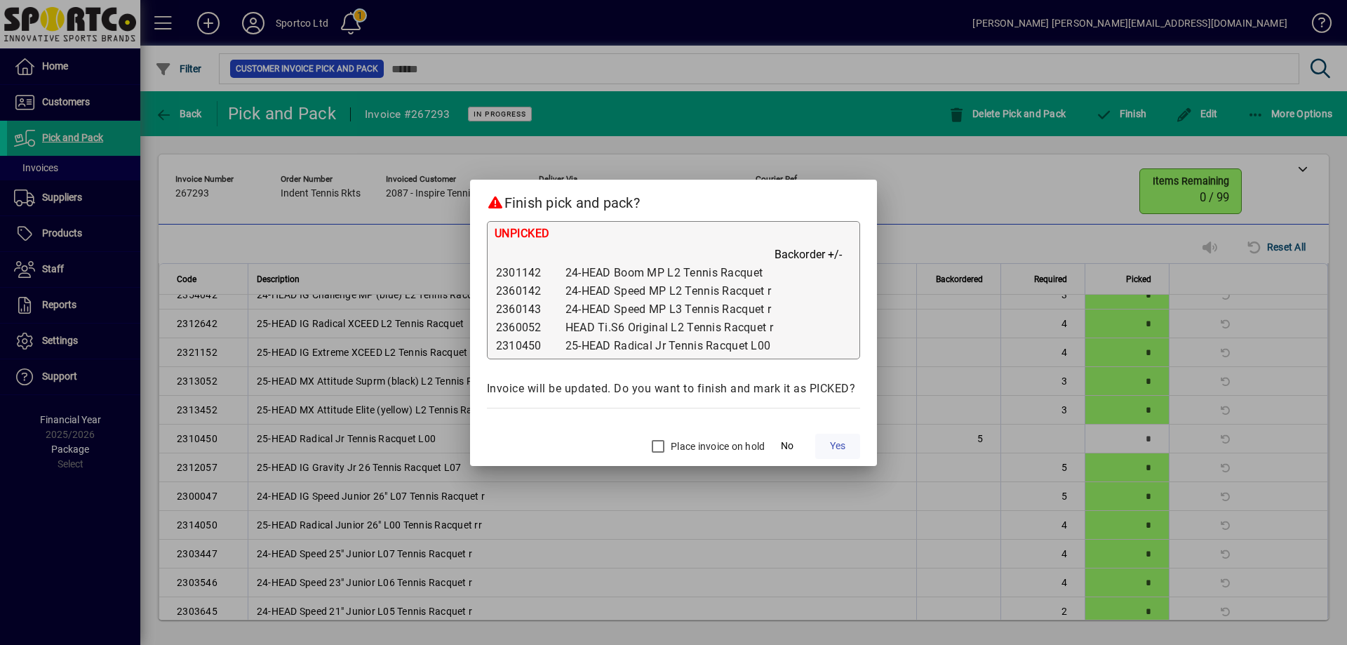
click at [838, 443] on span "Yes" at bounding box center [837, 445] width 15 height 15
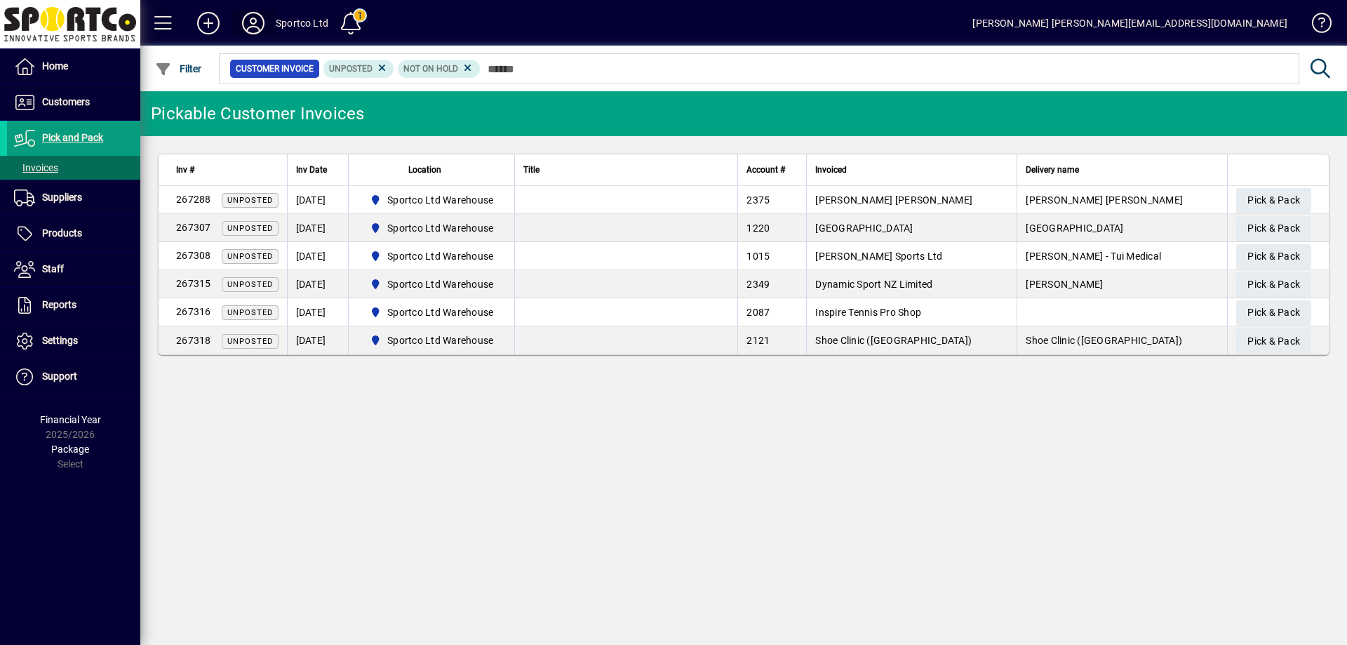
click at [253, 13] on icon at bounding box center [253, 23] width 28 height 22
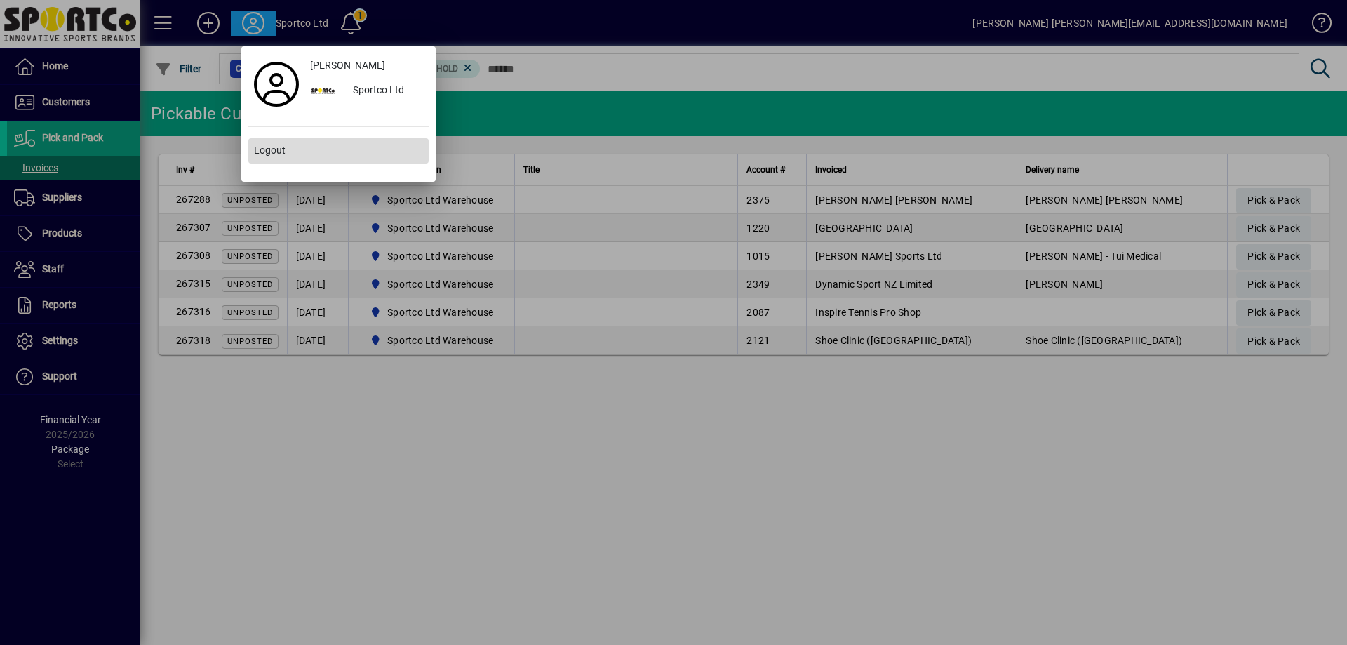
click at [289, 152] on span at bounding box center [338, 151] width 180 height 34
